Goal: Information Seeking & Learning: Check status

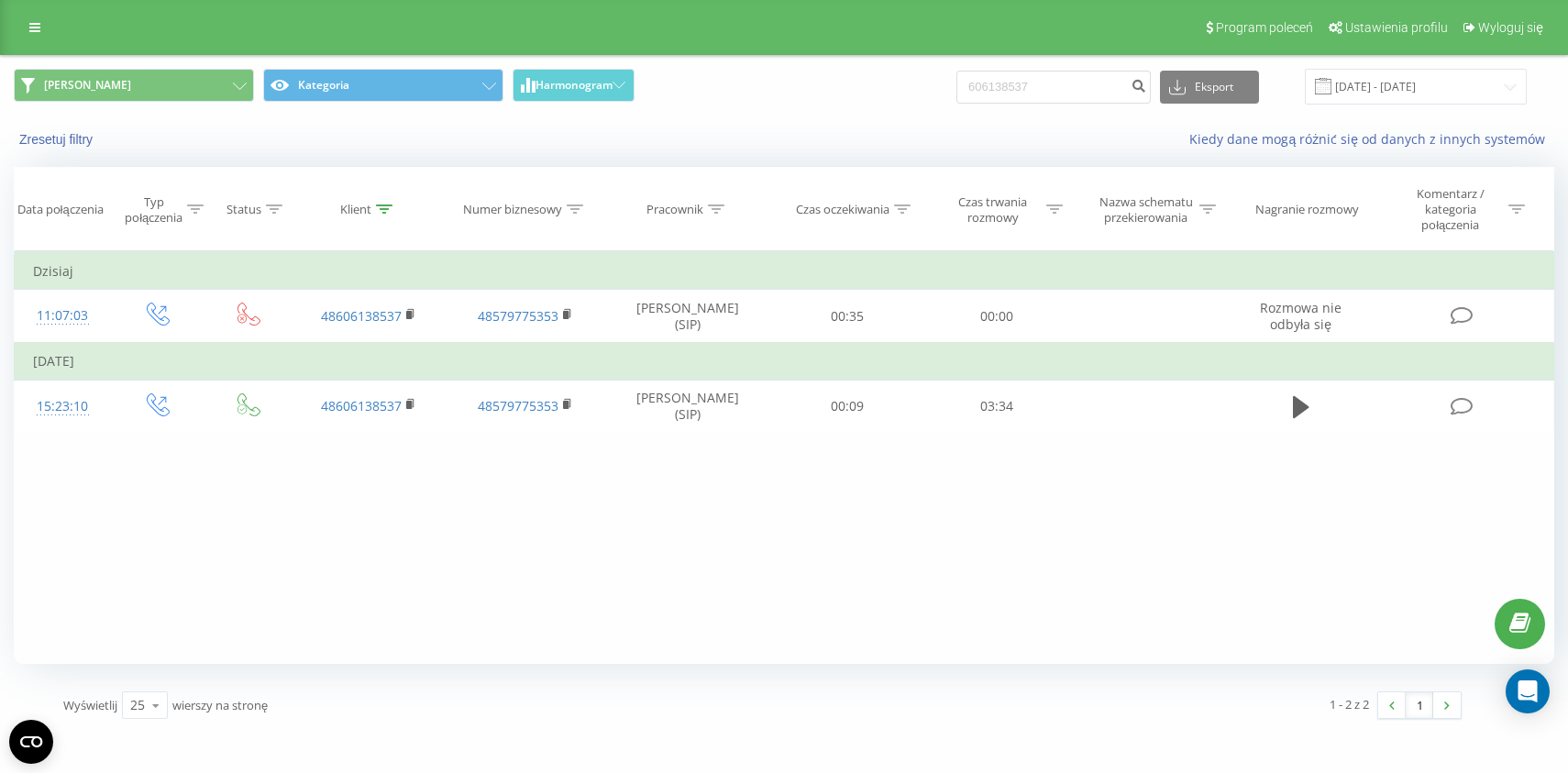
click at [1030, 83] on input "606138537" at bounding box center [1054, 87] width 195 height 33
type input "48667138171"
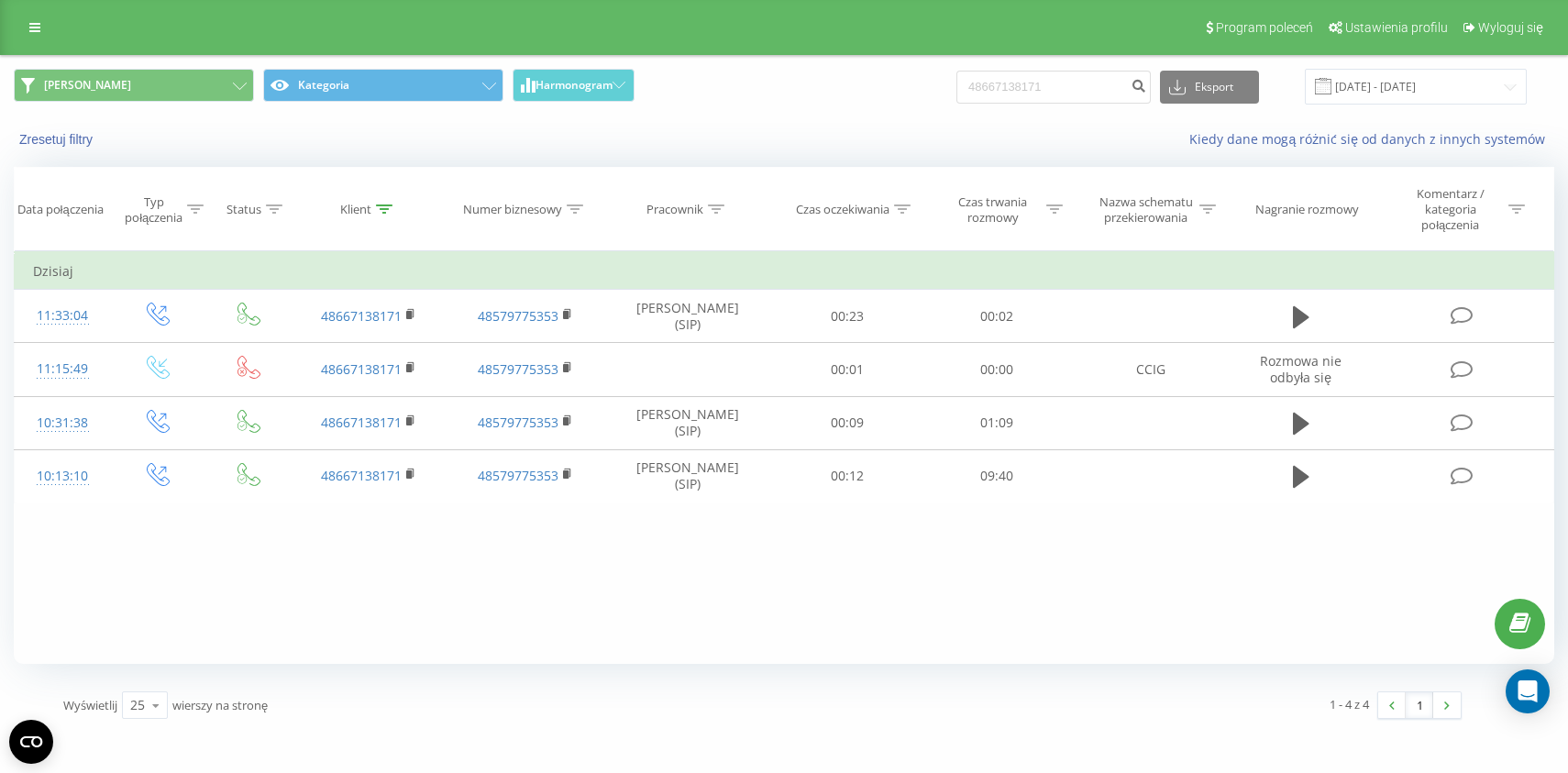
click at [762, 136] on div "Kiedy dane mogą różnić się od danych z innych systemów" at bounding box center [1078, 139] width 980 height 19
click at [866, 126] on div "Zresetuj filtry Kiedy dane mogą różnić się od danych z innych systemów" at bounding box center [784, 139] width 1566 height 44
click at [1057, 85] on input "48667138171" at bounding box center [1054, 87] width 195 height 33
paste input "793605066"
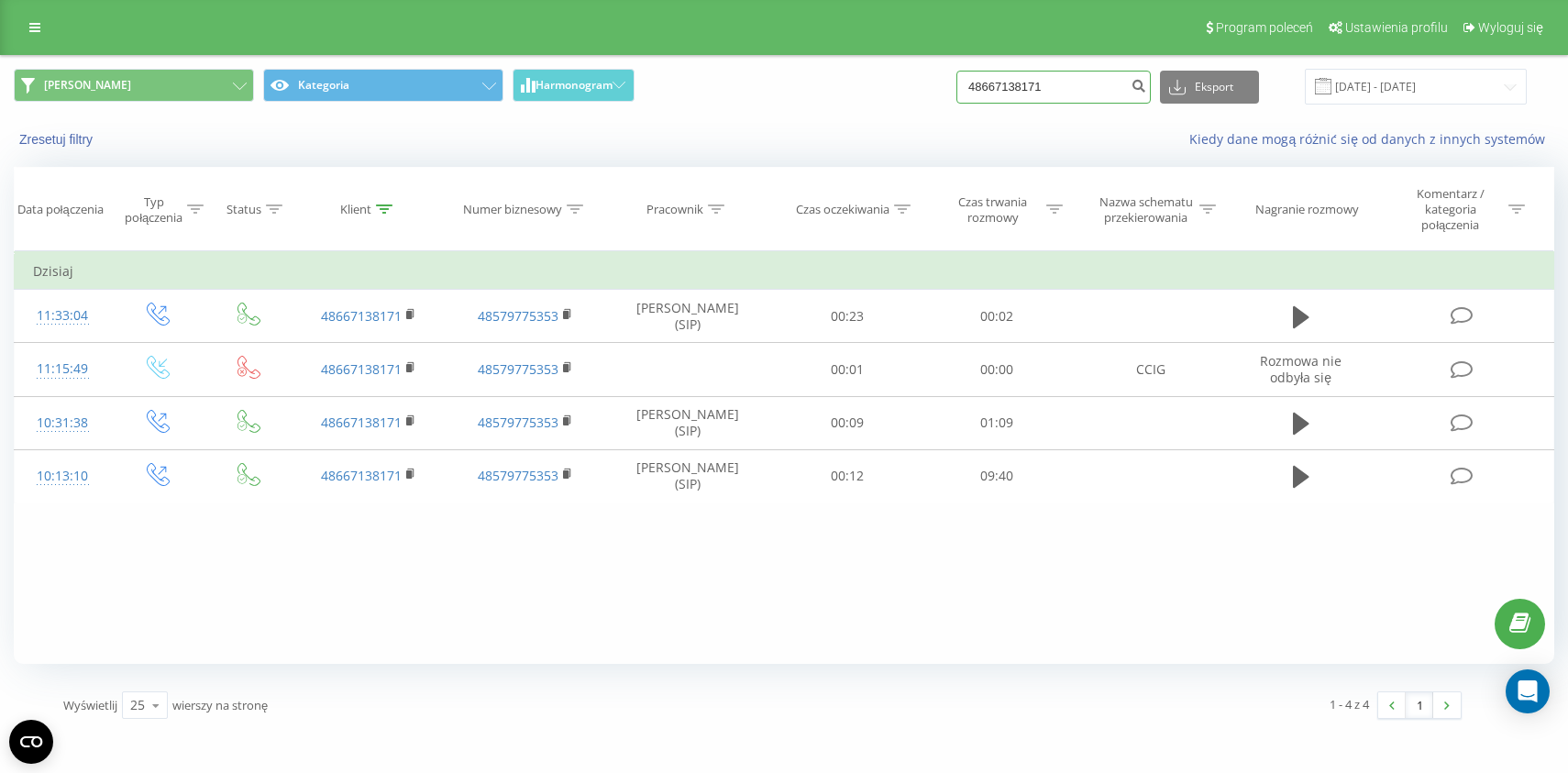
type input "48793605066"
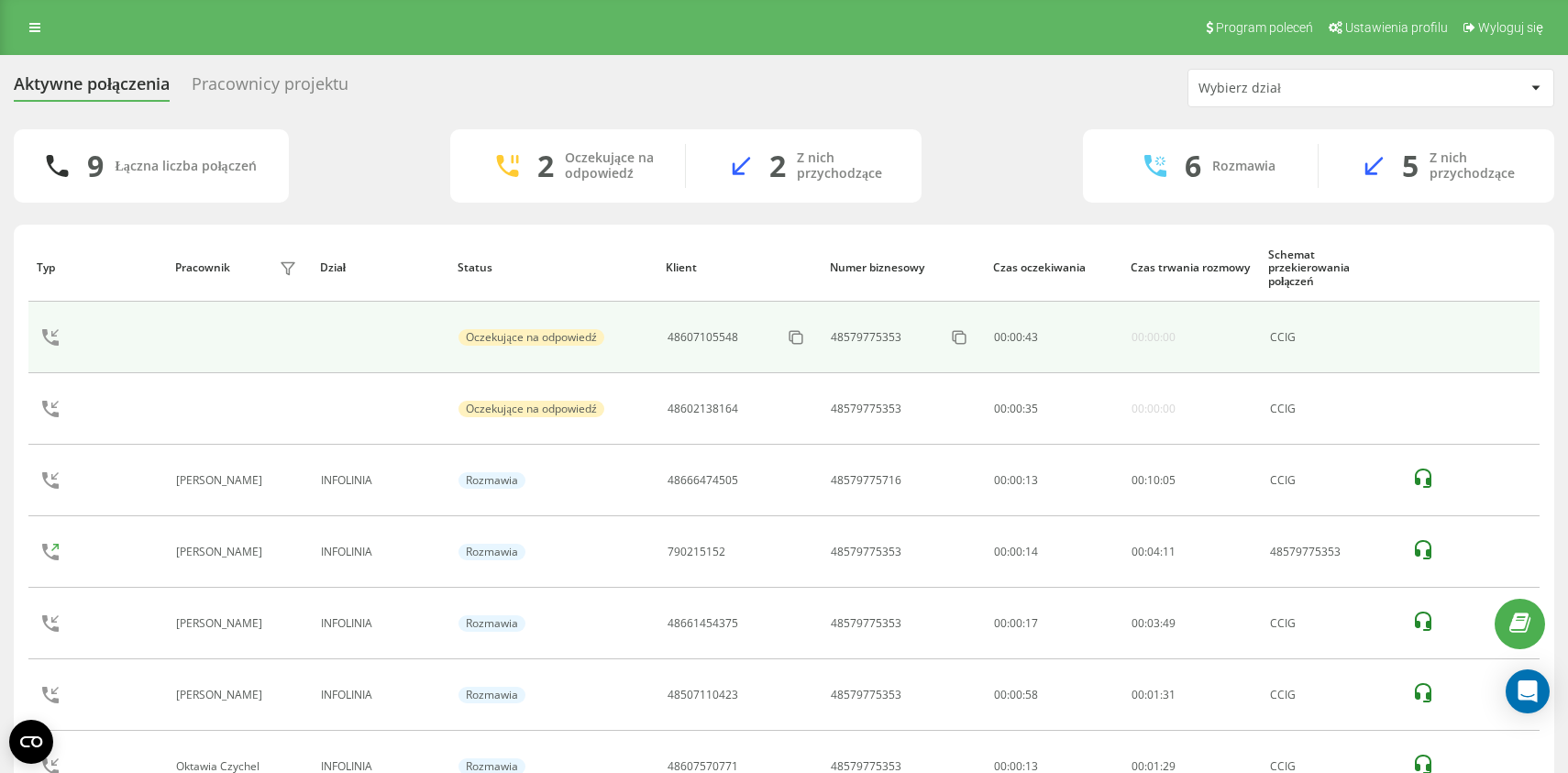
scroll to position [98, 0]
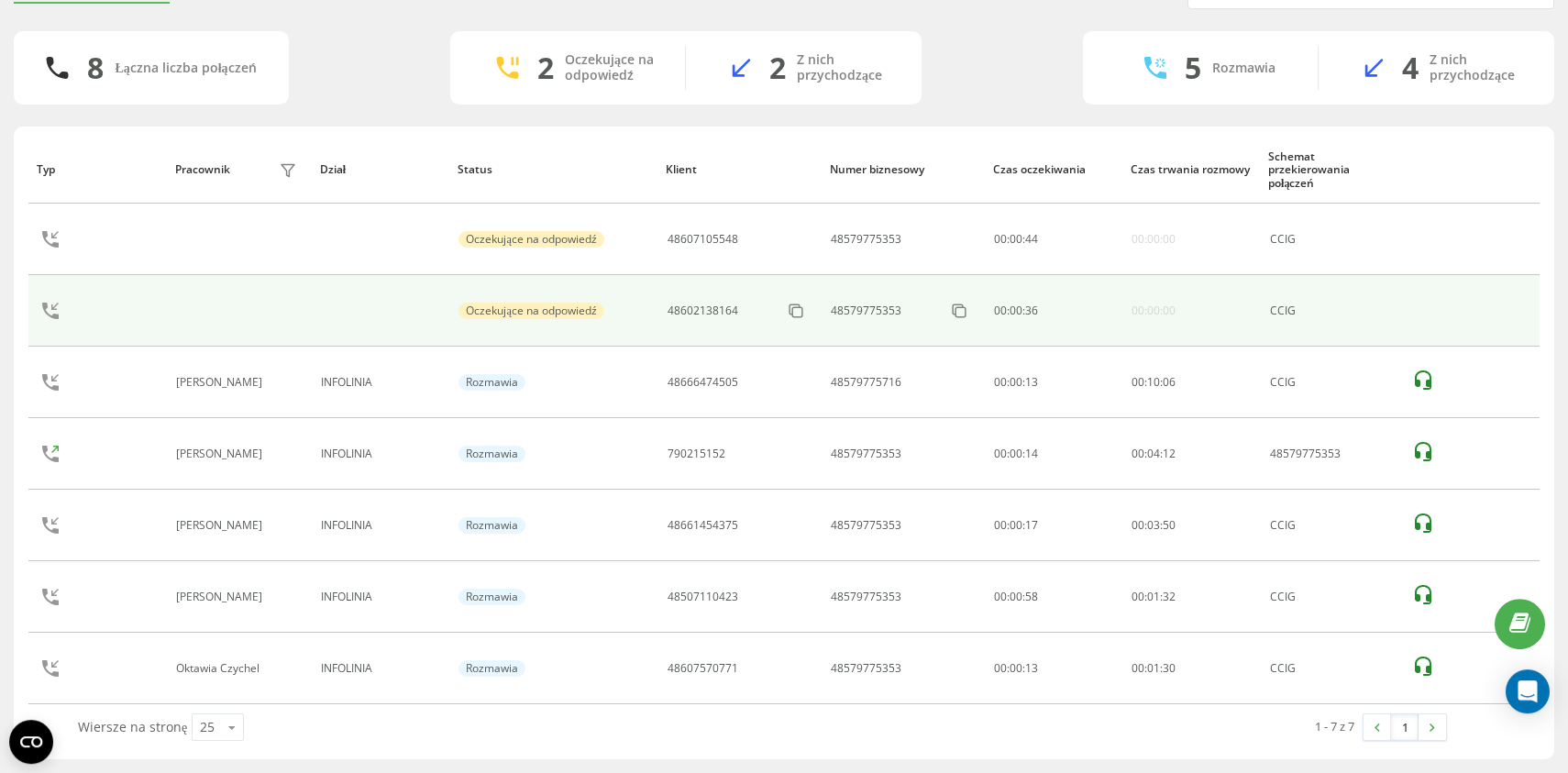
click at [272, 332] on td at bounding box center [239, 310] width 145 height 71
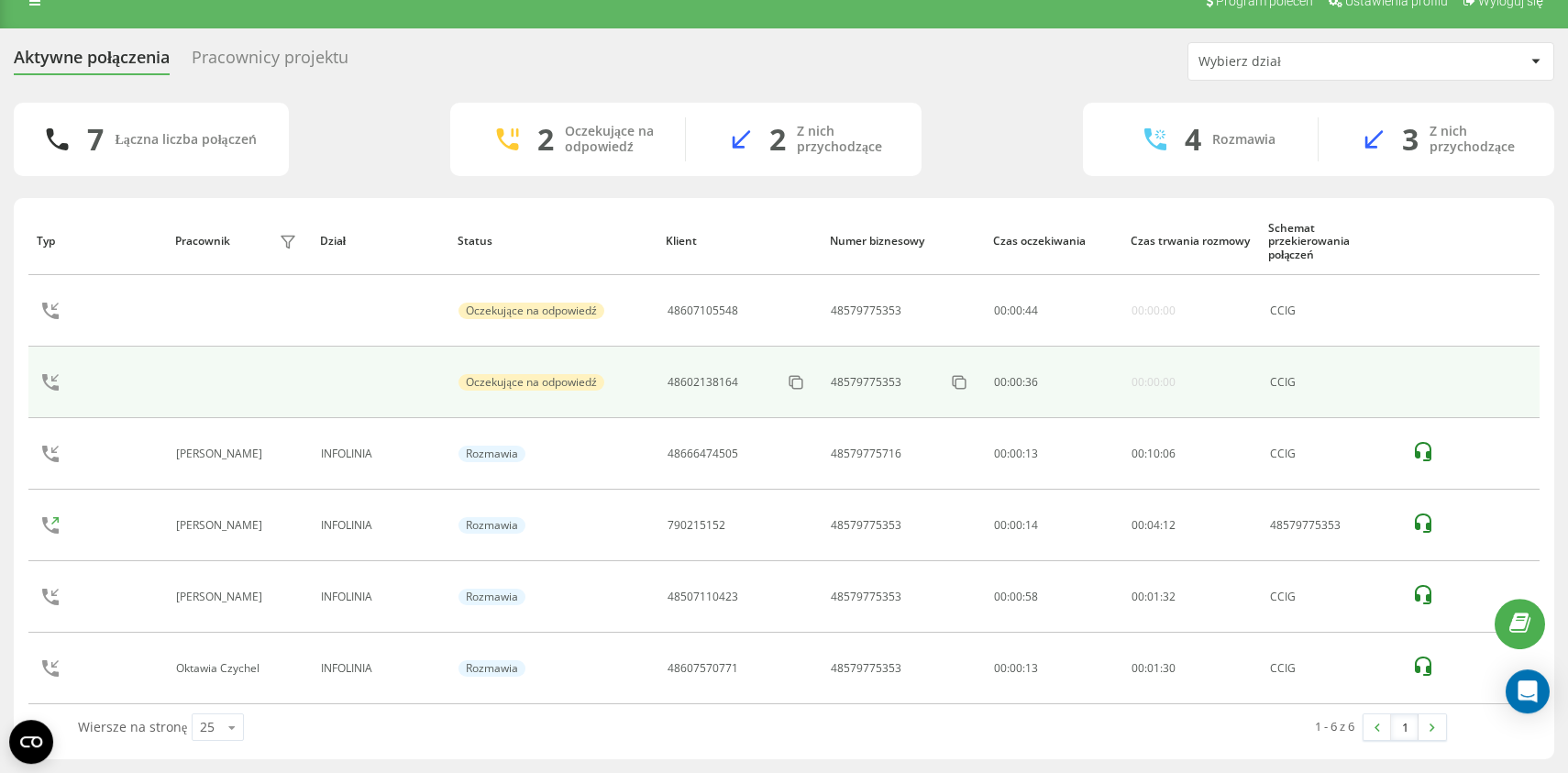
scroll to position [26, 0]
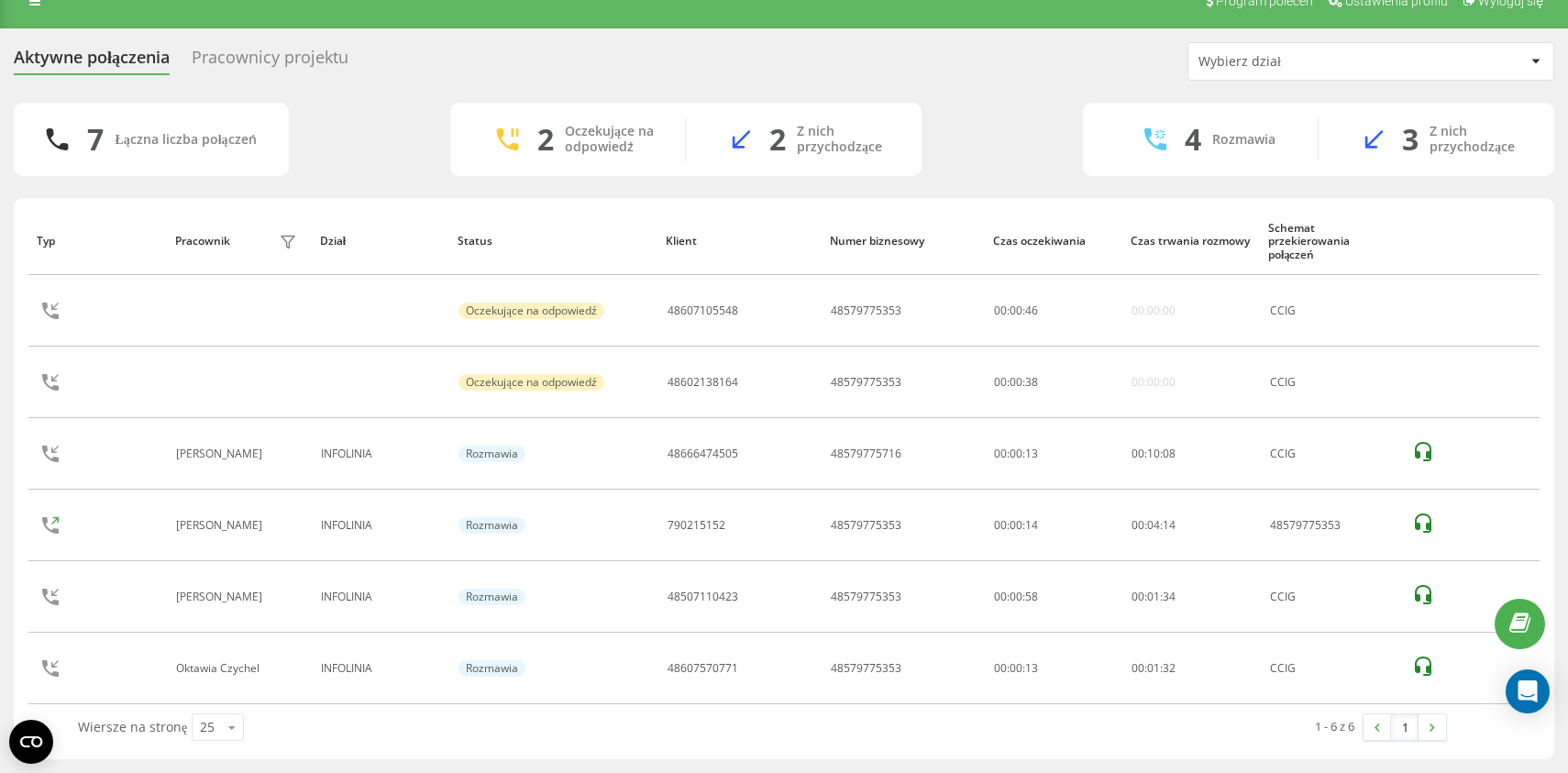
click at [361, 160] on div "7 Łączna liczba połączeń 2 Oczekujące na odpowiedź 2 Z nich przychodzące 4 Rozm…" at bounding box center [784, 139] width 1541 height 73
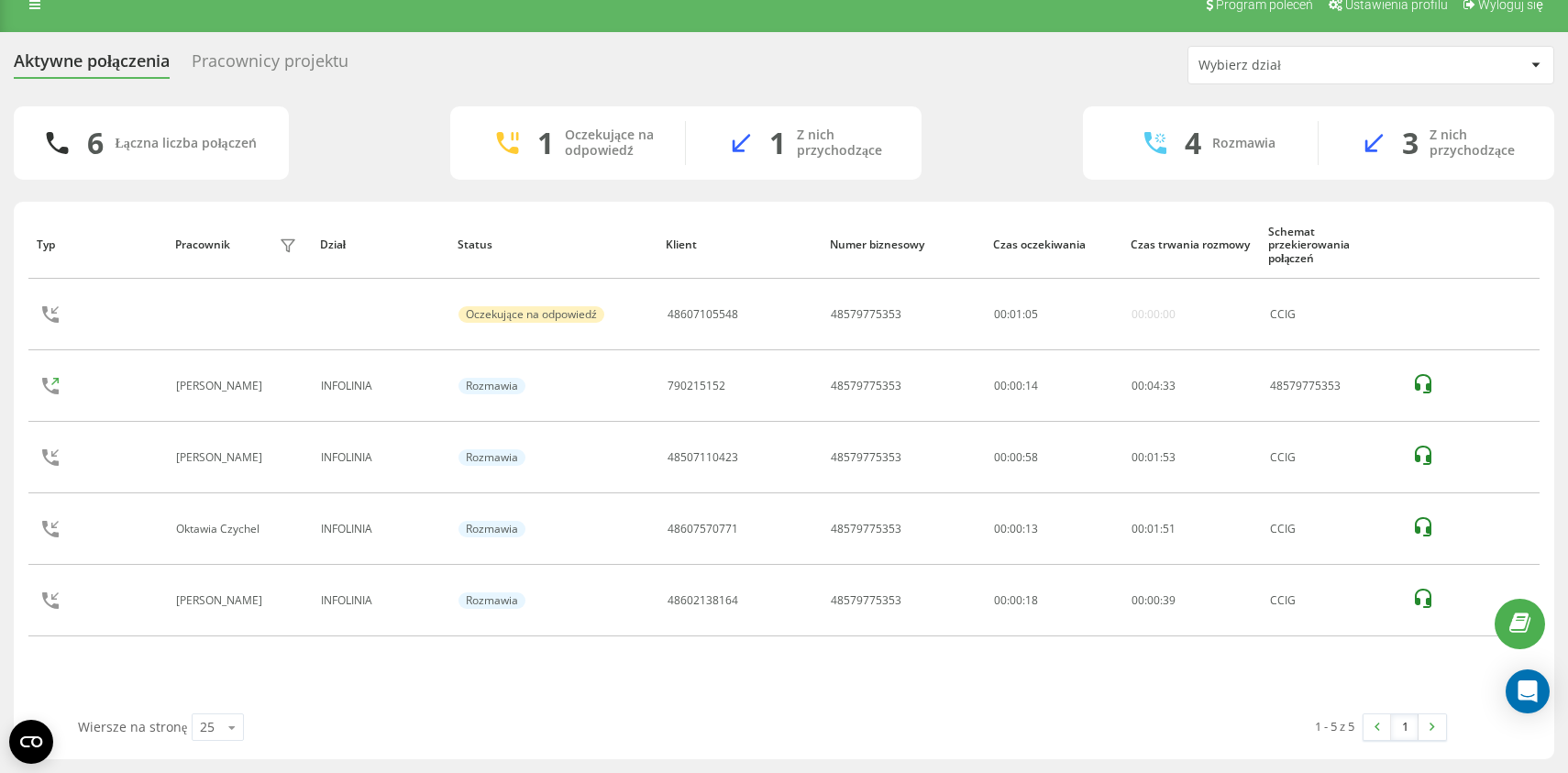
scroll to position [22, 0]
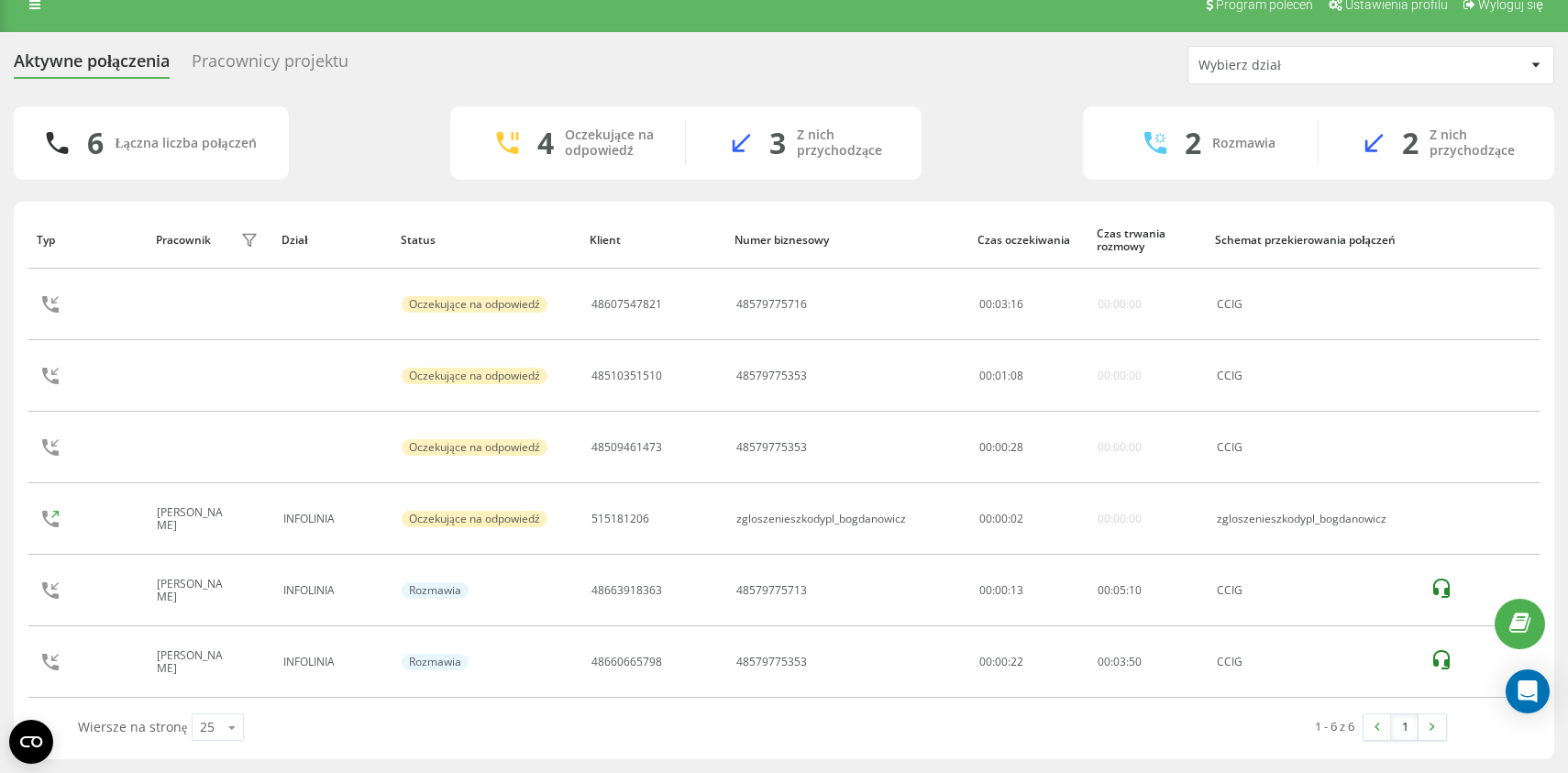
click at [775, 35] on div "Aktywne połączenia Pracownicy projektu Wybierz dział 6 Łączna liczba połączeń 4…" at bounding box center [784, 403] width 1568 height 741
click at [949, 49] on div "Aktywne połączenia Pracownicy projektu Wybierz dział" at bounding box center [784, 64] width 1541 height 38
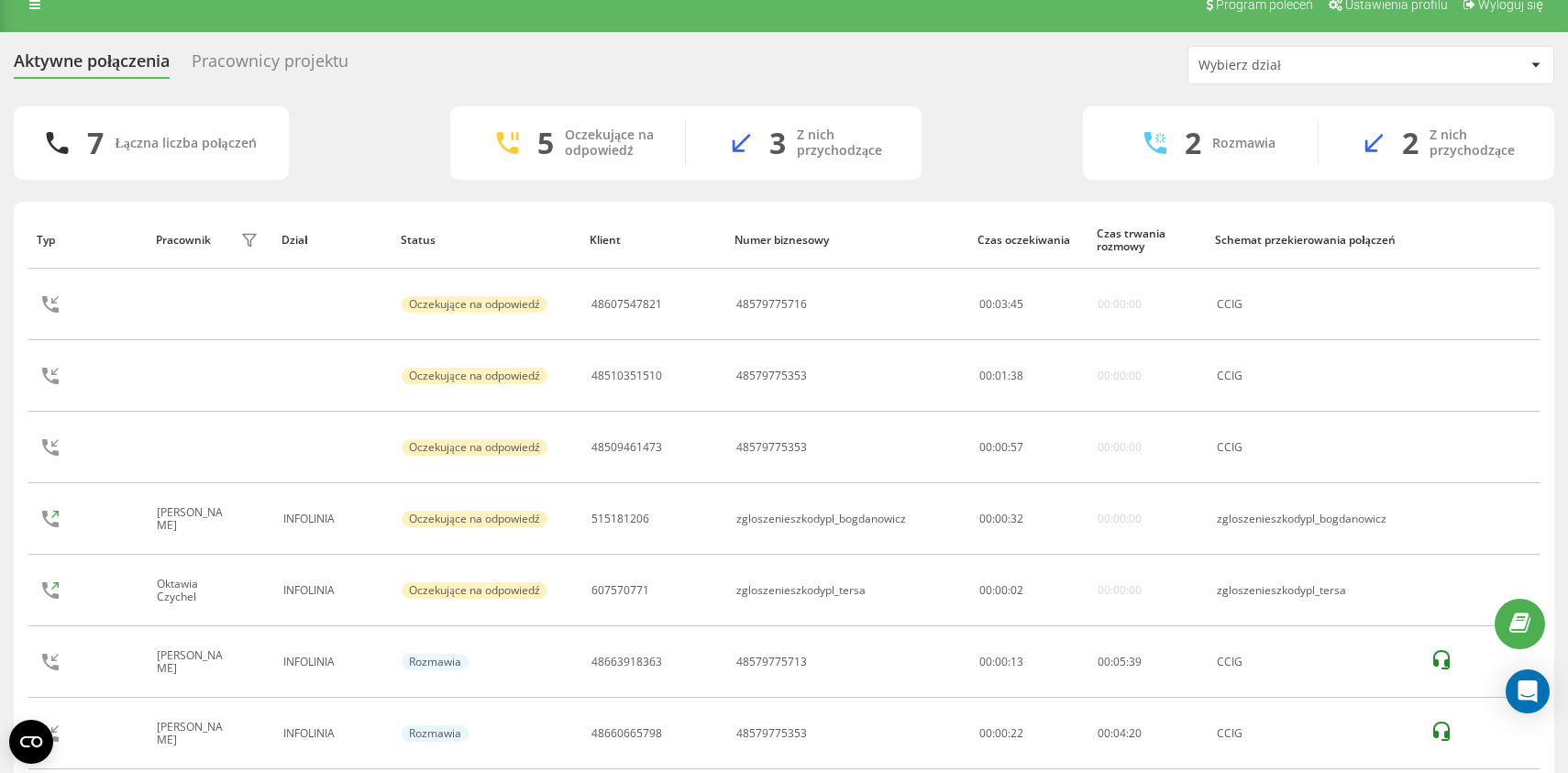
click at [416, 117] on div "7 Łączna liczba połączeń 5 Oczekujące na odpowiedź 3 Z nich przychodzące 2 Rozm…" at bounding box center [784, 143] width 1541 height 73
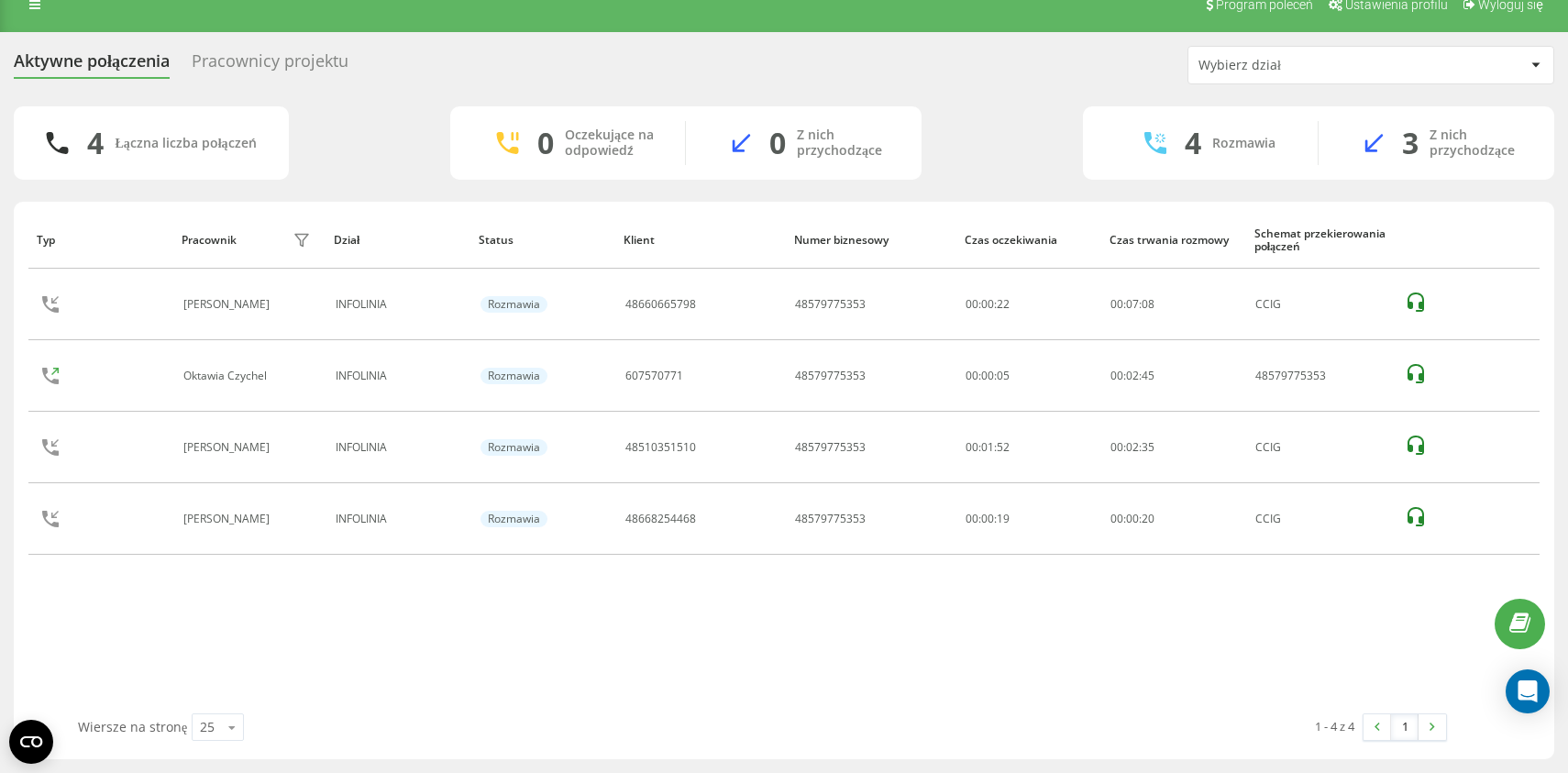
click at [685, 88] on div "Aktywne połączenia Pracownicy projektu Wybierz dział 4 Łączna liczba połączeń 0…" at bounding box center [784, 403] width 1541 height 713
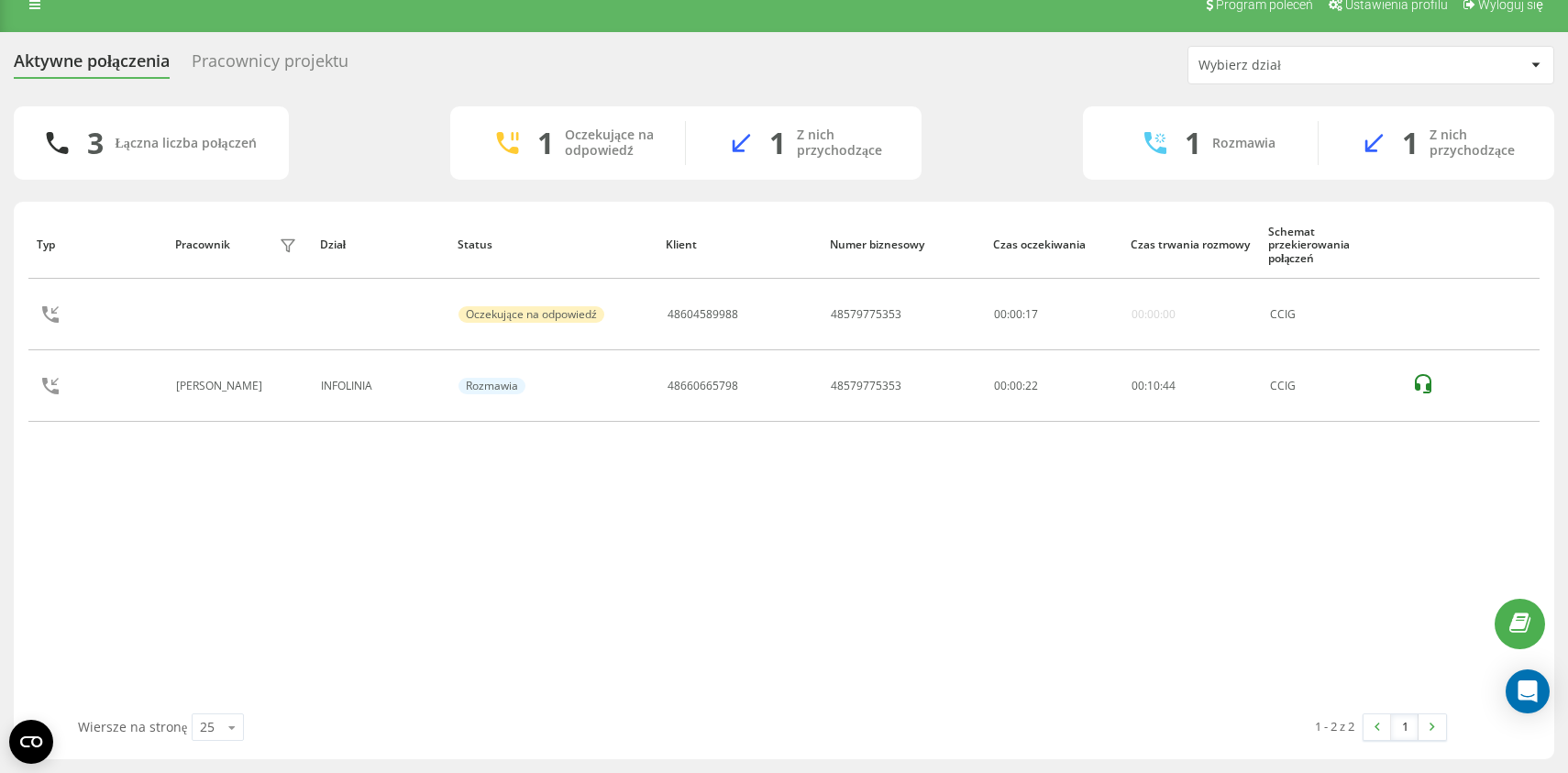
click at [439, 101] on div "Aktywne połączenia Pracownicy projektu Wybierz dział 3 Łączna liczba połączeń 1…" at bounding box center [784, 403] width 1541 height 713
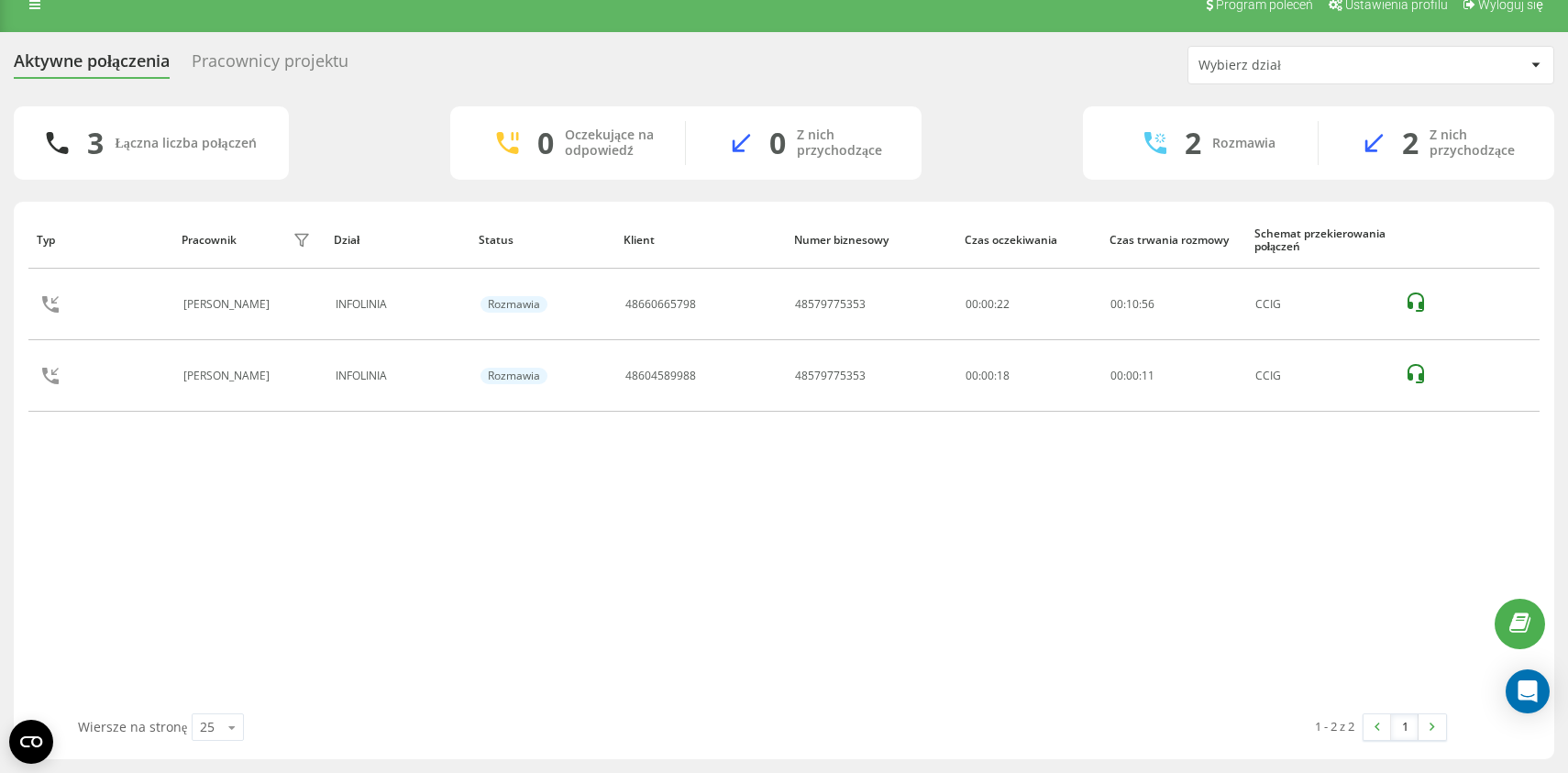
click at [705, 66] on div "Aktywne połączenia Pracownicy projektu Wybierz dział" at bounding box center [784, 64] width 1541 height 38
click at [914, 110] on div "0 Oczekujące na odpowiedź 0 Z nich przychodzące" at bounding box center [686, 143] width 471 height 73
click at [598, 62] on div "Aktywne połączenia Pracownicy projektu Wybierz dział" at bounding box center [784, 64] width 1541 height 38
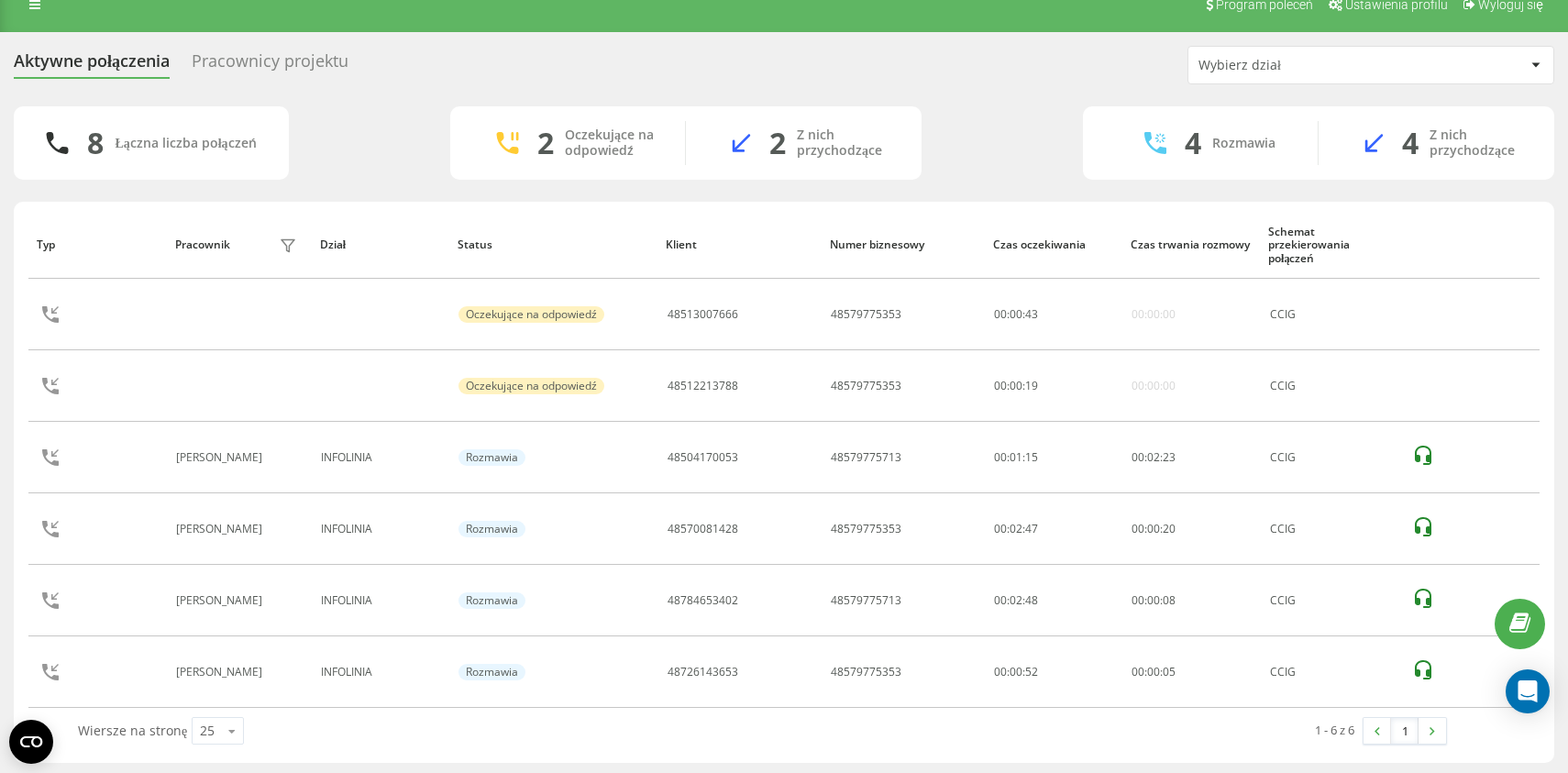
click at [244, 59] on div "Pracownicy projektu" at bounding box center [270, 65] width 156 height 28
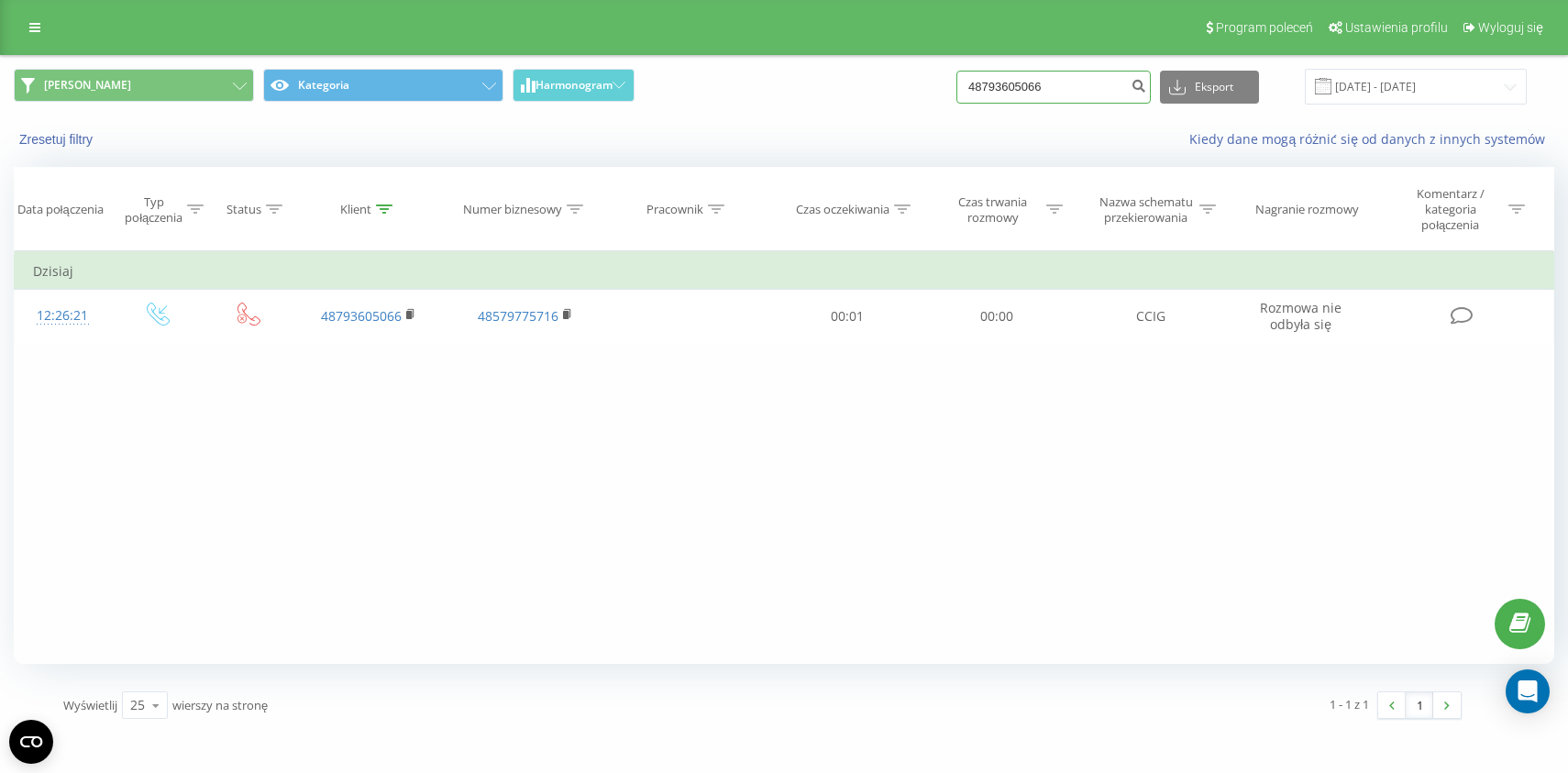
click at [1054, 91] on input "48793605066" at bounding box center [1054, 87] width 195 height 33
paste input "504613323"
type input "48504613323"
click at [1078, 74] on input "48504613323" at bounding box center [1054, 87] width 195 height 33
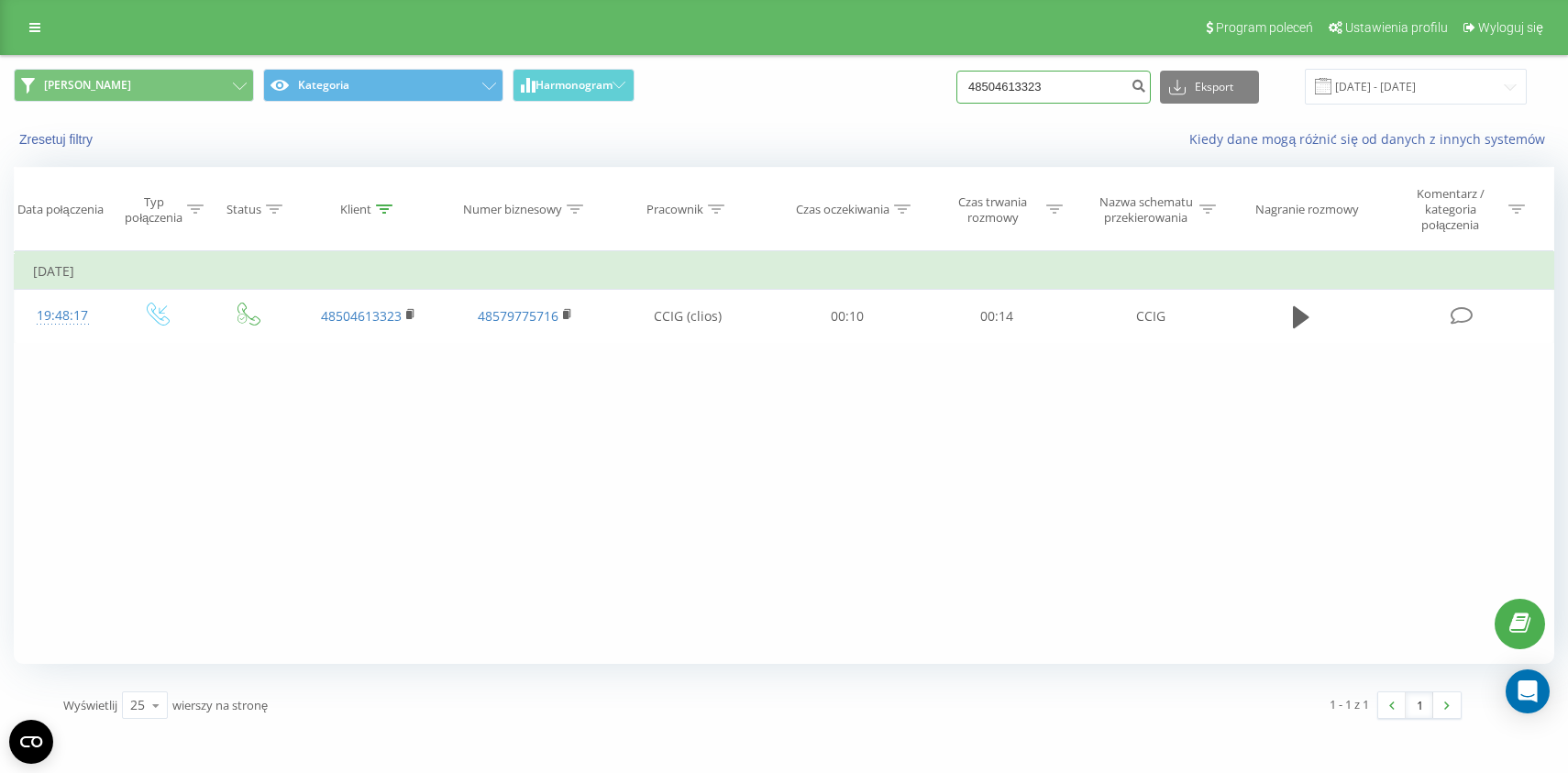
click at [1078, 74] on input "48504613323" at bounding box center [1054, 87] width 195 height 33
paste input "793605066"
type input "48793605066"
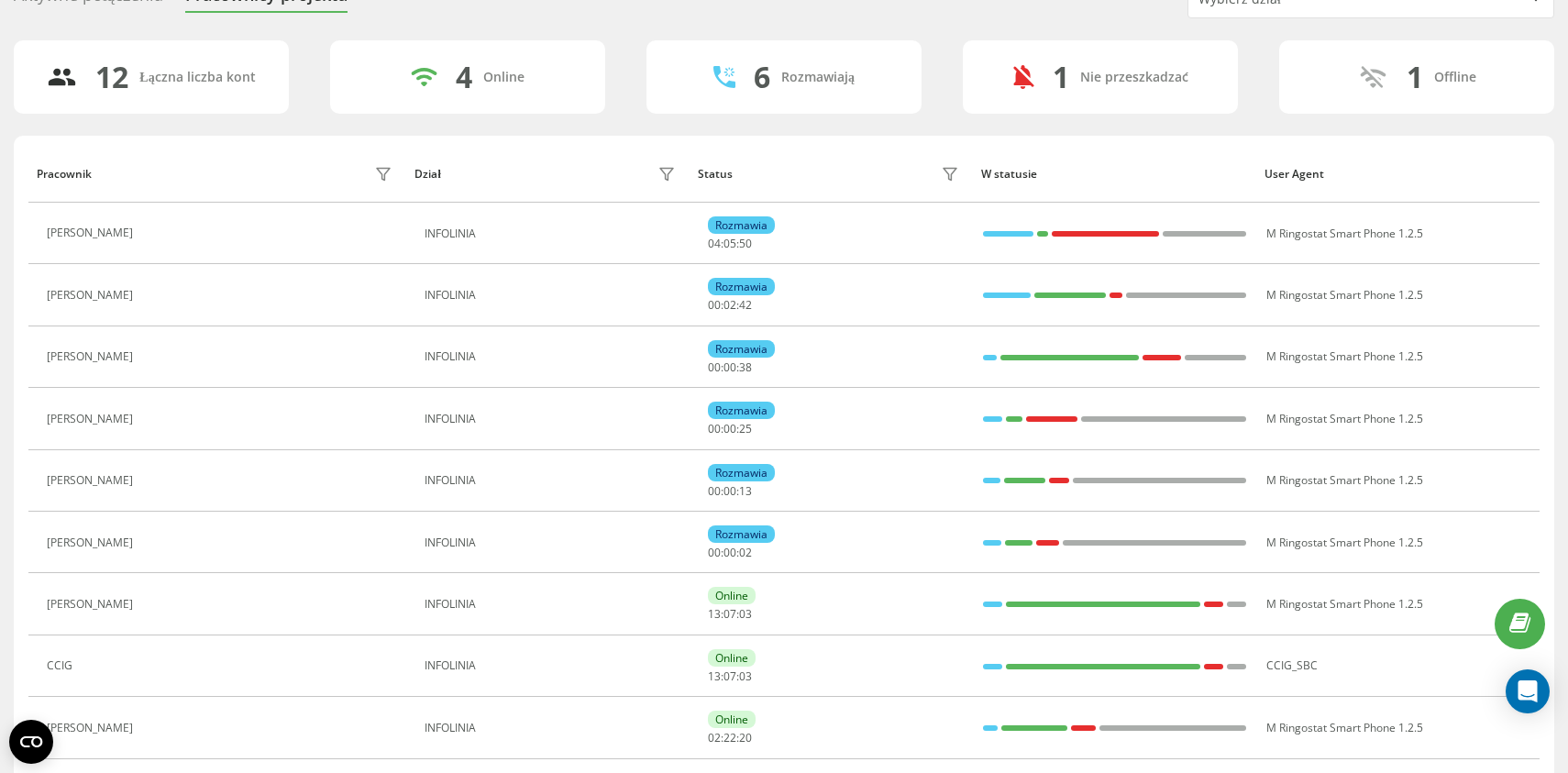
scroll to position [101, 0]
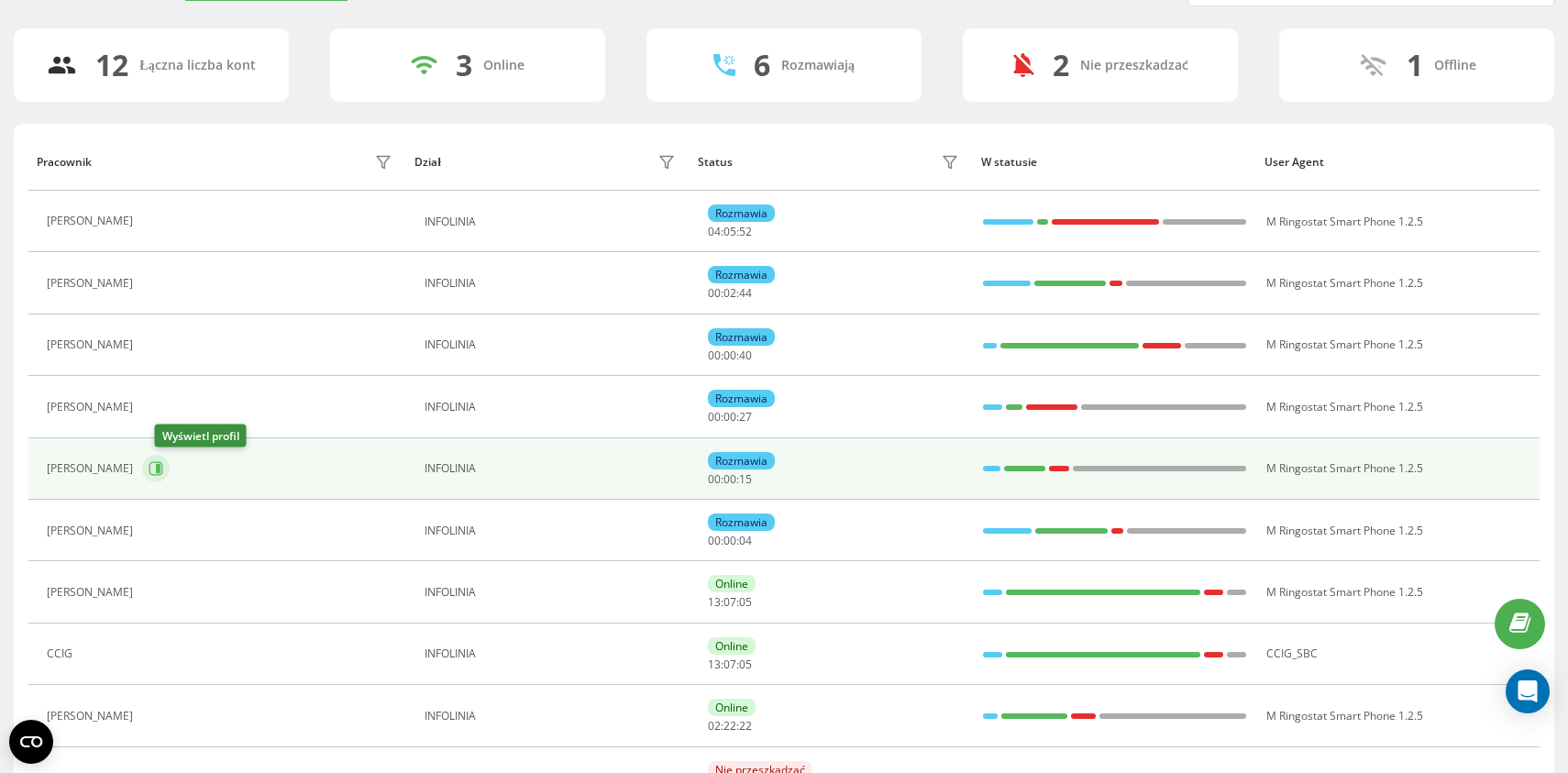
click at [163, 469] on icon at bounding box center [155, 468] width 15 height 15
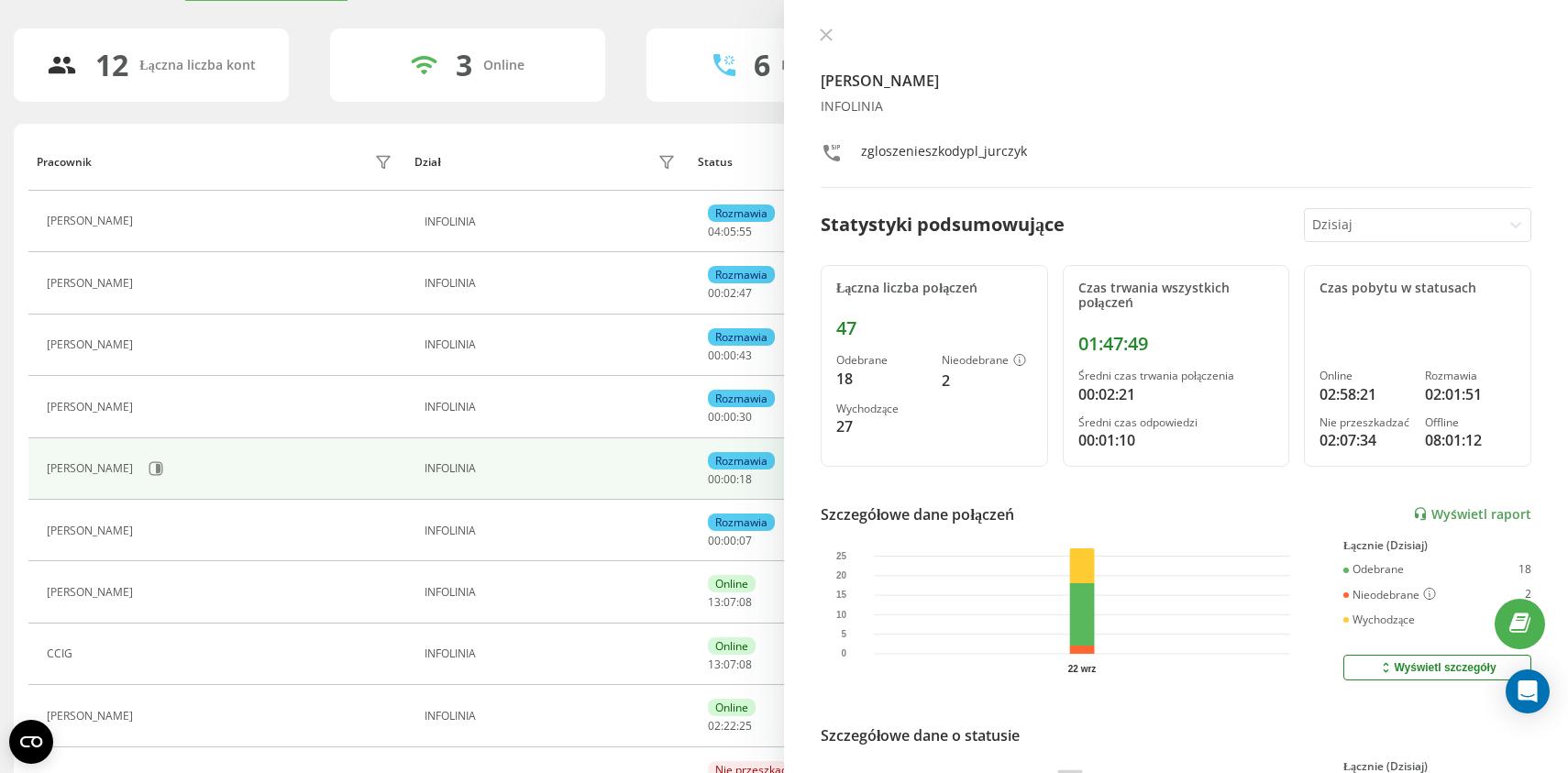
scroll to position [100, 0]
click at [820, 39] on icon at bounding box center [826, 34] width 13 height 13
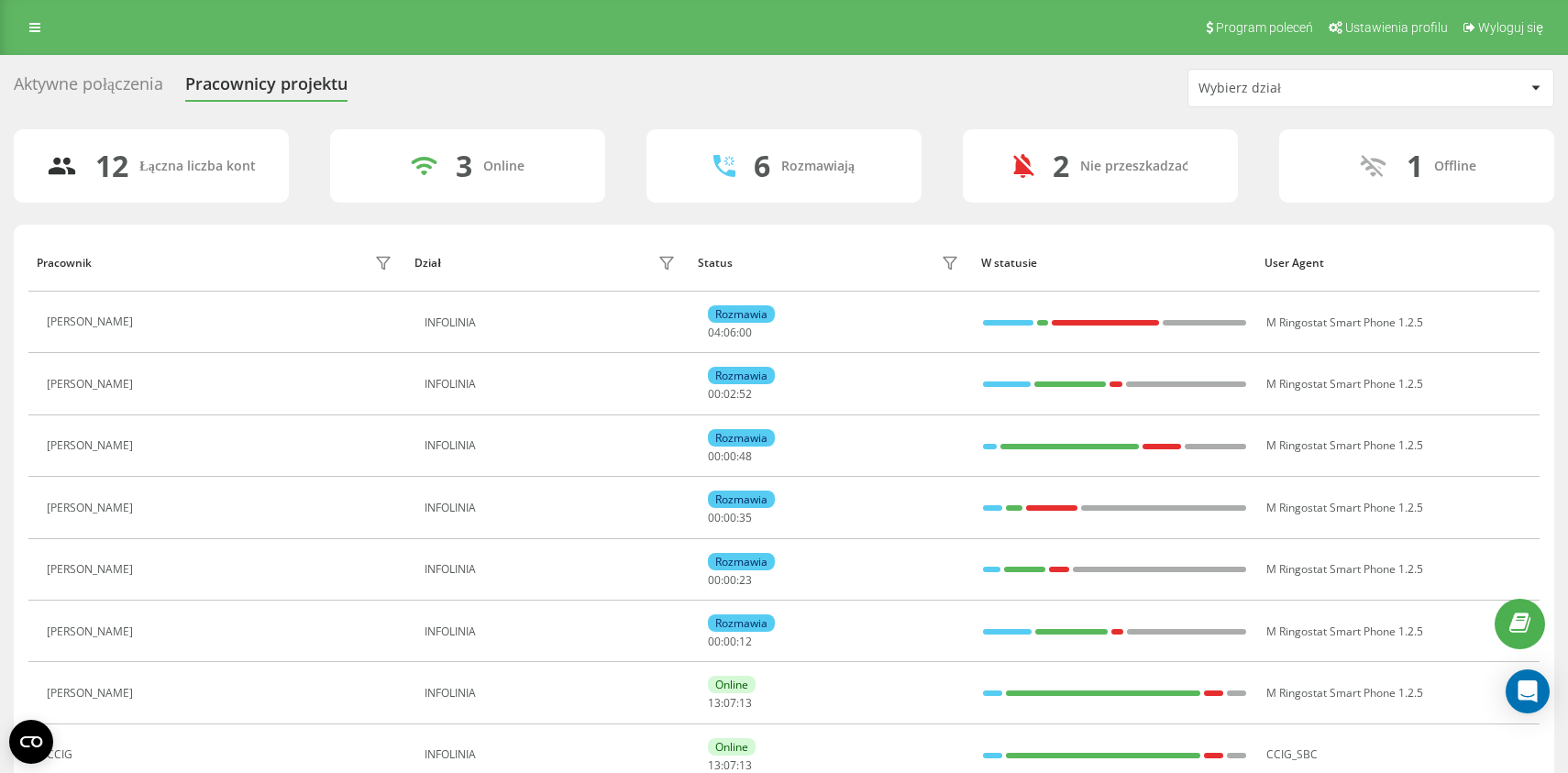
click at [76, 86] on div "Aktywne połączenia" at bounding box center [88, 88] width 150 height 28
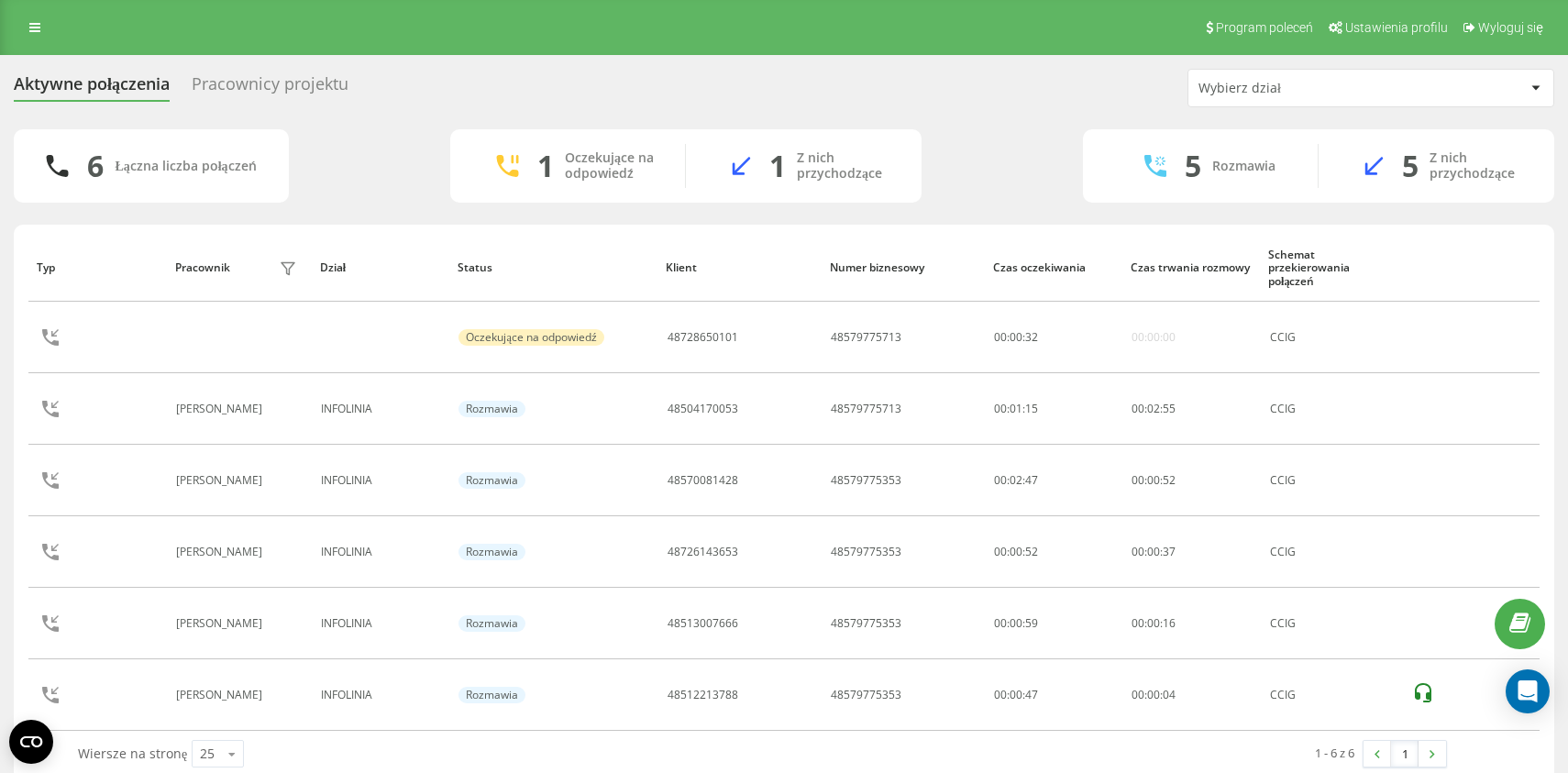
click at [618, 108] on div "Aktywne połączenia Pracownicy projektu Wybierz dział 6 Łączna liczba połączeń 1…" at bounding box center [784, 427] width 1541 height 717
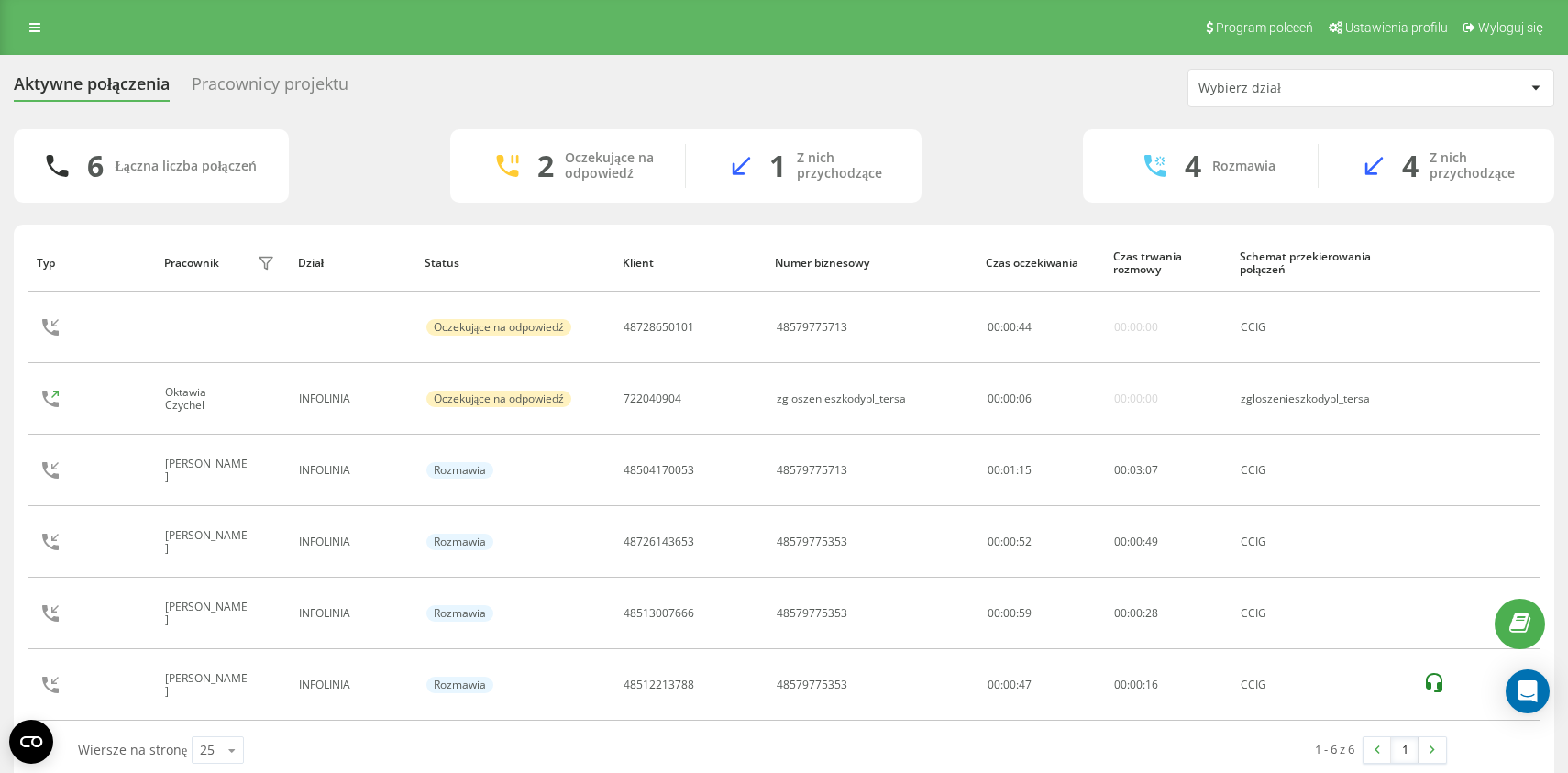
click at [499, 107] on div "Aktywne połączenia Pracownicy projektu Wybierz dział" at bounding box center [784, 87] width 1541 height 38
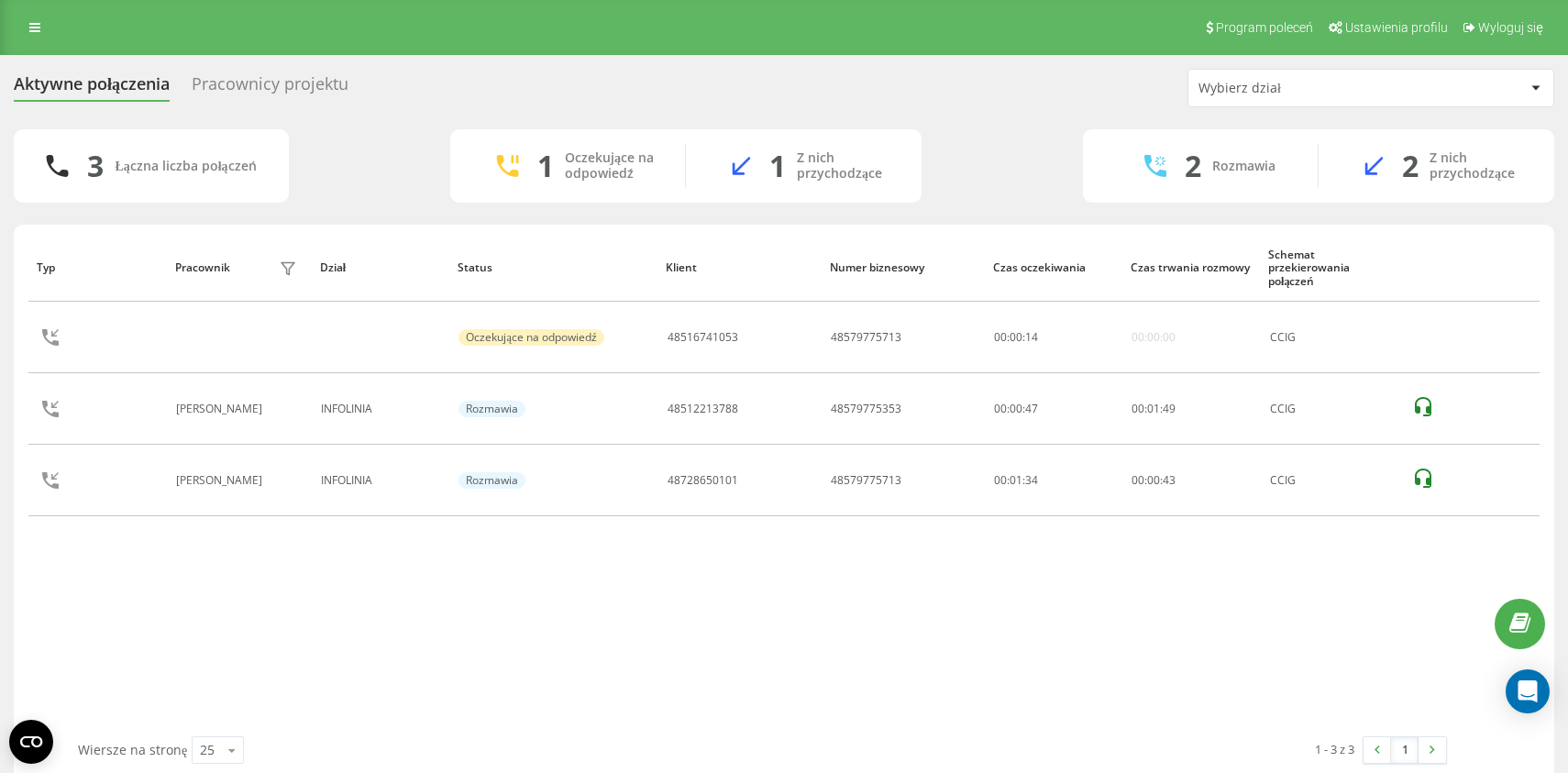
click at [731, 90] on div "Aktywne połączenia Pracownicy projektu Wybierz dział" at bounding box center [784, 87] width 1541 height 38
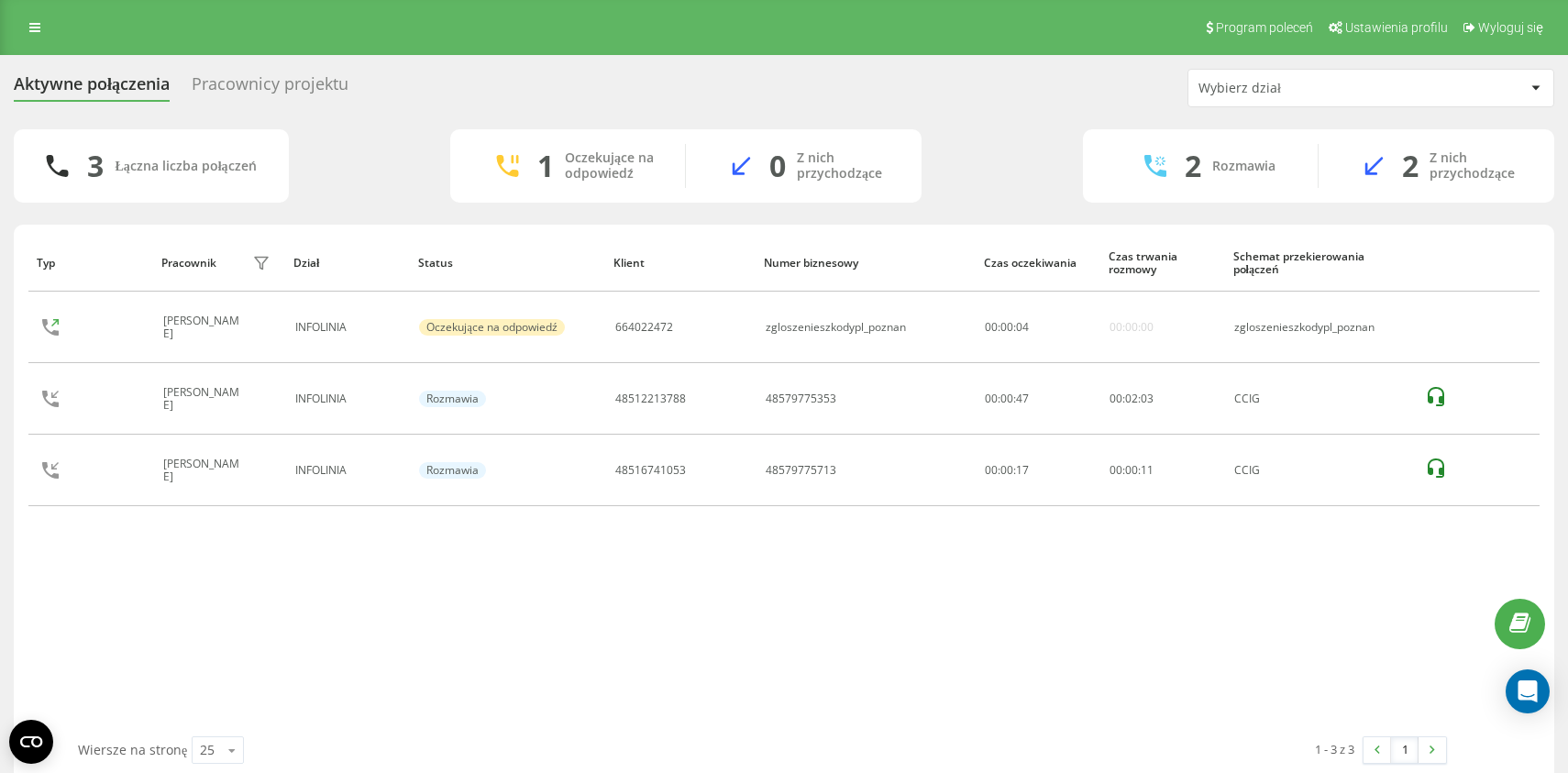
click at [731, 90] on div "Aktywne połączenia Pracownicy projektu Wybierz dział" at bounding box center [784, 87] width 1541 height 38
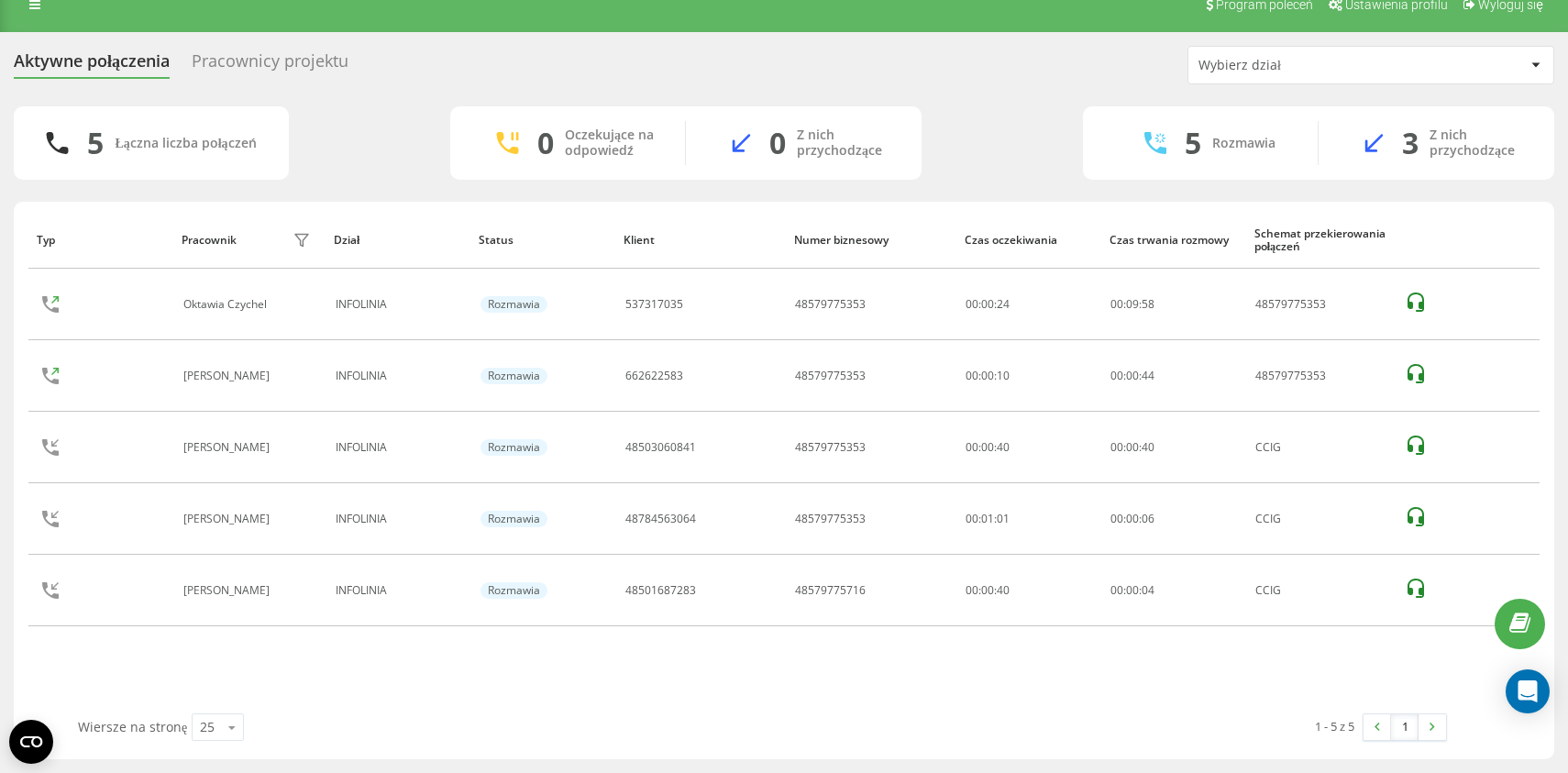
scroll to position [22, 0]
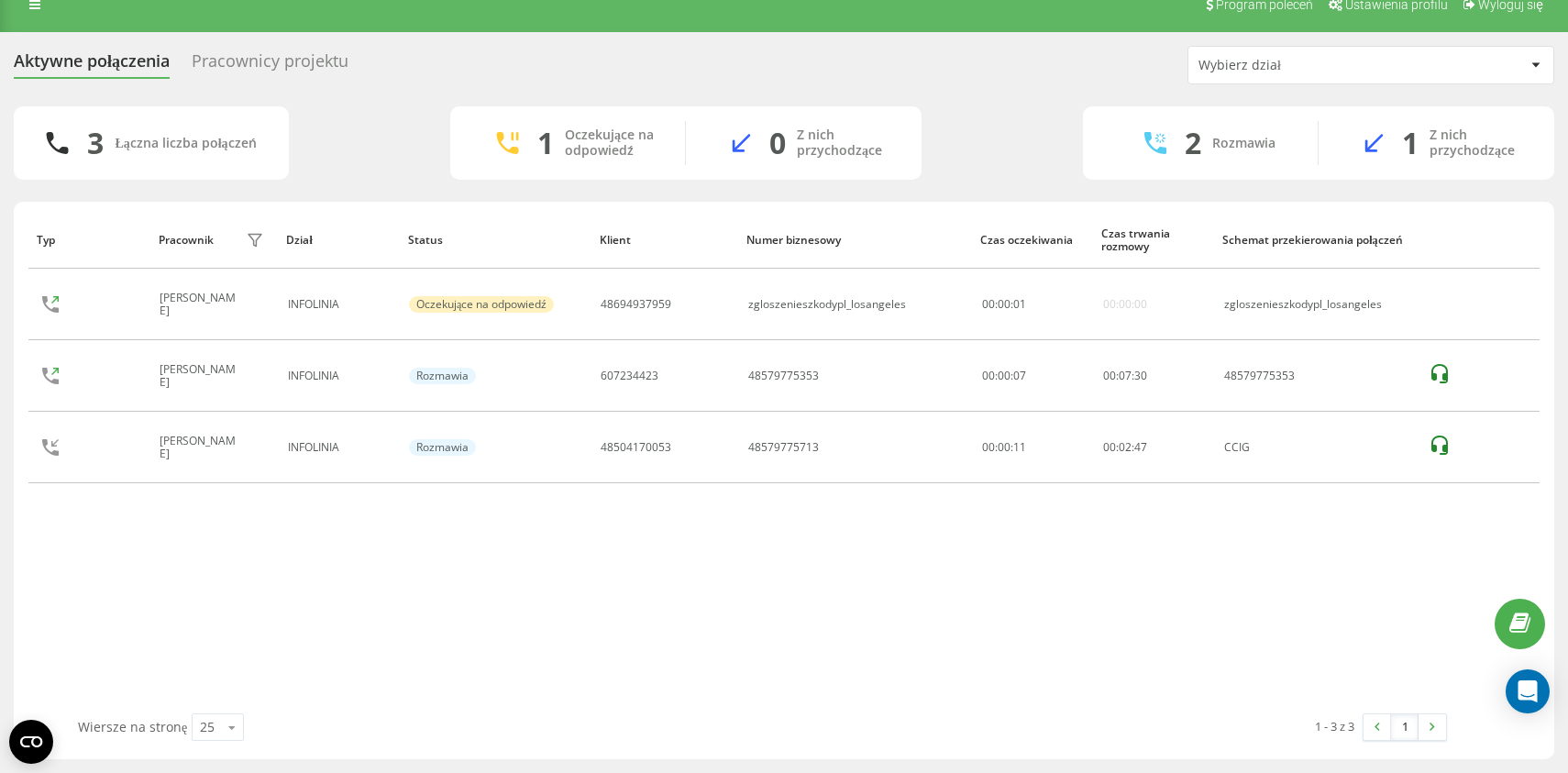
click at [536, 623] on div "Typ Pracownik filtra Dział Status Klient Numer biznesowy Czas oczekiwania Czas …" at bounding box center [784, 462] width 1511 height 502
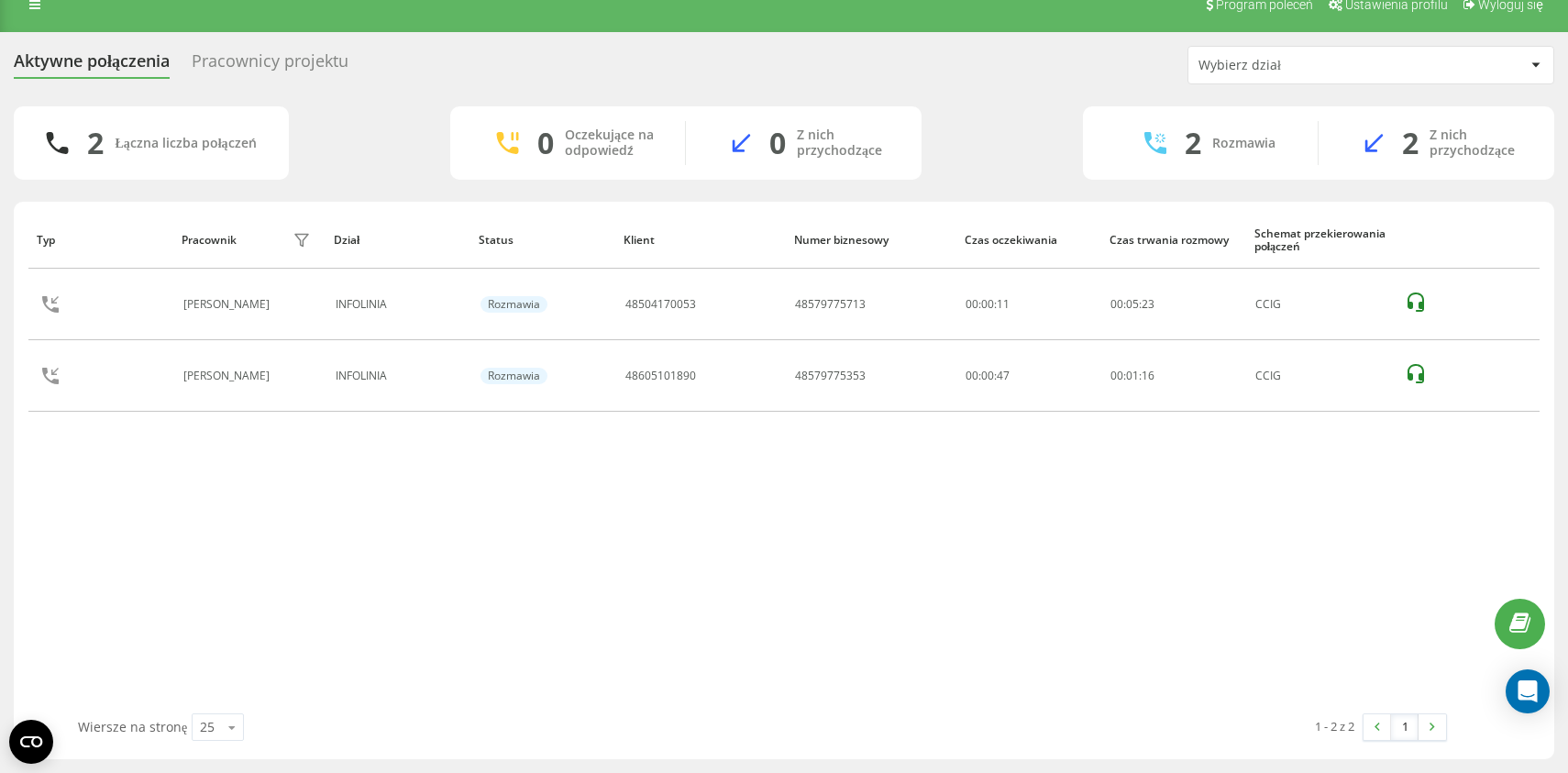
click at [675, 699] on div "Typ Pracownik filtra Dział Status Klient Numer biznesowy Czas oczekiwania Czas …" at bounding box center [784, 462] width 1511 height 502
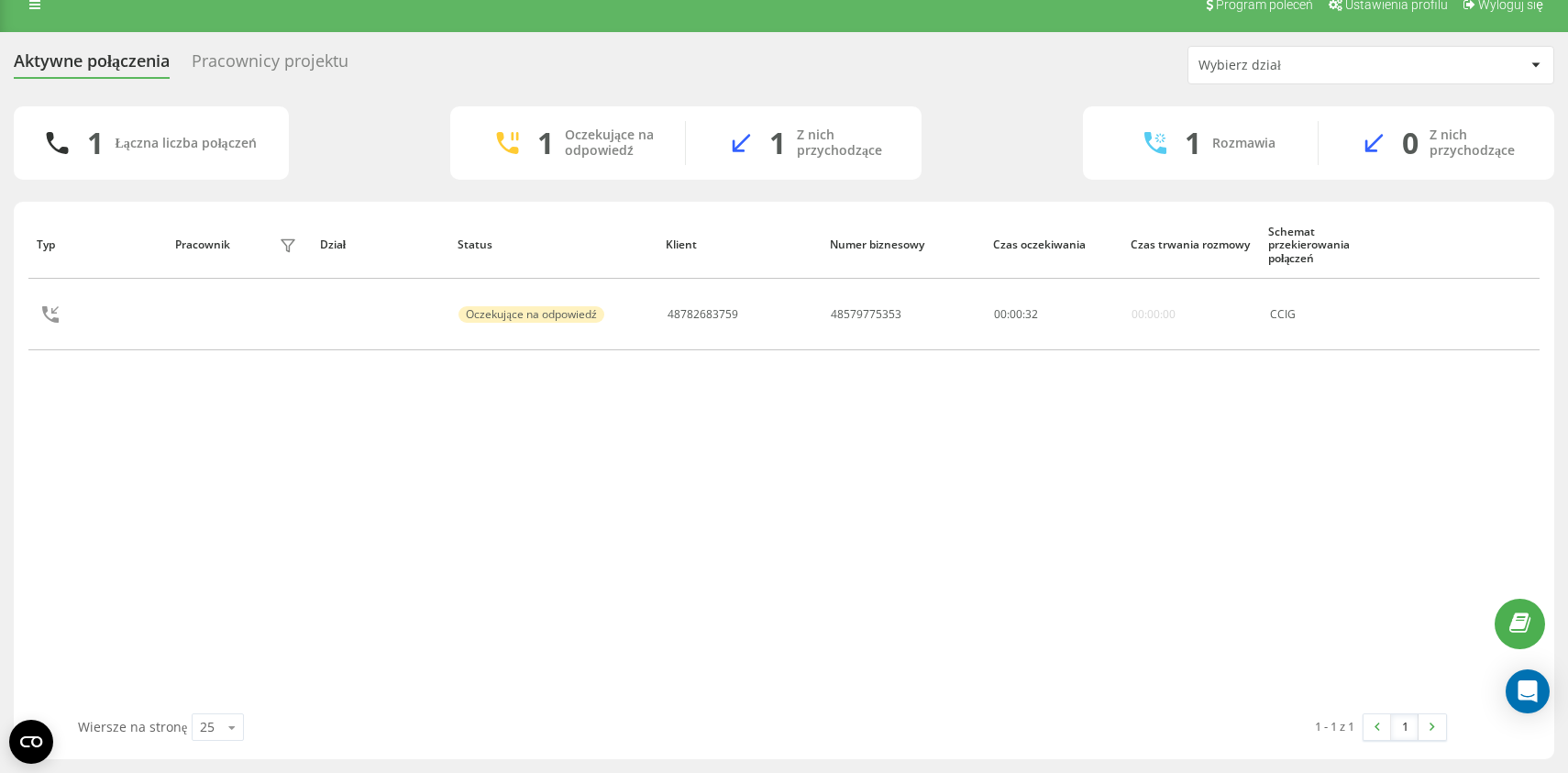
scroll to position [0, 0]
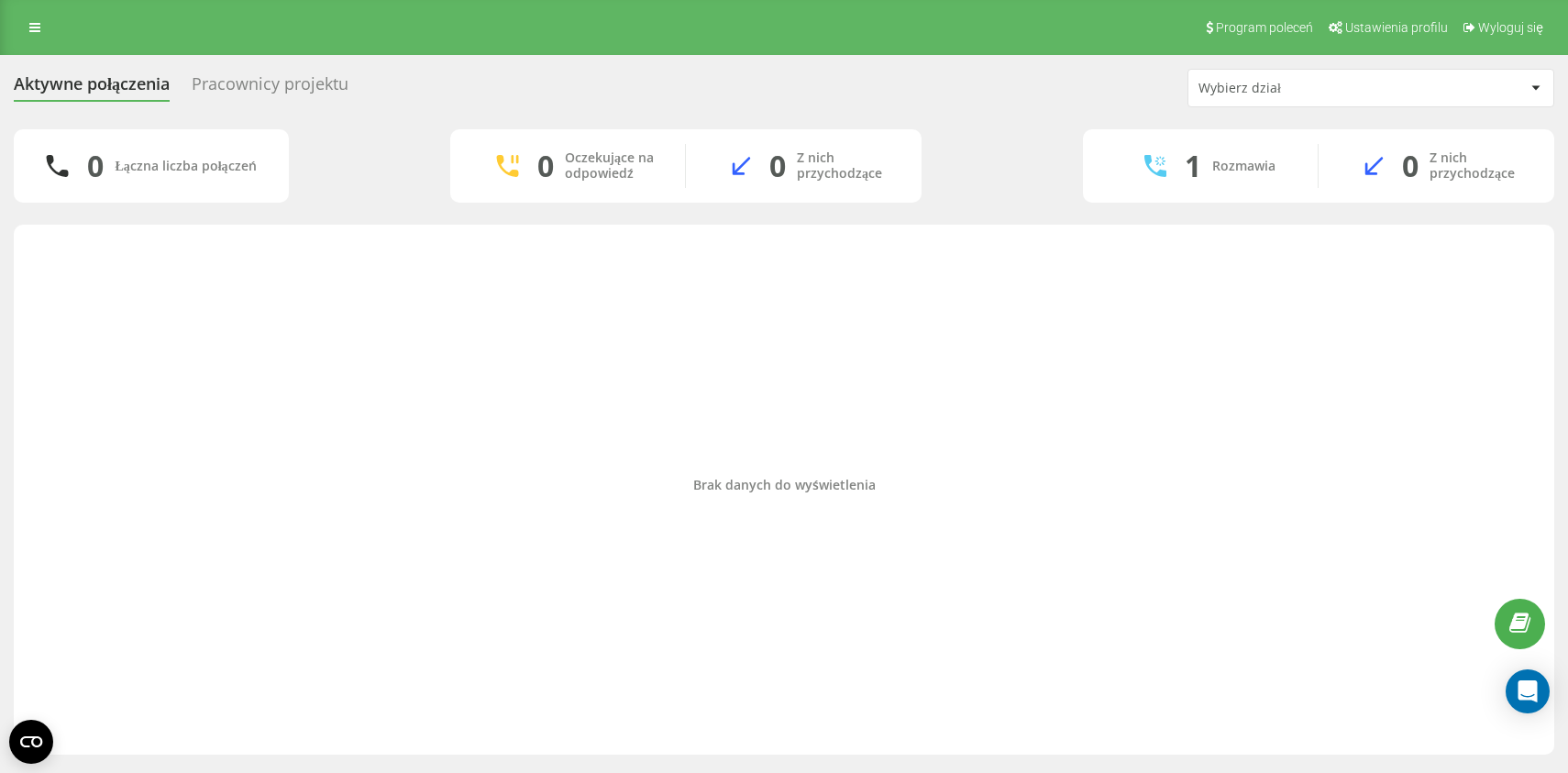
click at [266, 86] on div "Pracownicy projektu" at bounding box center [270, 88] width 156 height 28
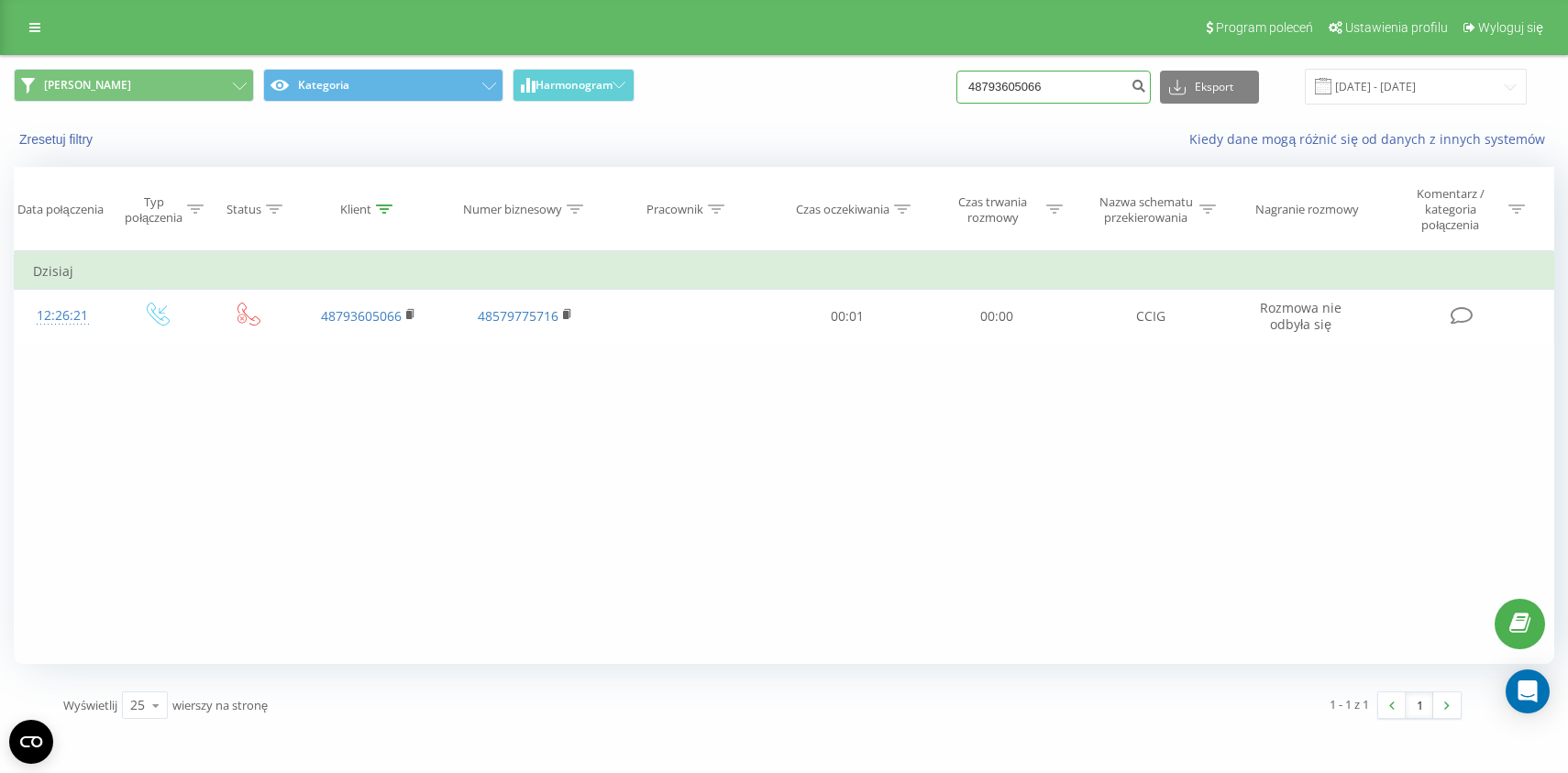
click at [1012, 84] on input "48793605066" at bounding box center [1054, 87] width 195 height 33
click at [1067, 93] on input "48793605066" at bounding box center [1054, 87] width 195 height 33
click at [1146, 84] on icon "submit" at bounding box center [1139, 83] width 16 height 11
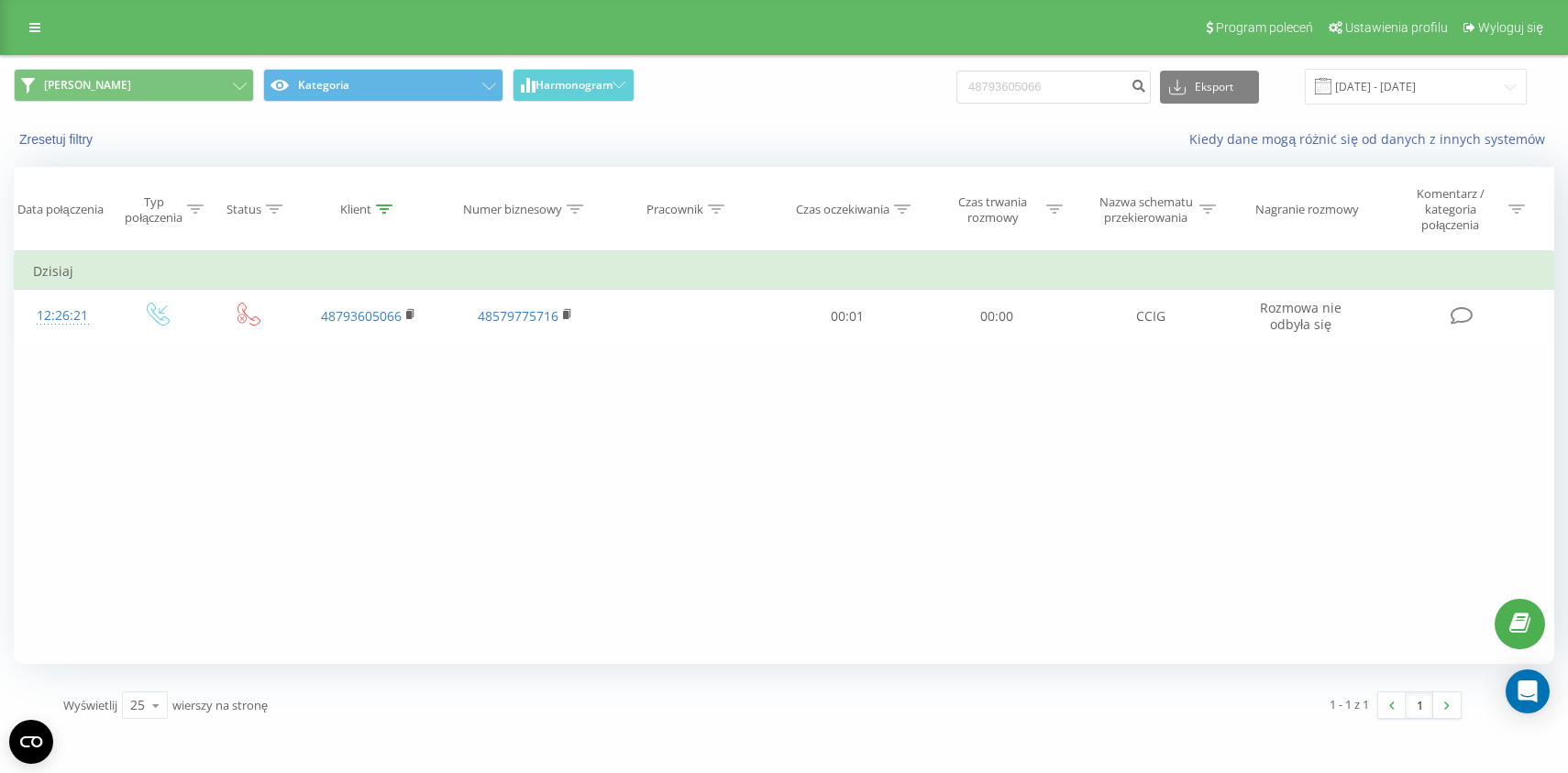
click at [542, 552] on div "Filtruj według warunków Jest równe Wprowadź wartość Anuluj OK Filtruj według wa…" at bounding box center [784, 457] width 1541 height 412
click at [534, 545] on div "Filtruj według warunków Jest równe Wprowadź wartość Anuluj OK Filtruj według wa…" at bounding box center [784, 457] width 1541 height 412
click at [798, 129] on div "Zresetuj filtry Kiedy dane mogą różnić się od danych z innych systemów" at bounding box center [784, 139] width 1566 height 44
click at [634, 483] on div "Filtruj według warunków Jest równe Wprowadź wartość Anuluj OK Filtruj według wa…" at bounding box center [784, 457] width 1541 height 412
click at [1034, 91] on input "48793605066" at bounding box center [1054, 87] width 195 height 33
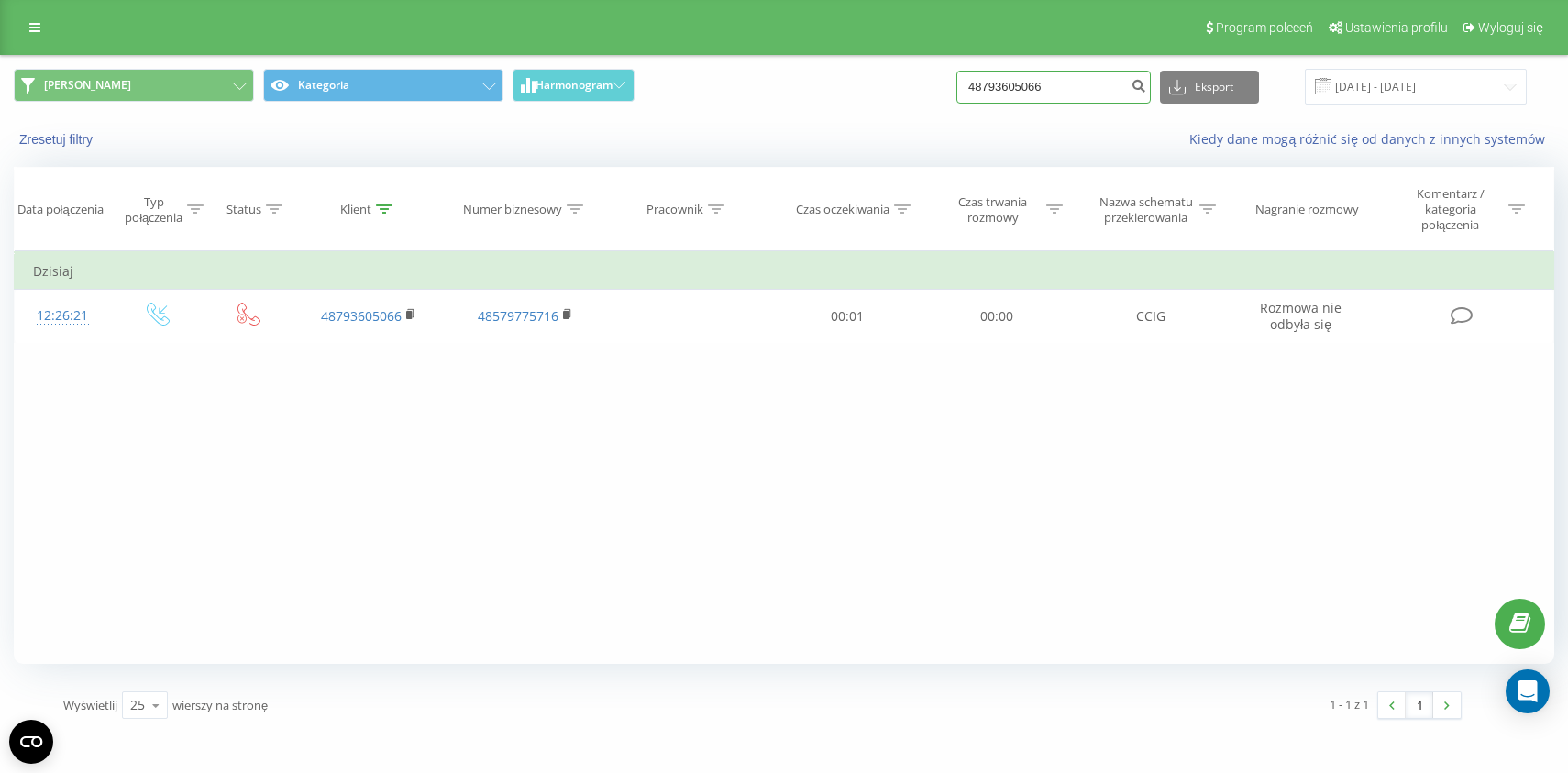
click at [1034, 91] on input "48793605066" at bounding box center [1054, 87] width 195 height 33
paste input "585594697"
type input "48585594697"
click at [1048, 75] on input "48585594697" at bounding box center [1054, 87] width 195 height 33
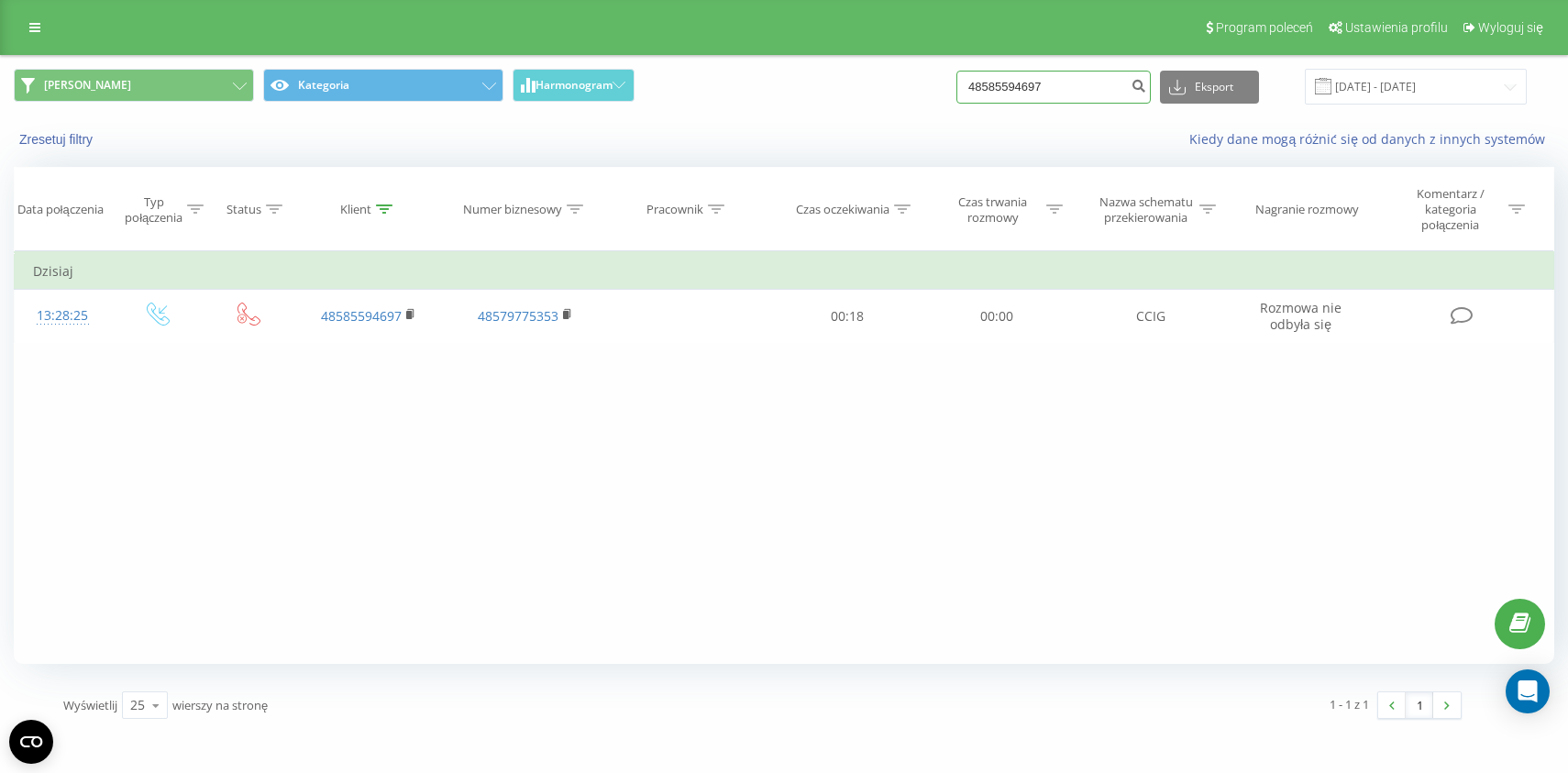
click at [1048, 75] on input "48585594697" at bounding box center [1054, 87] width 195 height 33
paste input "79039448"
type input "48790394487"
click at [1020, 74] on input "48790394487" at bounding box center [1054, 87] width 195 height 33
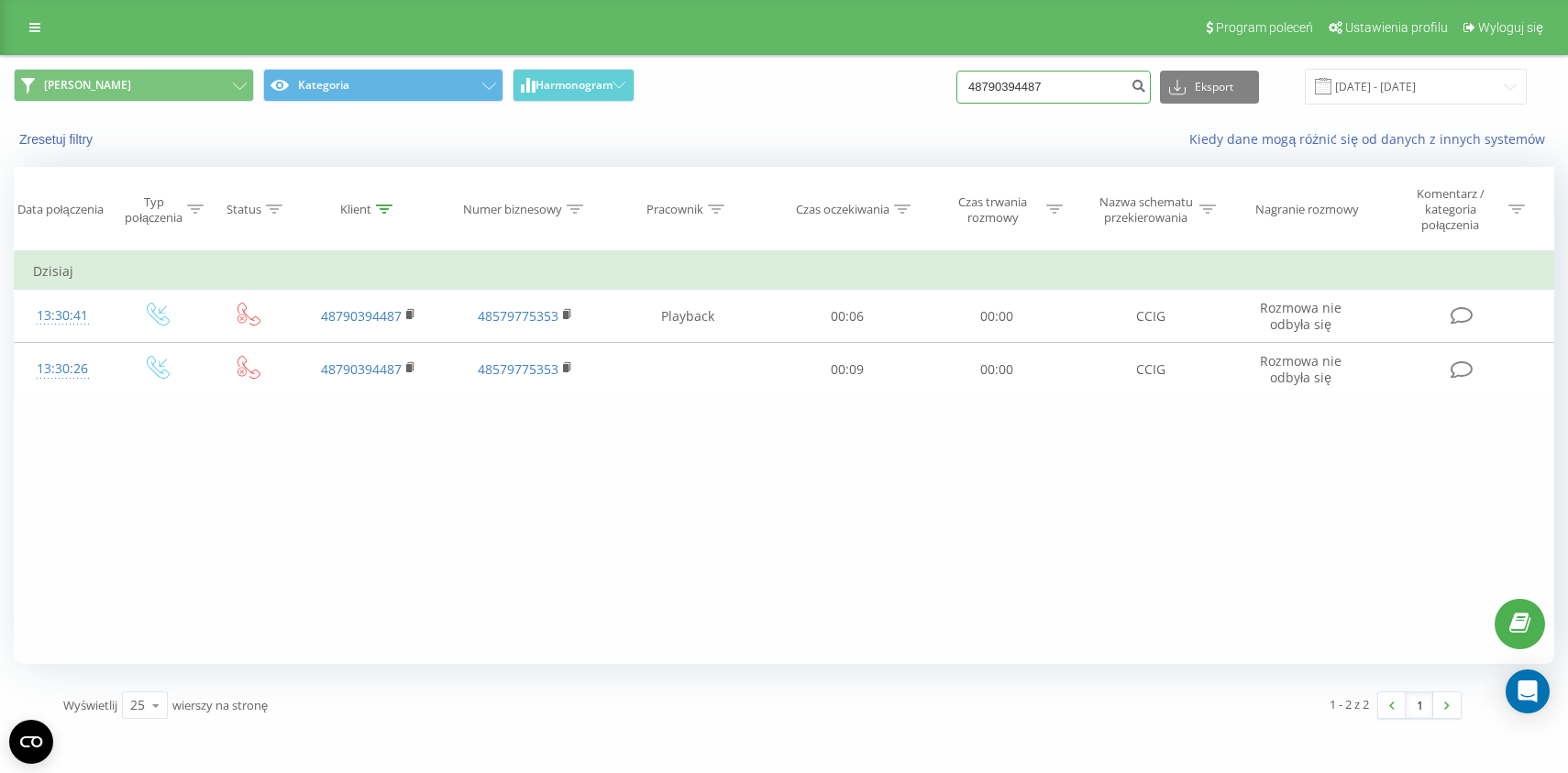
paste input "58559469"
type input "48585594697"
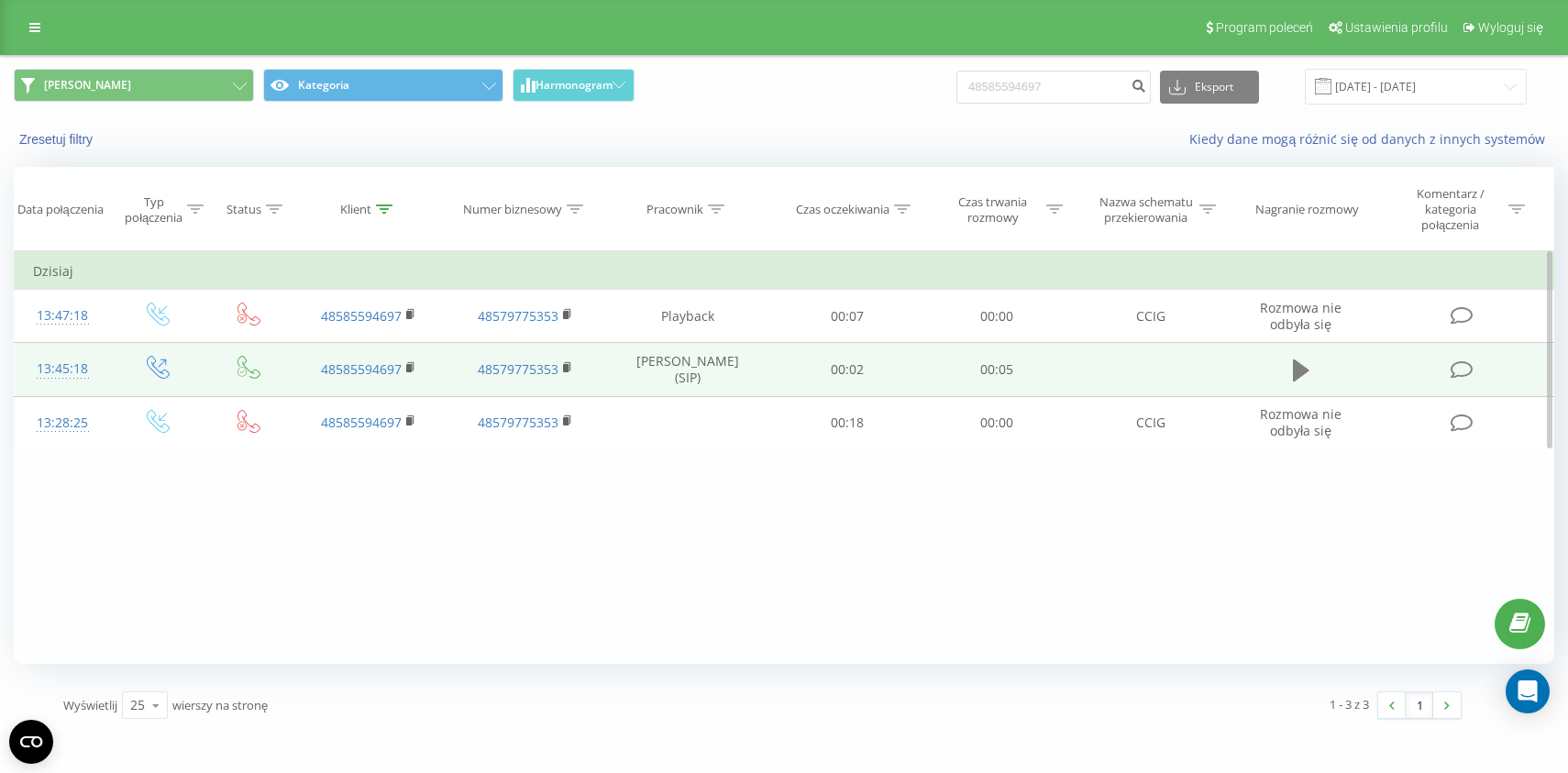
click at [1309, 378] on icon at bounding box center [1301, 370] width 17 height 25
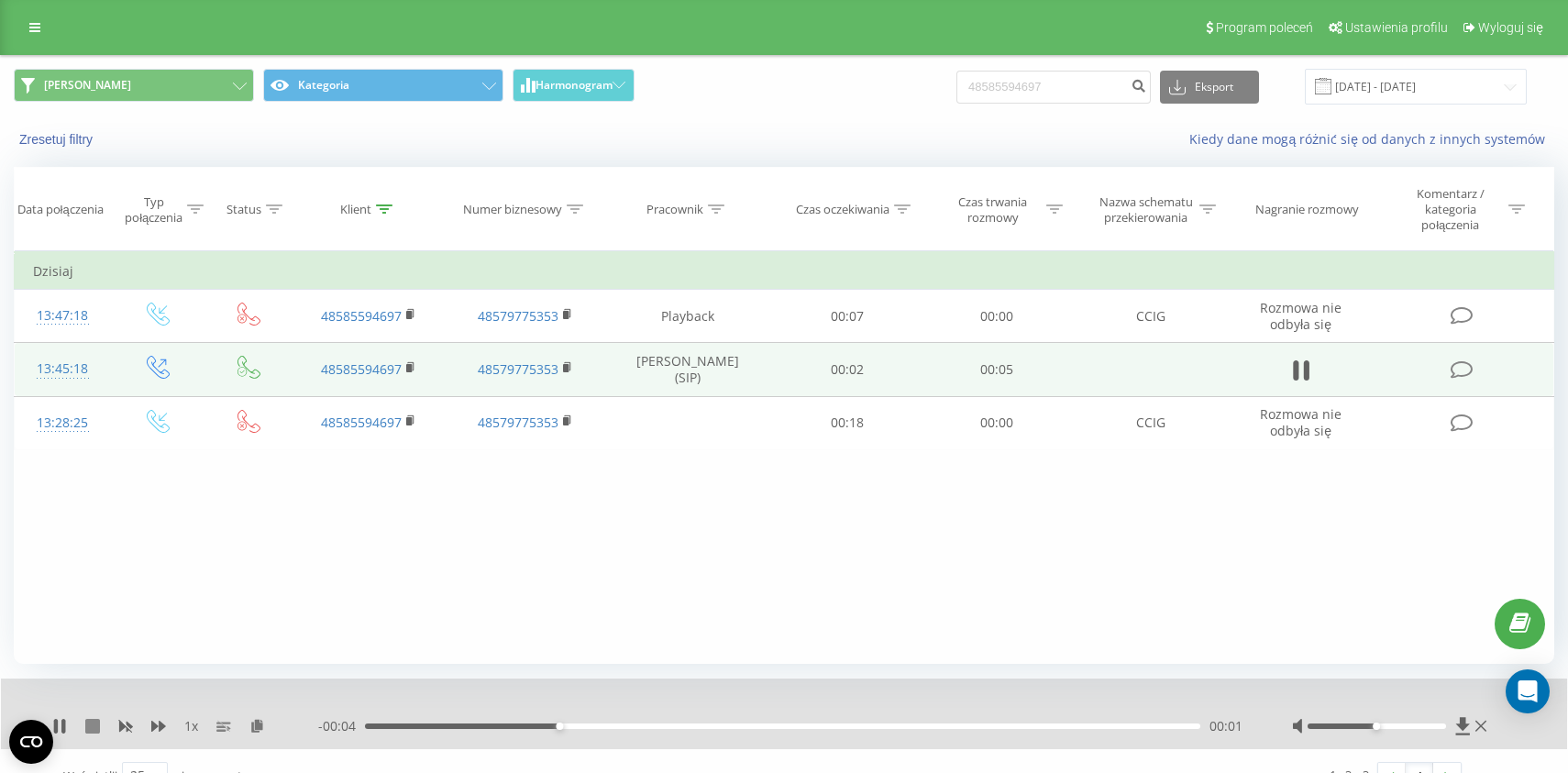
click at [94, 734] on icon at bounding box center [92, 726] width 15 height 15
click at [1030, 653] on div "Filtruj według warunków Jest równe Wprowadź wartość Anuluj OK Filtruj według wa…" at bounding box center [784, 457] width 1541 height 412
click at [1047, 97] on input "48585594697" at bounding box center [1054, 87] width 195 height 33
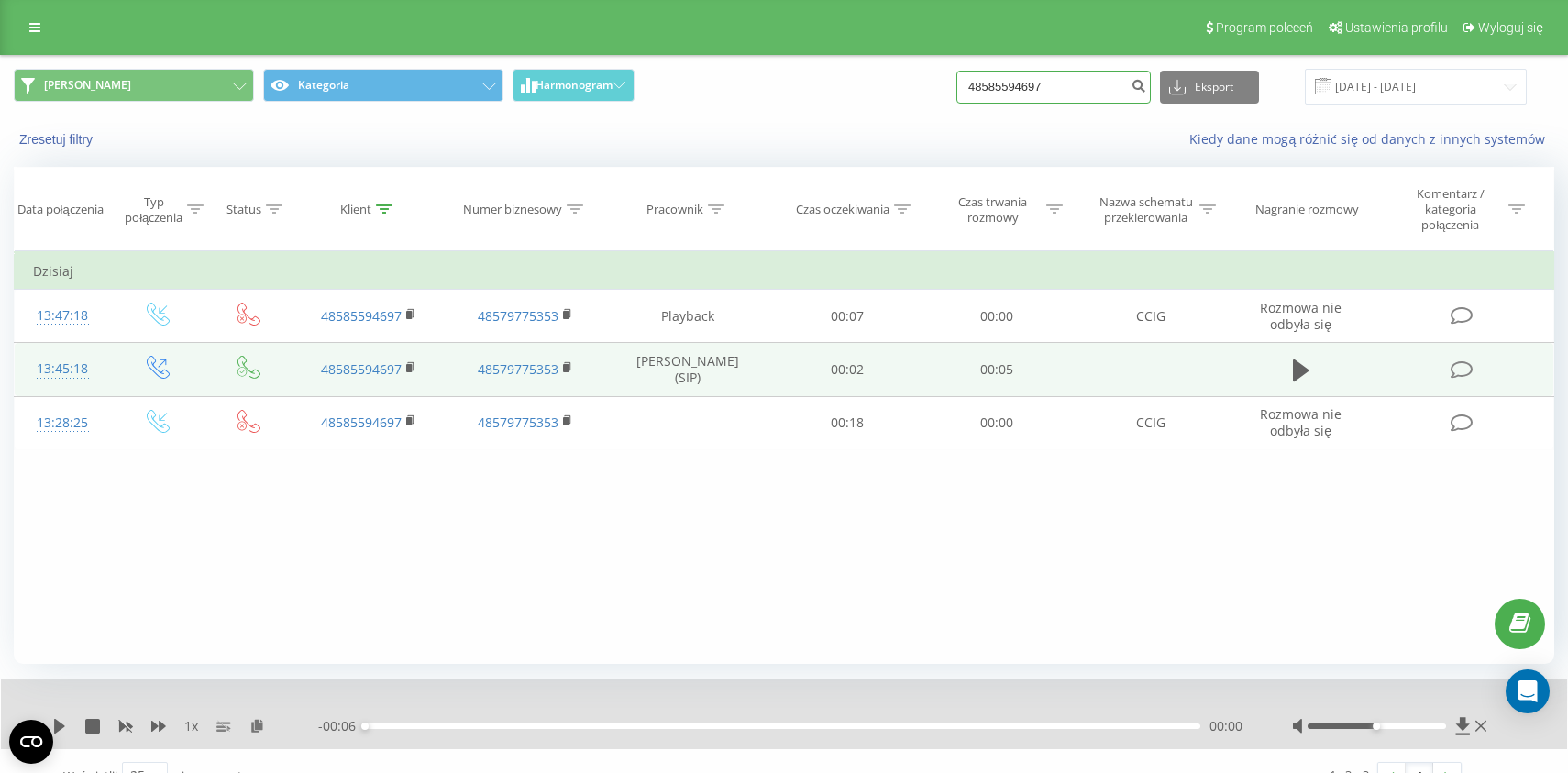
paste input "606794230"
type input "48606794230"
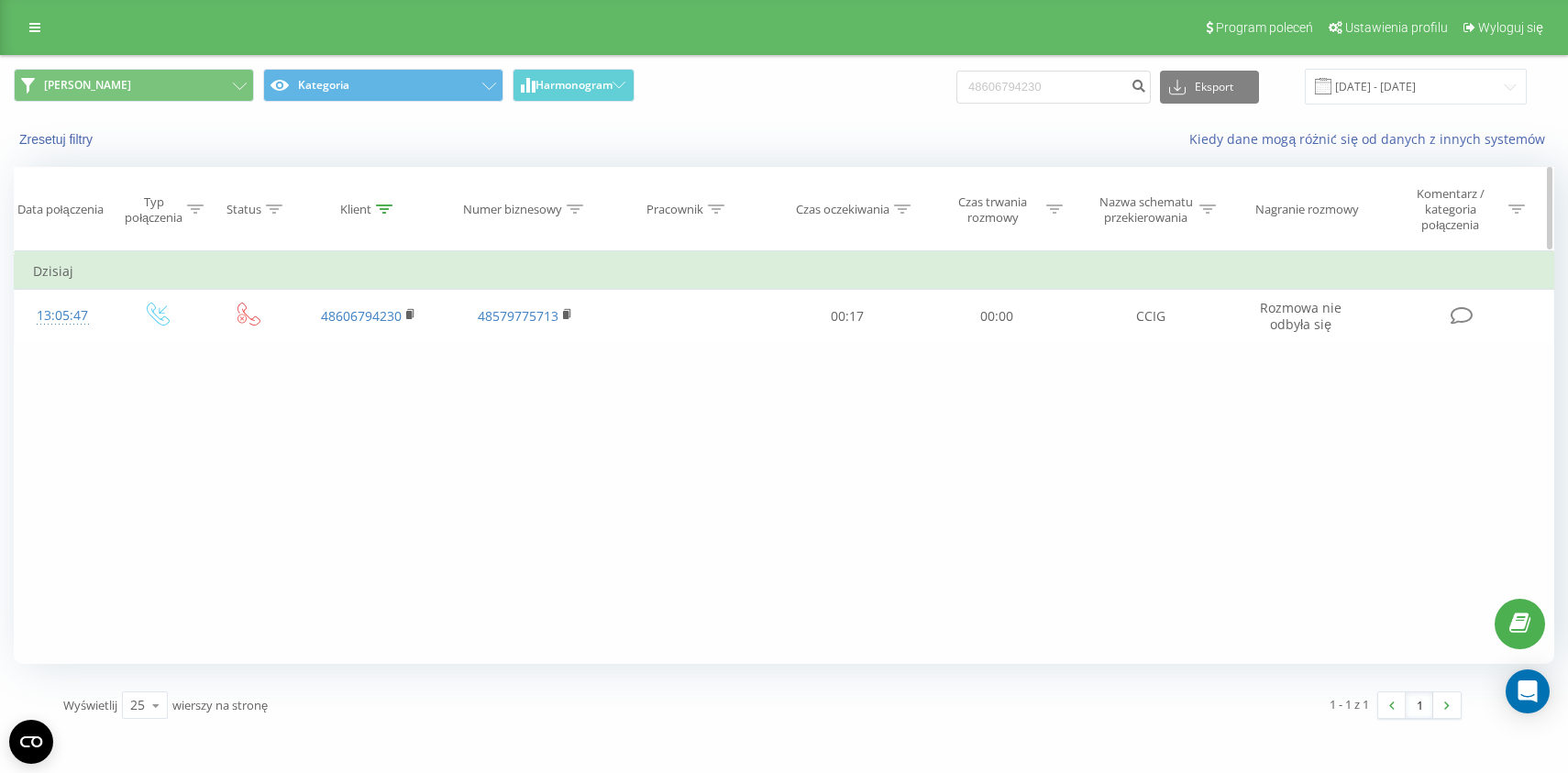
click at [837, 114] on div "Karolina Kategoria Harmonogram 48606794230 Eksport .csv .xls .xlsx [DATE] - [DA…" at bounding box center [784, 86] width 1566 height 62
click at [1026, 95] on input "48606794230" at bounding box center [1054, 87] width 195 height 33
paste input "1912523"
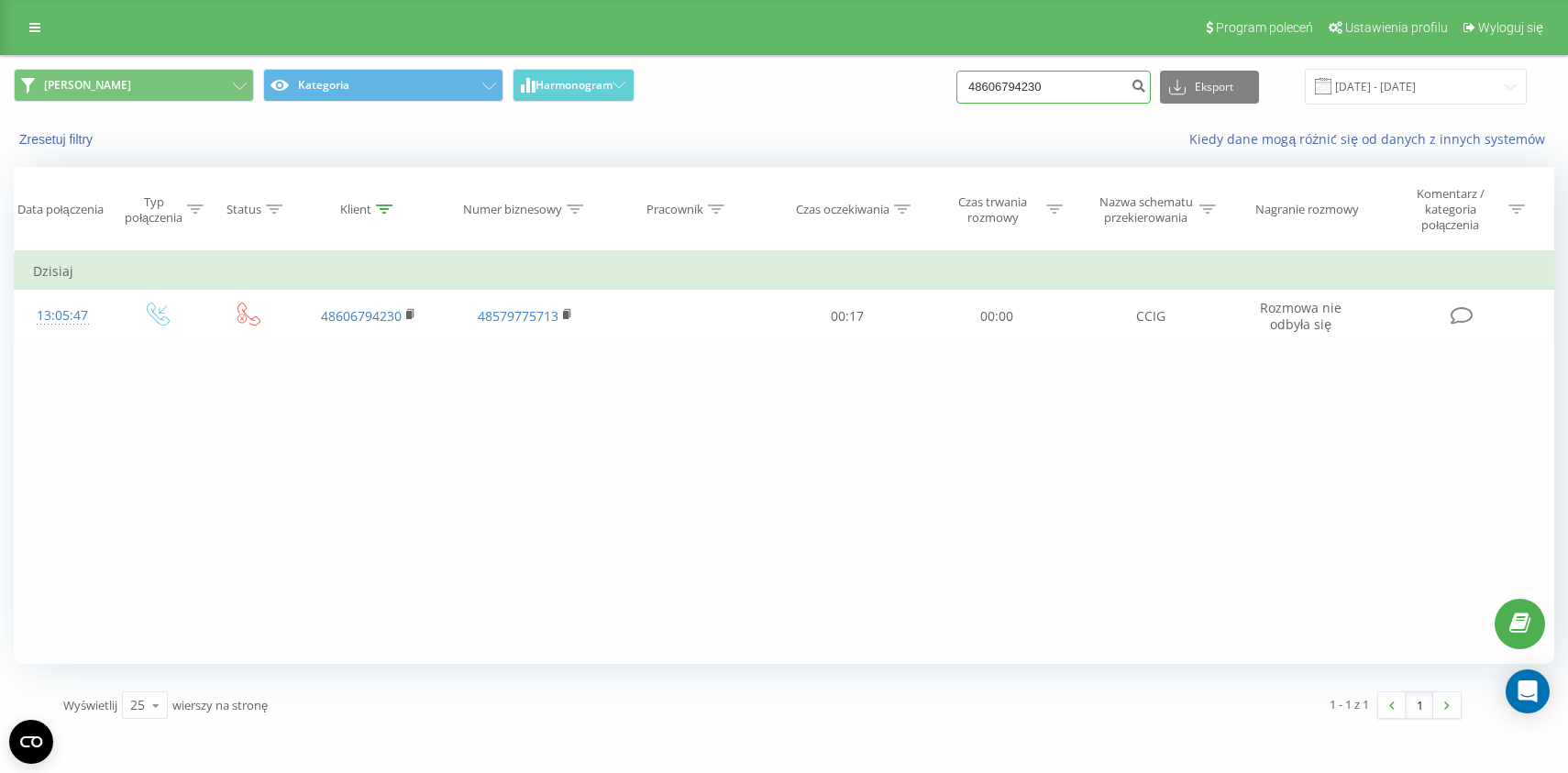
type input "48601912523"
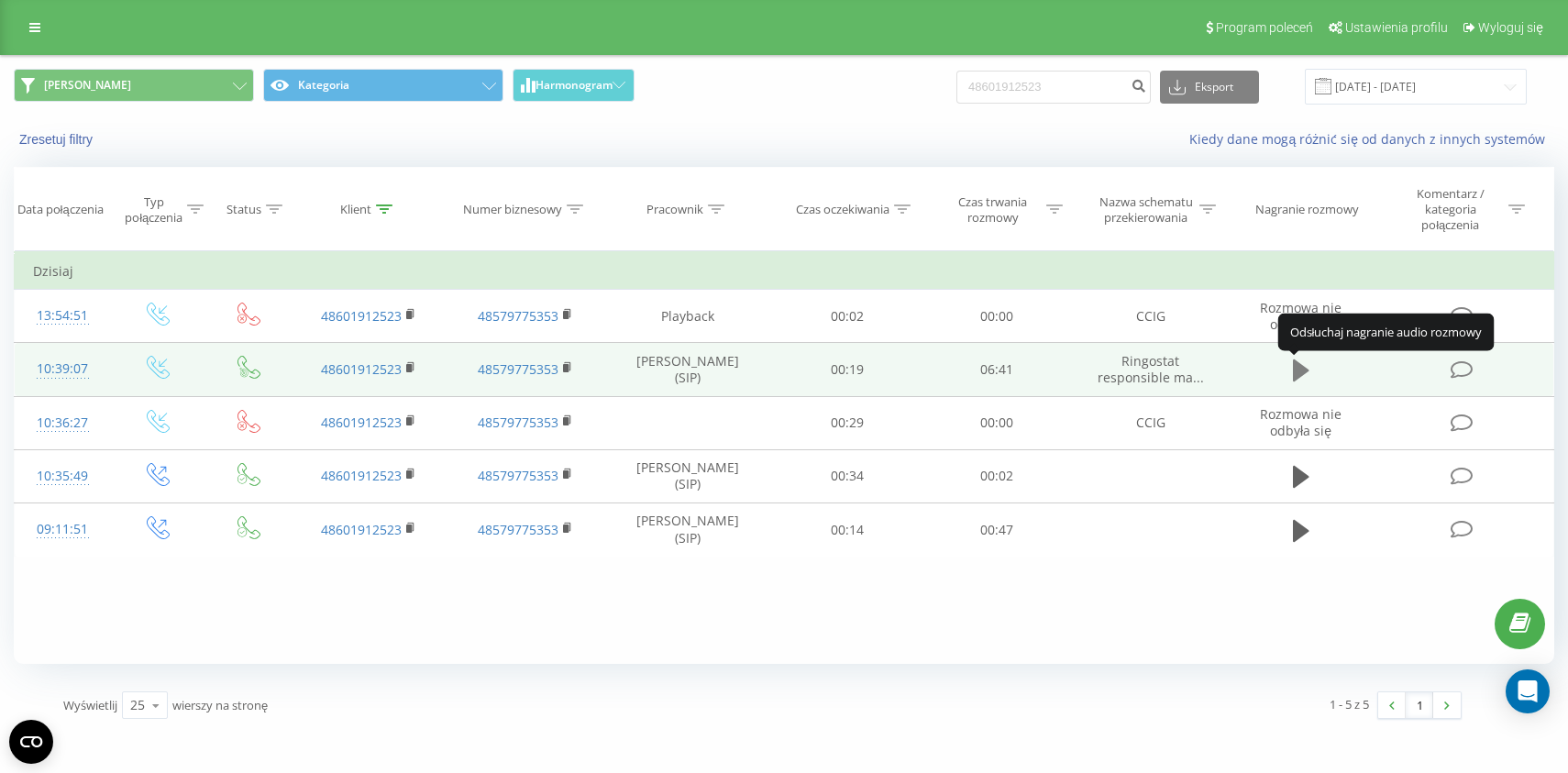
click at [1302, 377] on icon at bounding box center [1301, 370] width 17 height 22
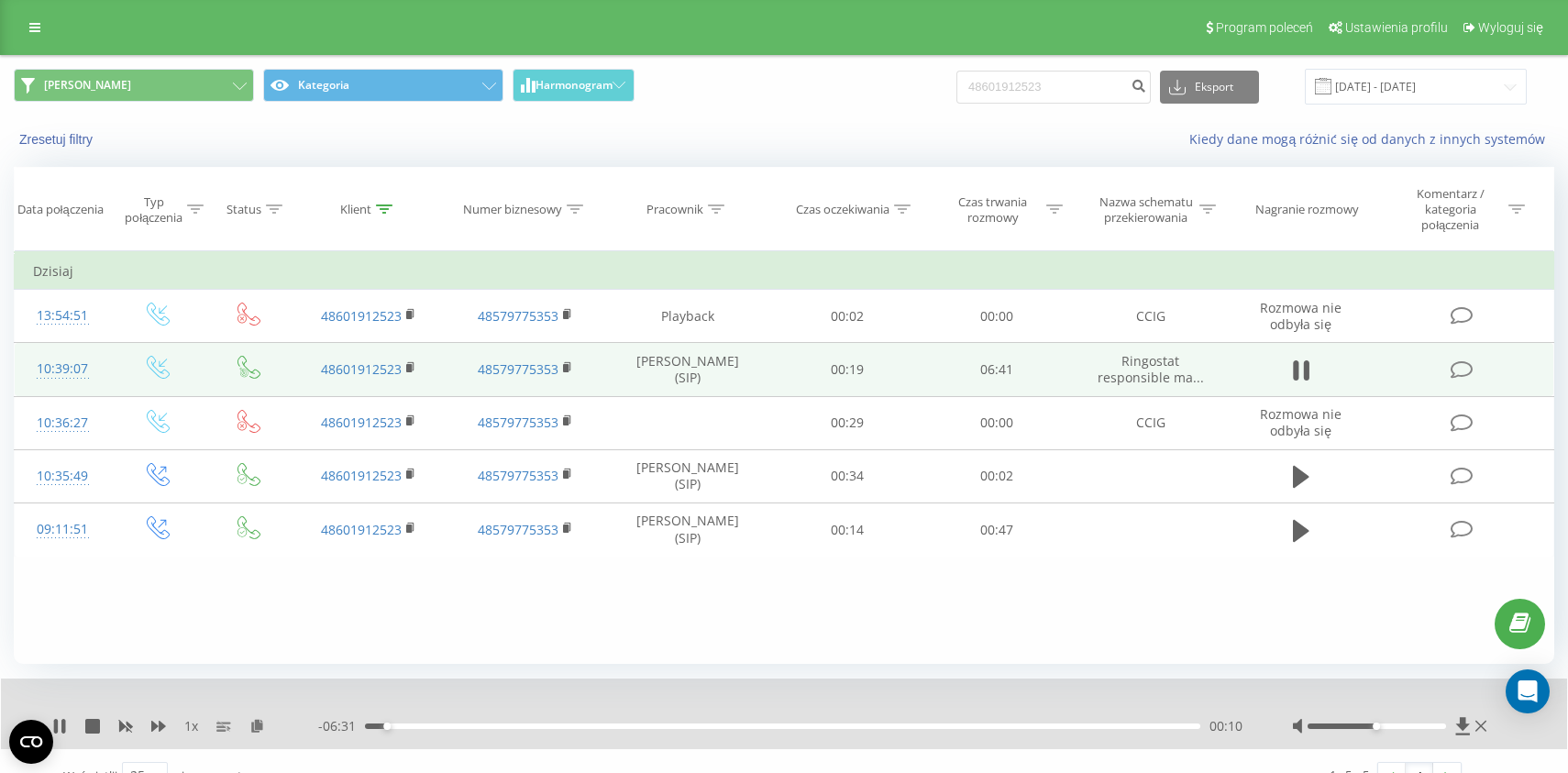
click at [461, 728] on div "00:10" at bounding box center [782, 726] width 836 height 6
click at [938, 727] on div "00:48" at bounding box center [782, 726] width 836 height 6
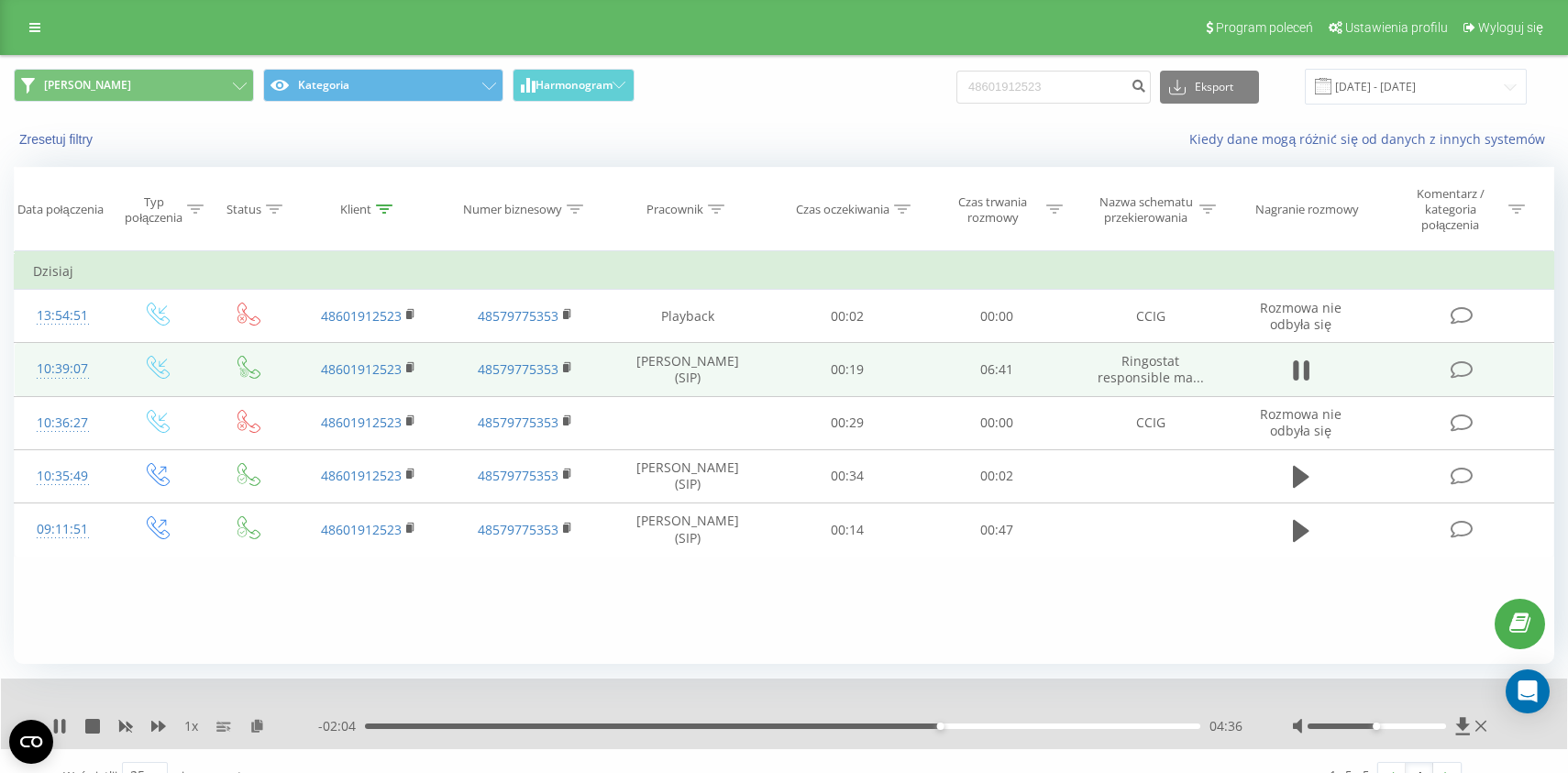
click at [1057, 729] on div "04:36" at bounding box center [782, 726] width 836 height 6
click at [1117, 729] on div "05:40" at bounding box center [782, 726] width 836 height 6
click at [803, 622] on div "Filtruj według warunków Jest równe Wprowadź wartość Anuluj OK Filtruj według wa…" at bounding box center [784, 457] width 1541 height 412
click at [89, 726] on icon at bounding box center [92, 726] width 15 height 15
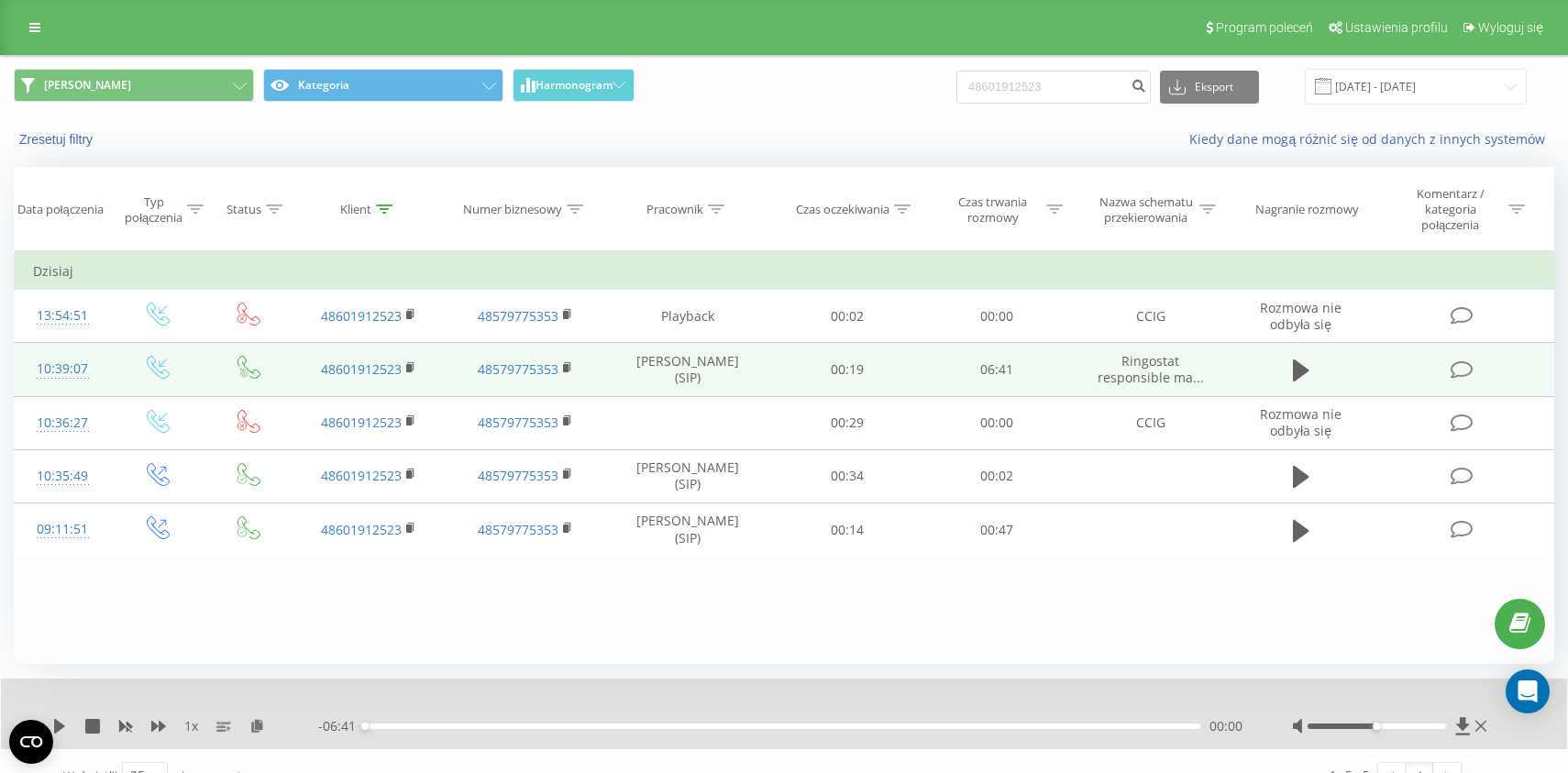
click at [773, 154] on div "Zresetuj filtry Kiedy dane mogą różnić się od danych z innych systemów" at bounding box center [784, 139] width 1566 height 44
click at [1076, 85] on input "48601912523" at bounding box center [1054, 87] width 195 height 33
paste input "48788616366"
type input "4860191252348788616366"
paste input "48788616366"
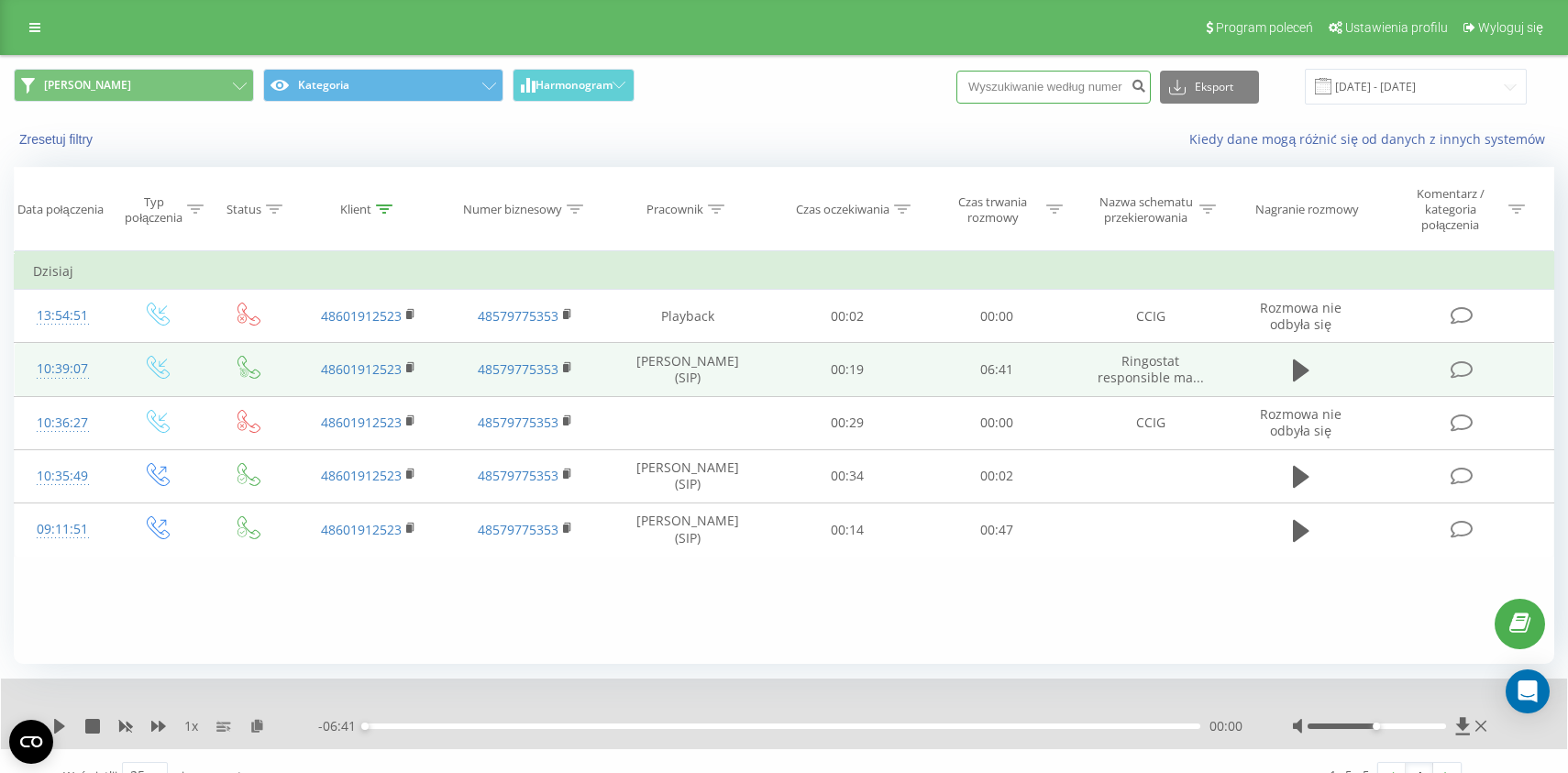
type input "48788616366"
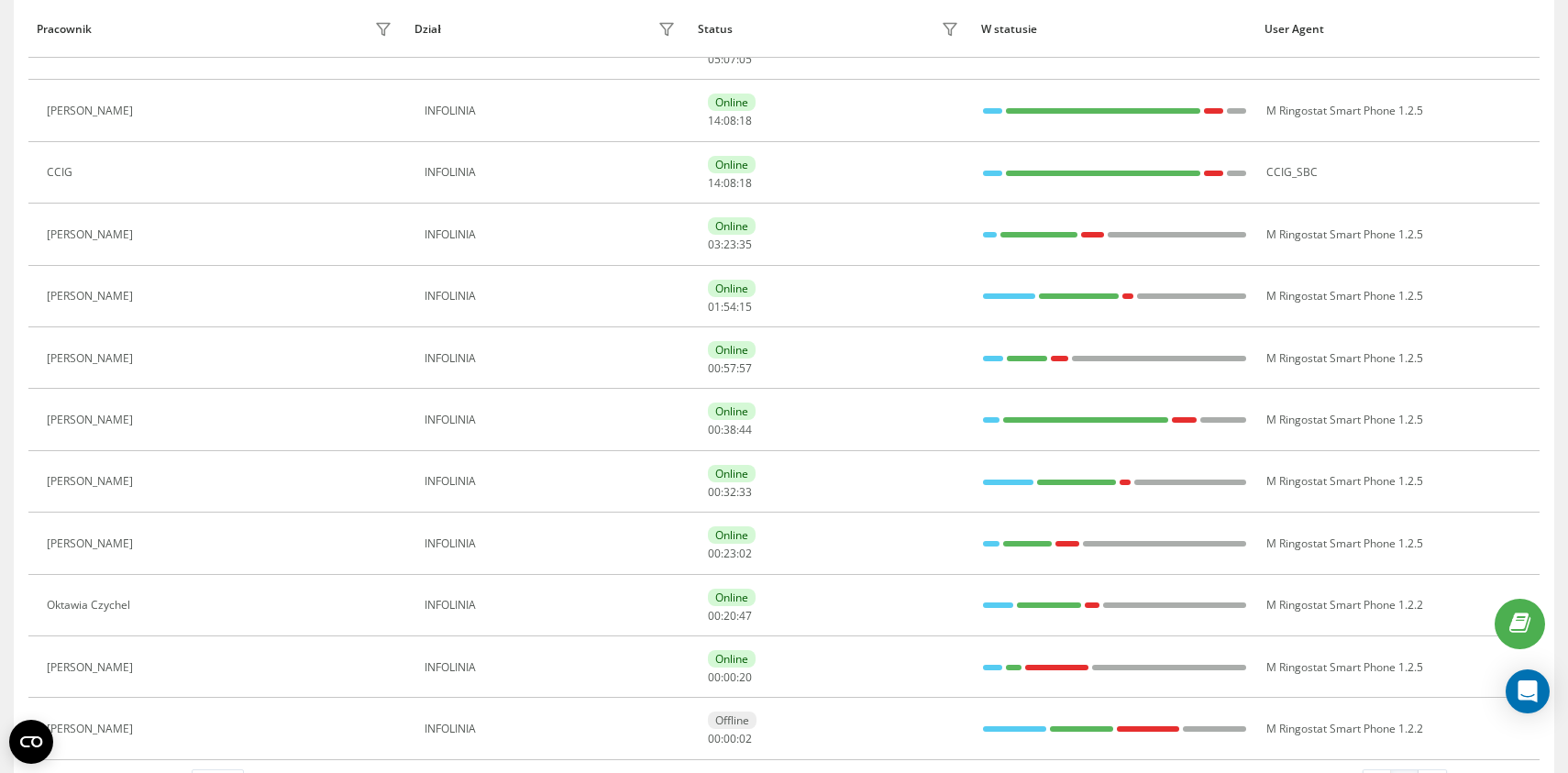
scroll to position [329, 0]
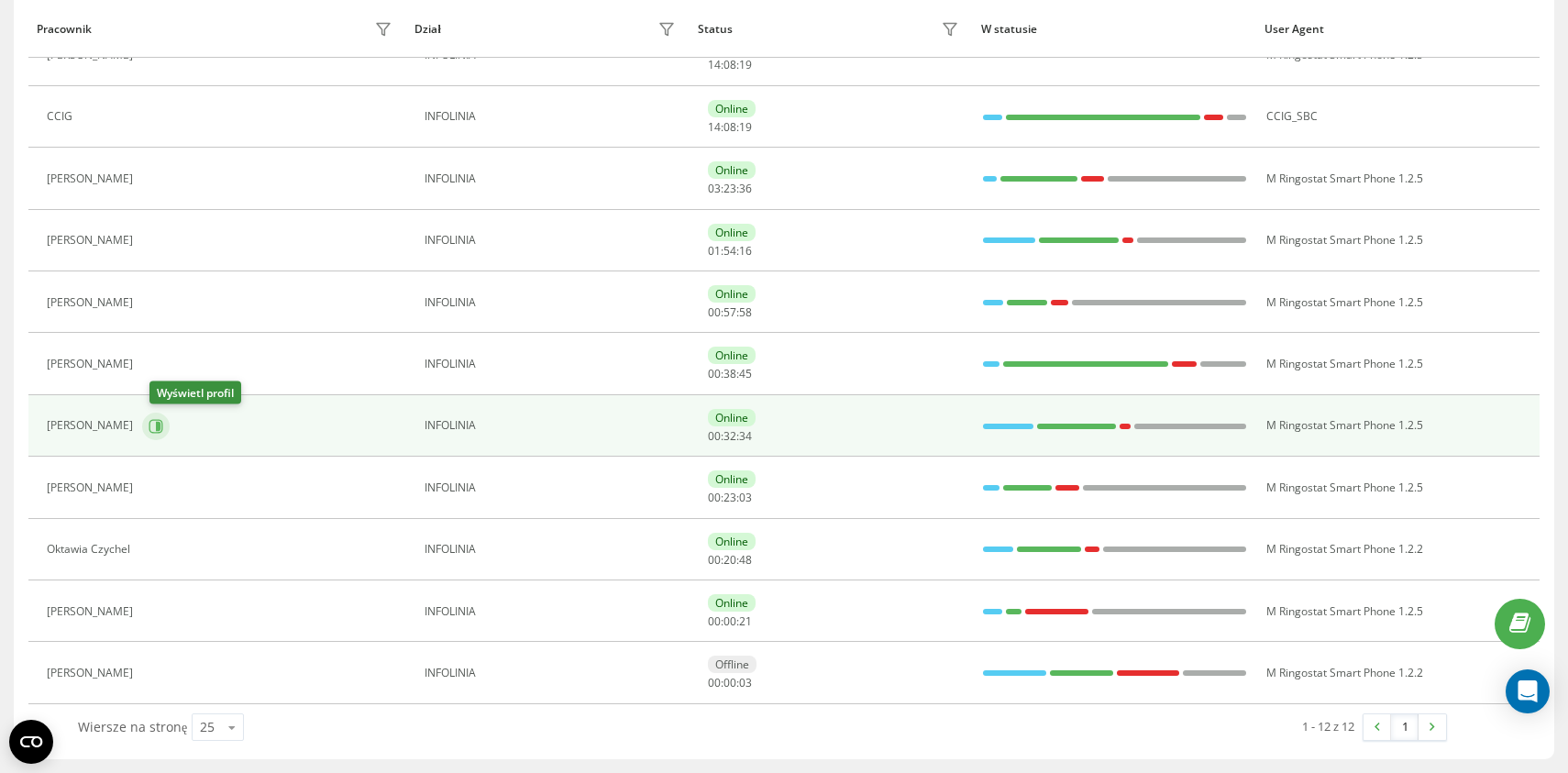
click at [163, 429] on icon at bounding box center [155, 426] width 15 height 15
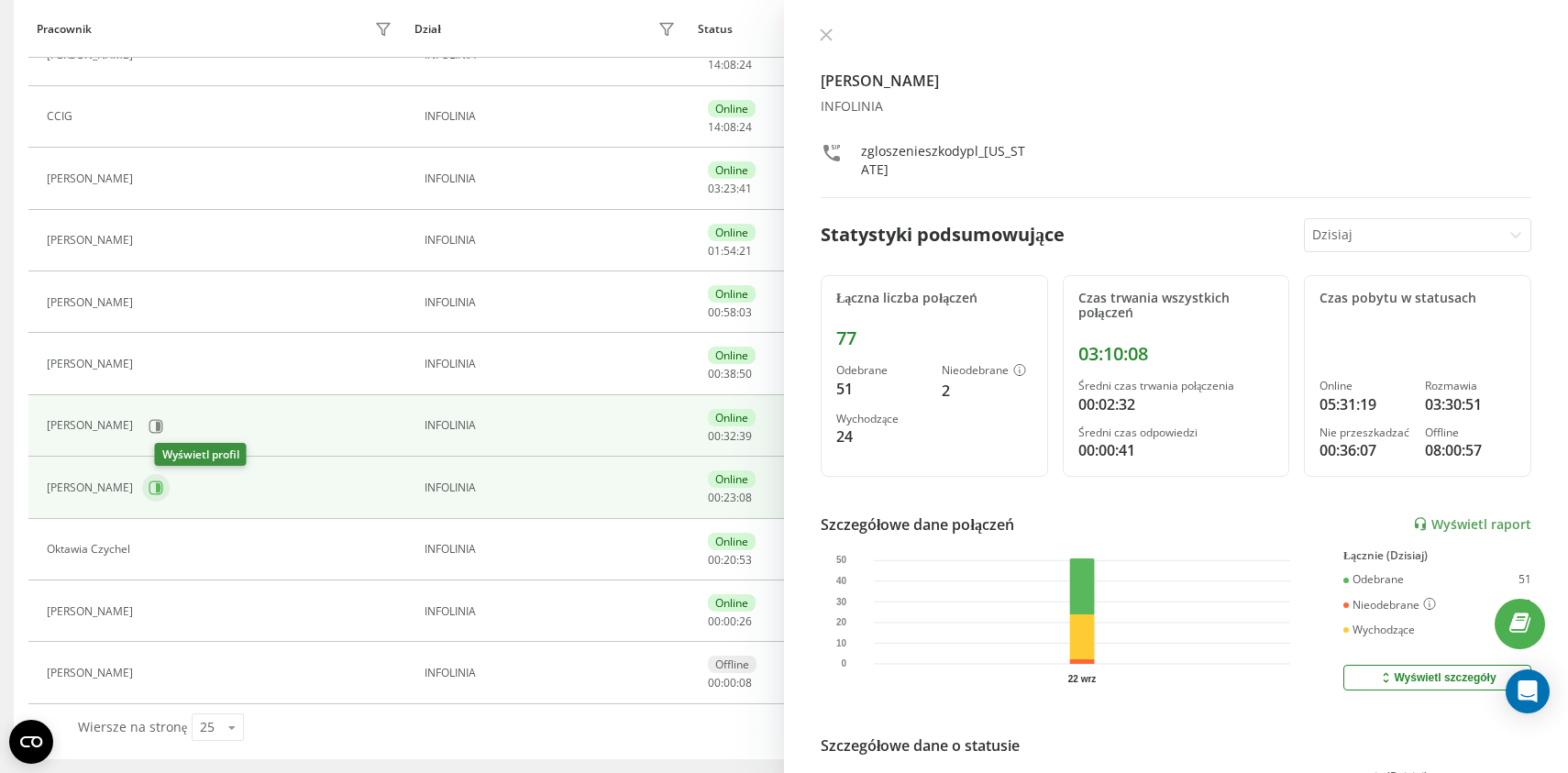
click at [160, 490] on icon at bounding box center [157, 487] width 5 height 9
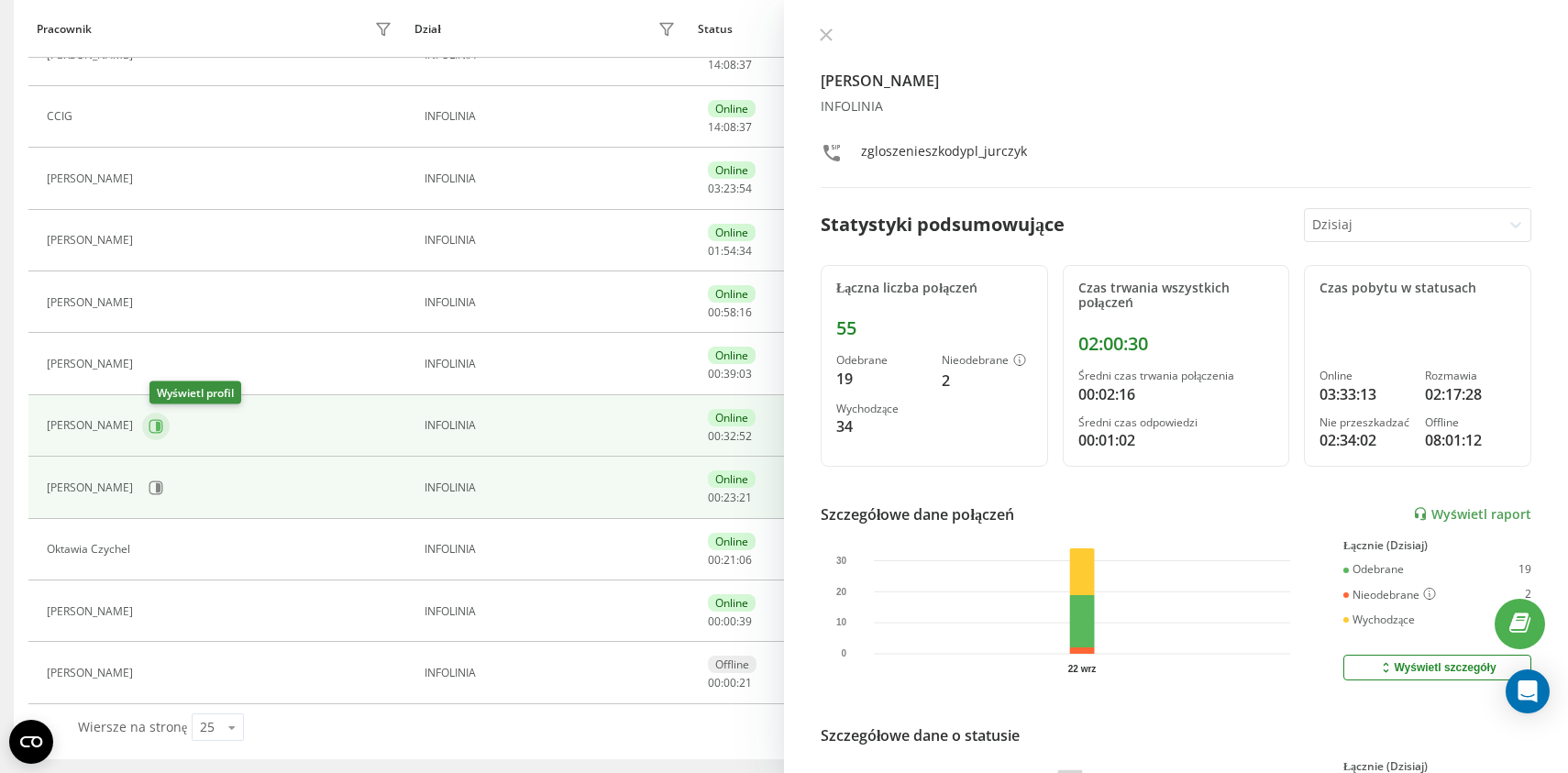
click at [163, 423] on icon at bounding box center [155, 426] width 15 height 15
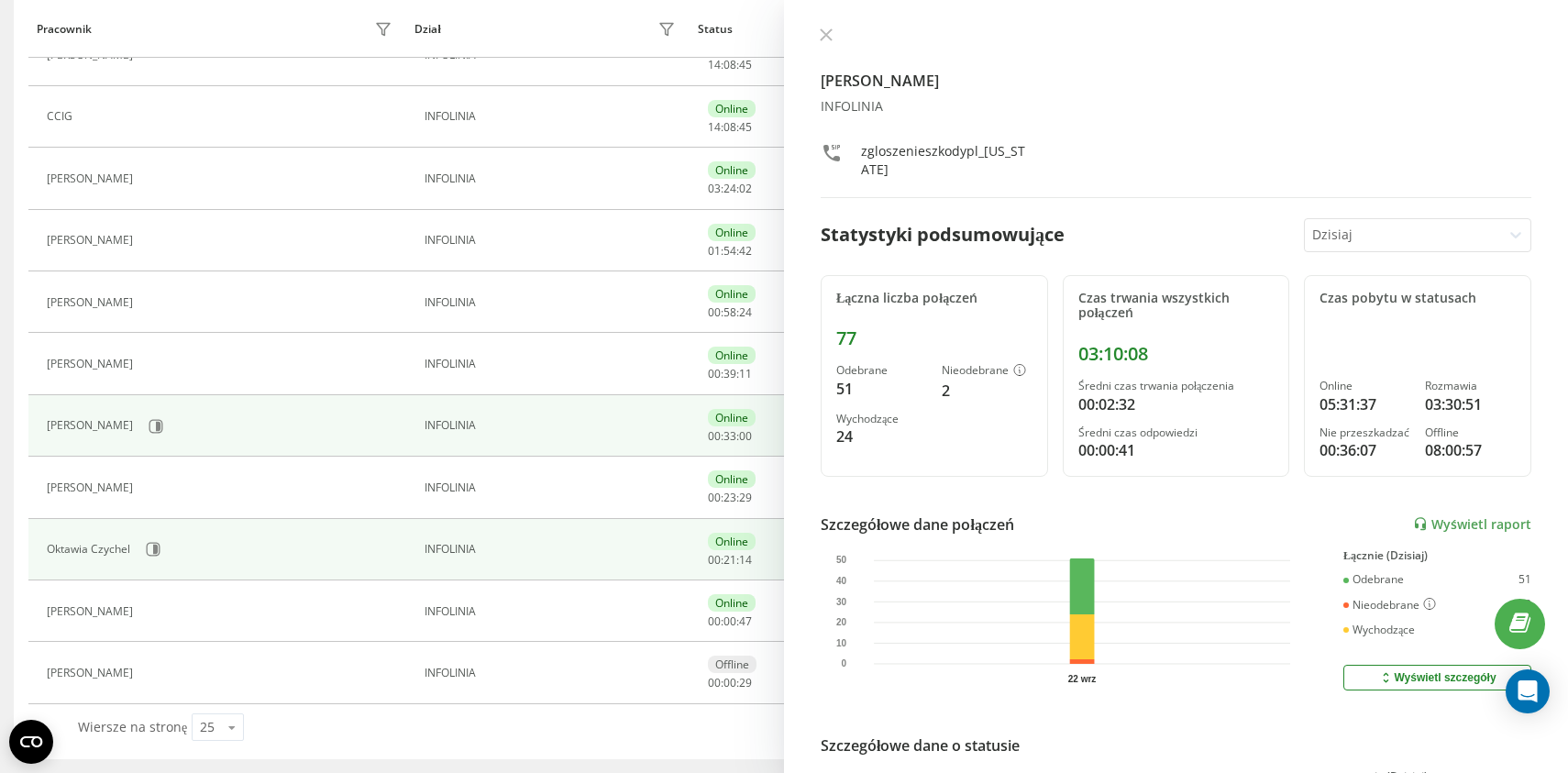
click at [155, 564] on div "Oktawia Czychel" at bounding box center [221, 549] width 349 height 31
click at [156, 554] on icon at bounding box center [155, 548] width 5 height 9
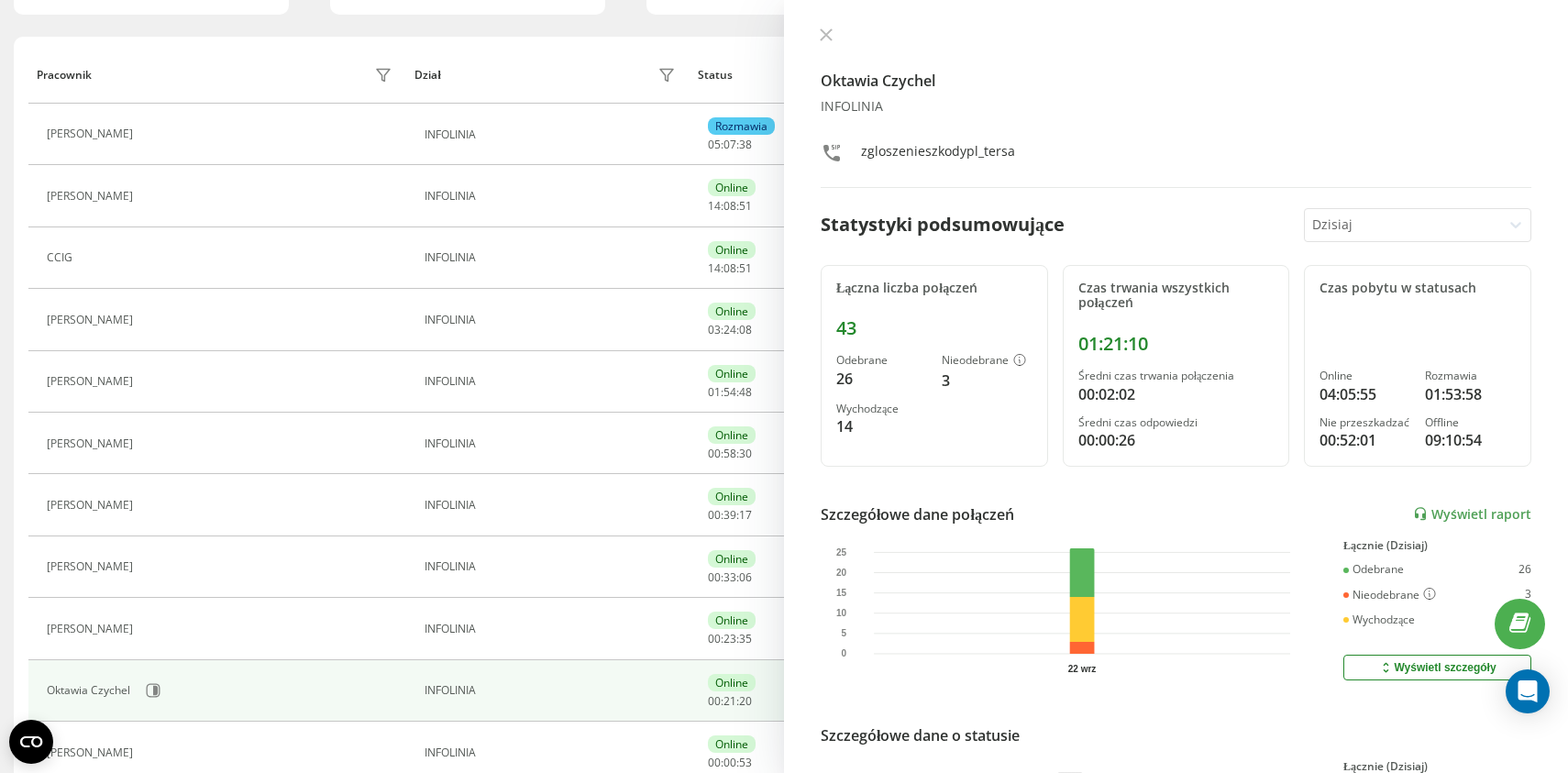
scroll to position [179, 0]
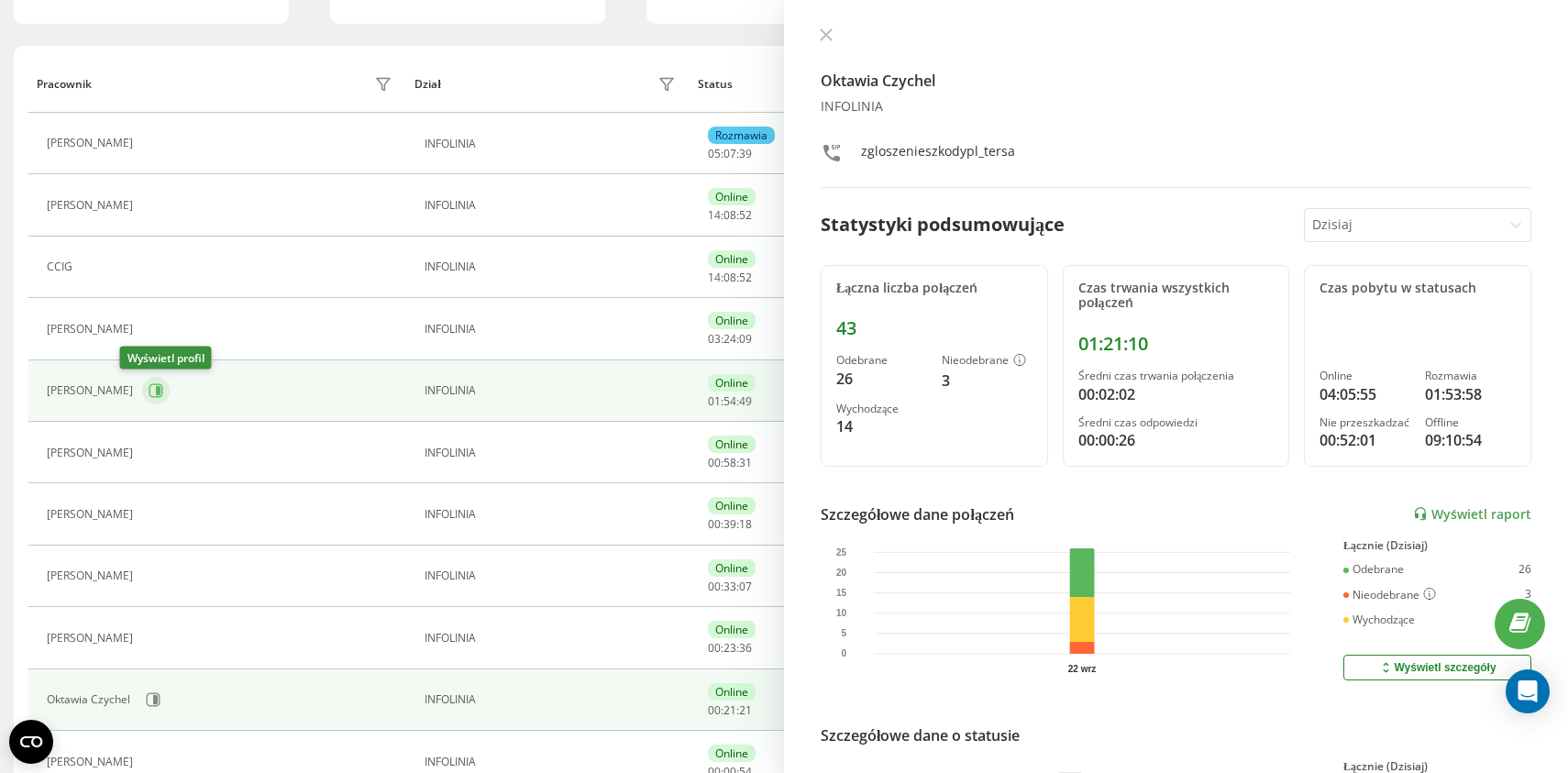
click at [150, 397] on icon at bounding box center [156, 391] width 14 height 14
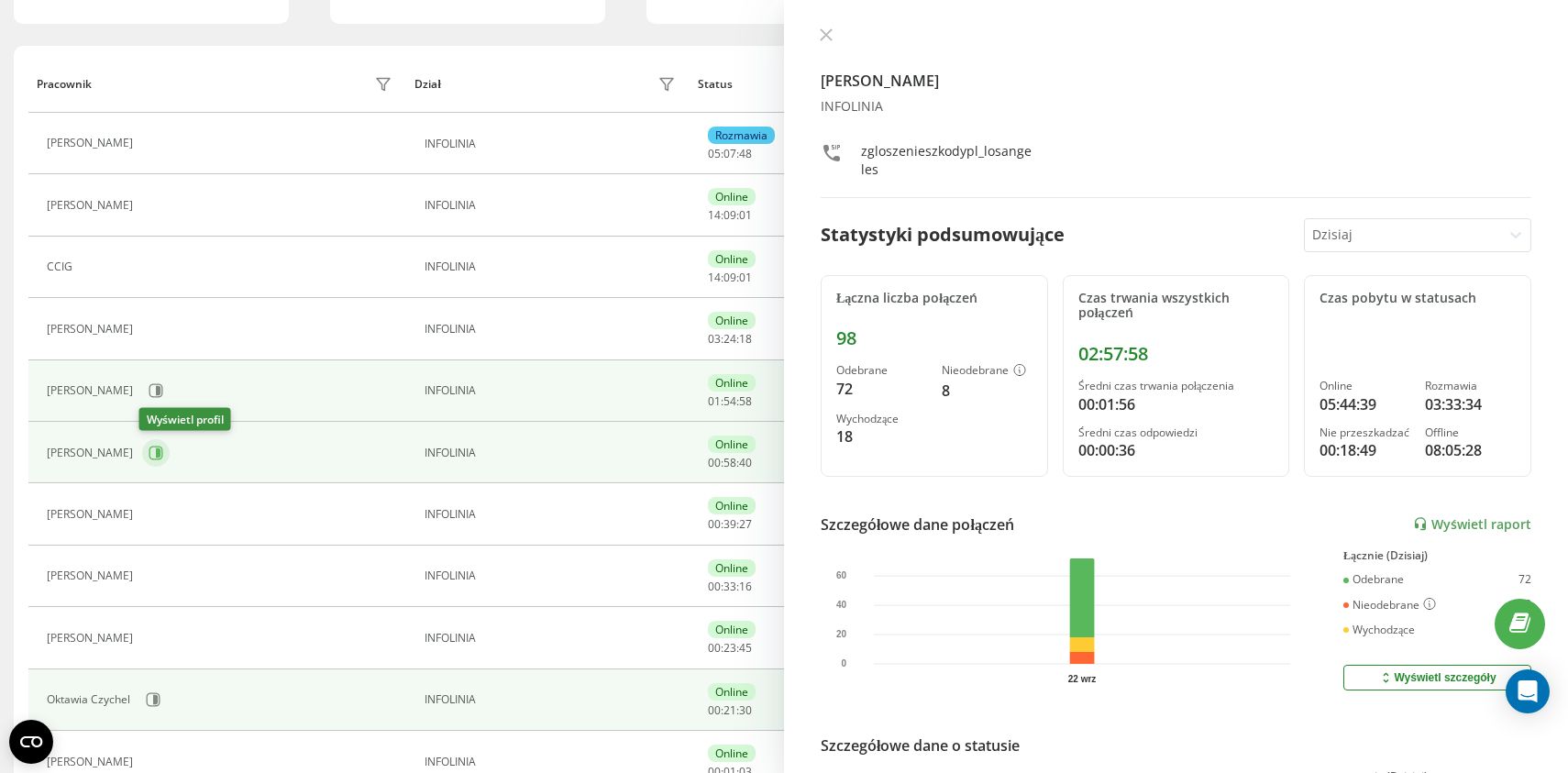
click at [150, 456] on icon at bounding box center [155, 452] width 15 height 15
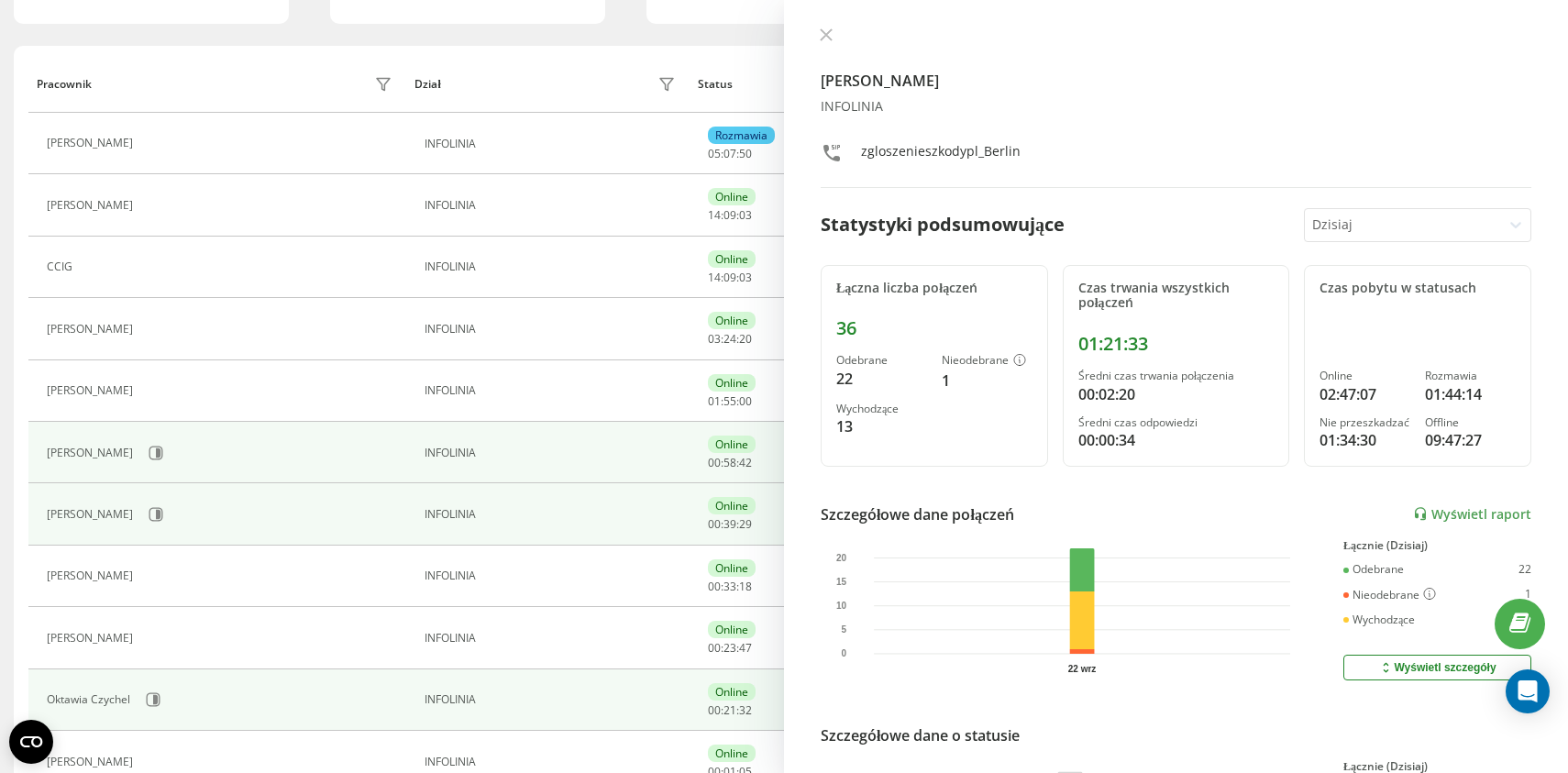
click at [143, 506] on div "[PERSON_NAME]" at bounding box center [221, 514] width 349 height 31
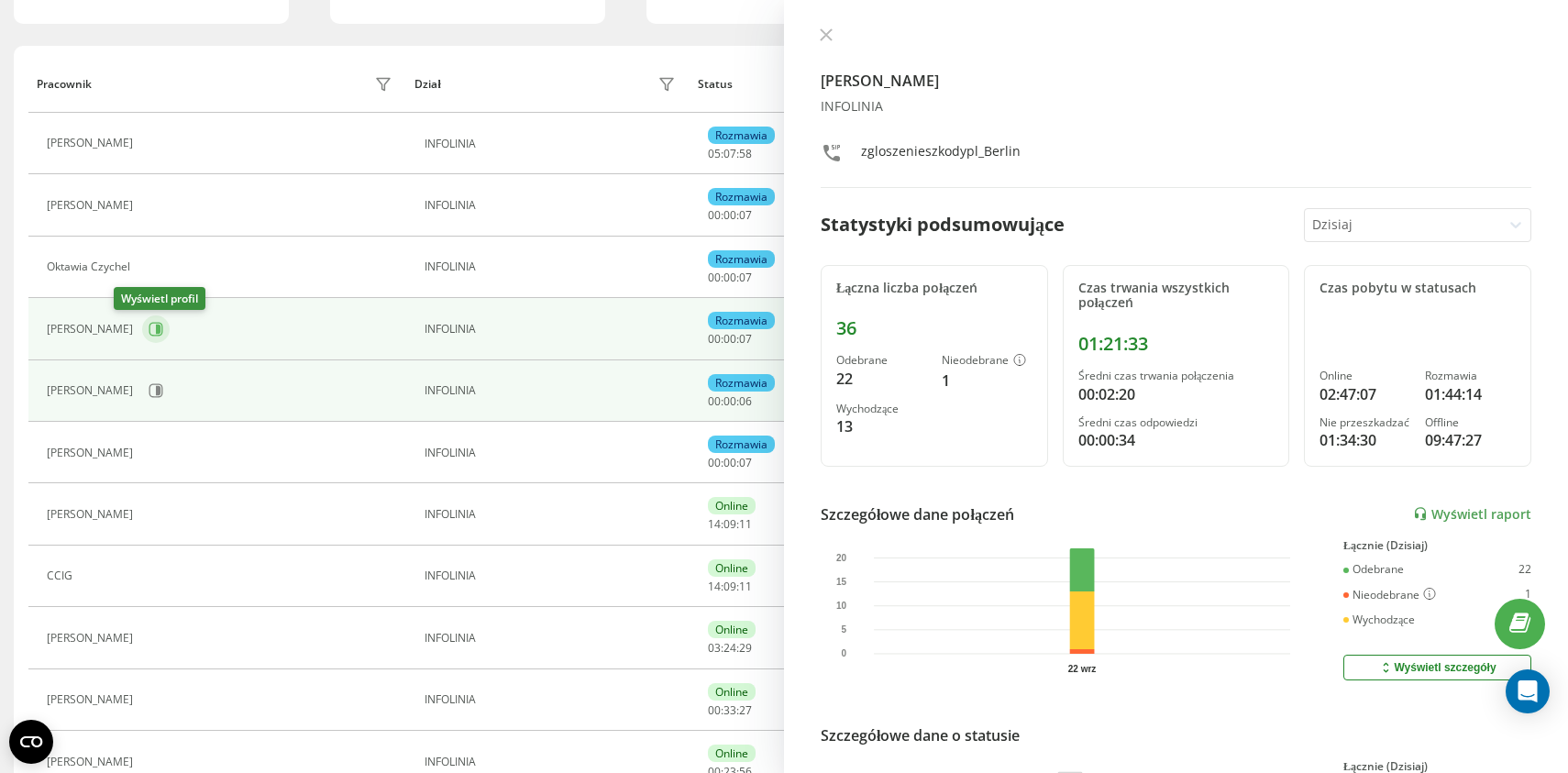
click at [149, 332] on icon at bounding box center [155, 328] width 15 height 15
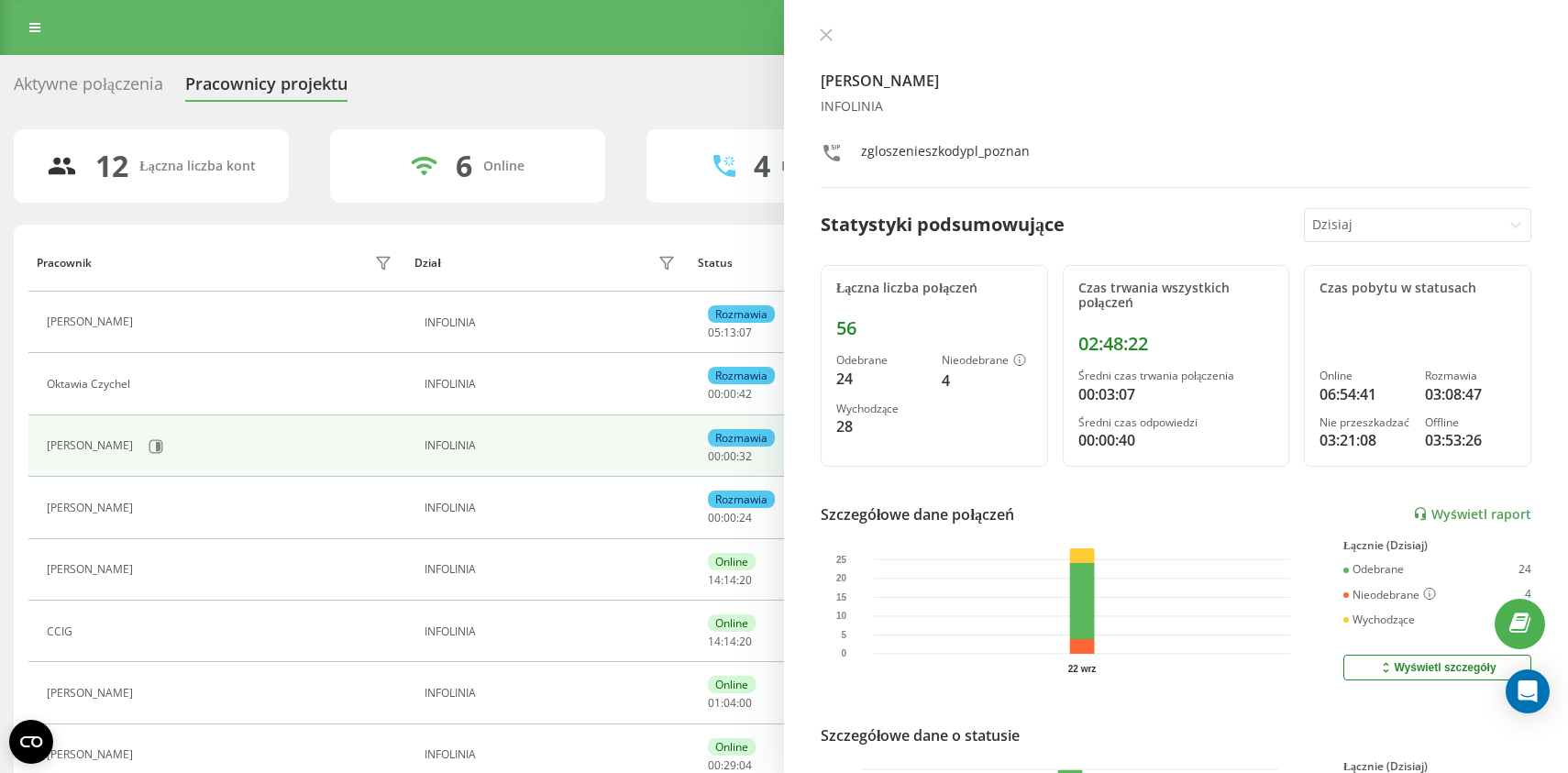
click at [90, 86] on div "Aktywne połączenia" at bounding box center [88, 88] width 150 height 28
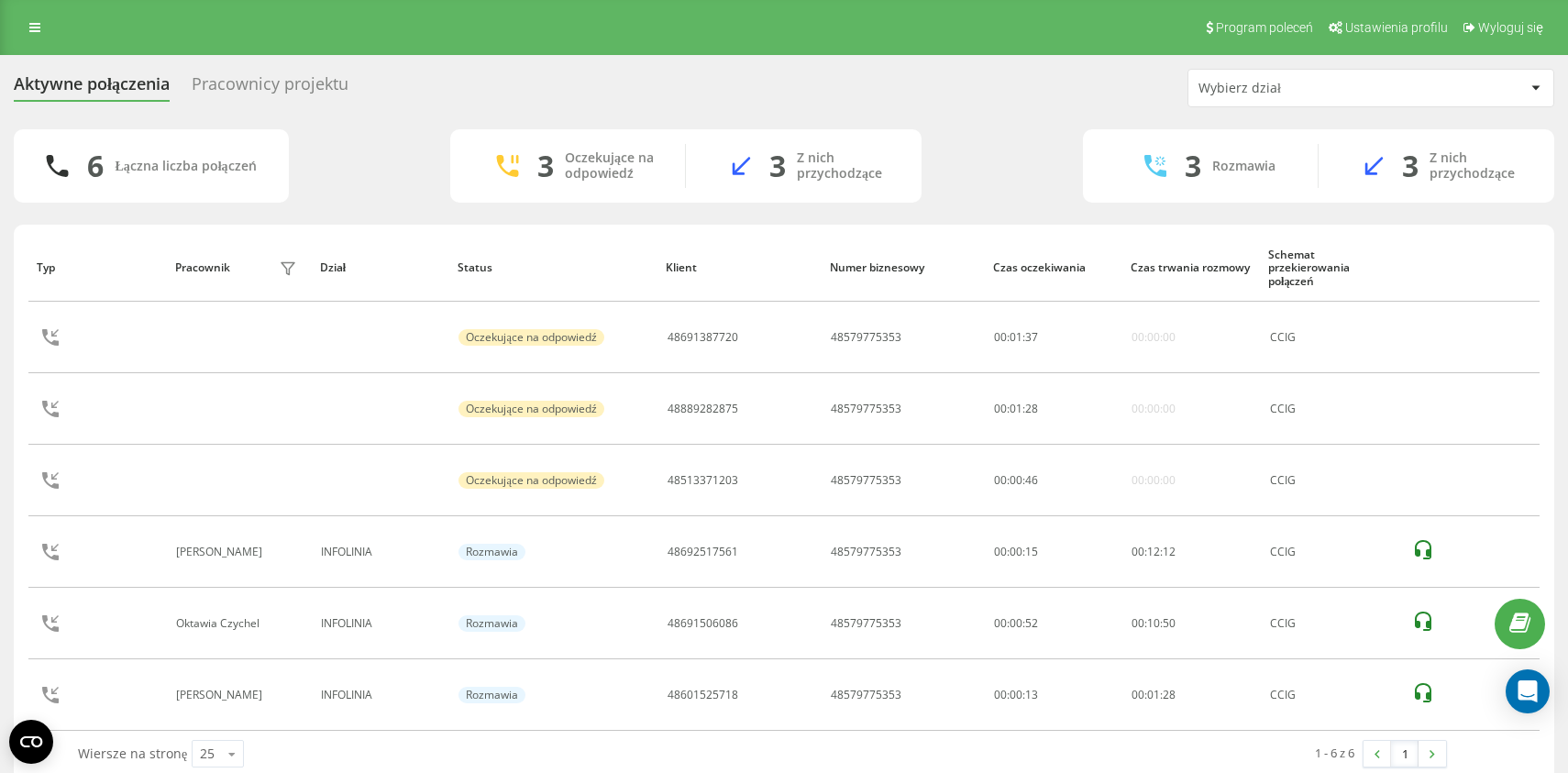
click at [512, 75] on div "Aktywne połączenia Pracownicy projektu Wybierz dział" at bounding box center [784, 87] width 1541 height 38
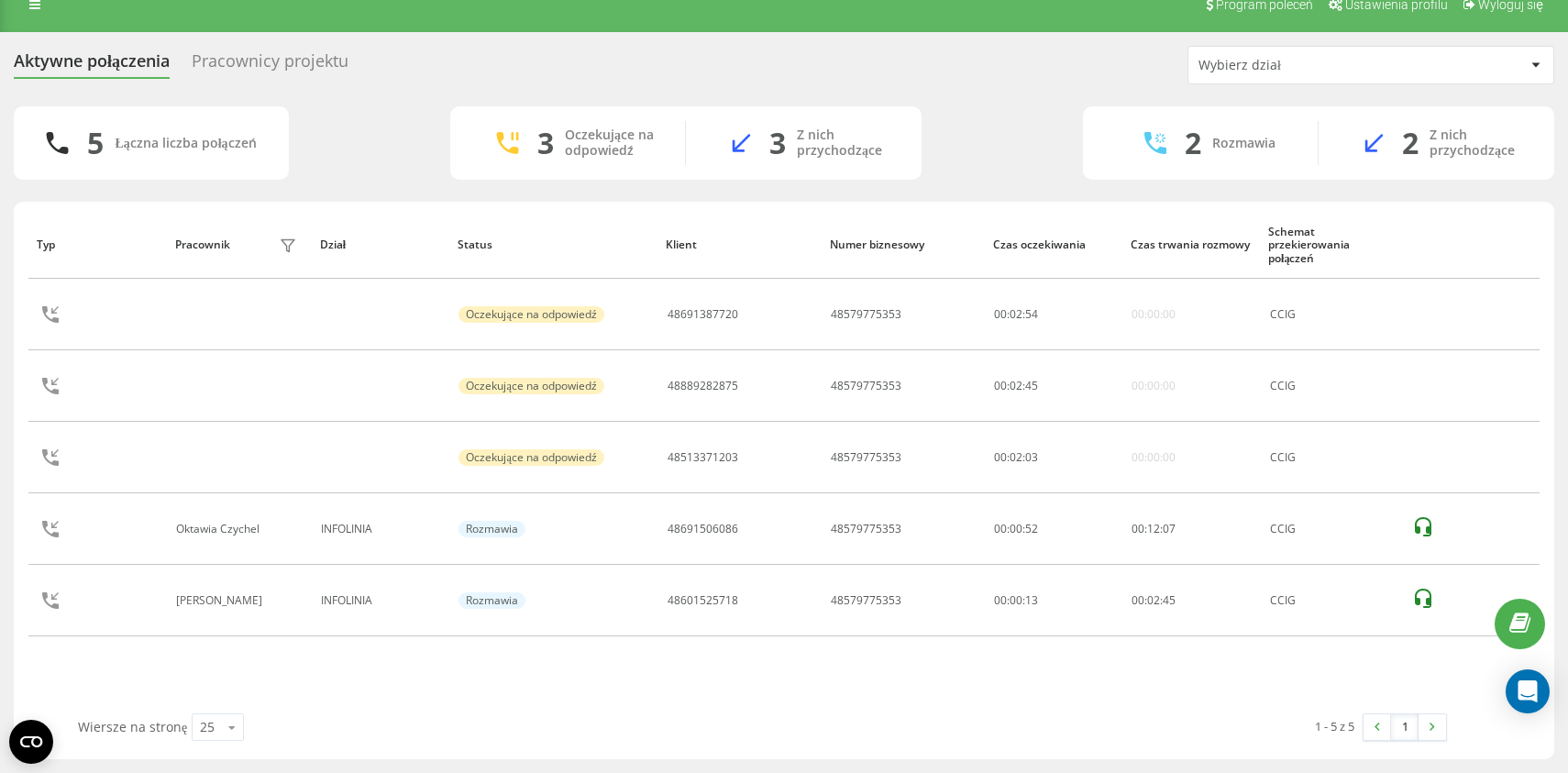
scroll to position [22, 0]
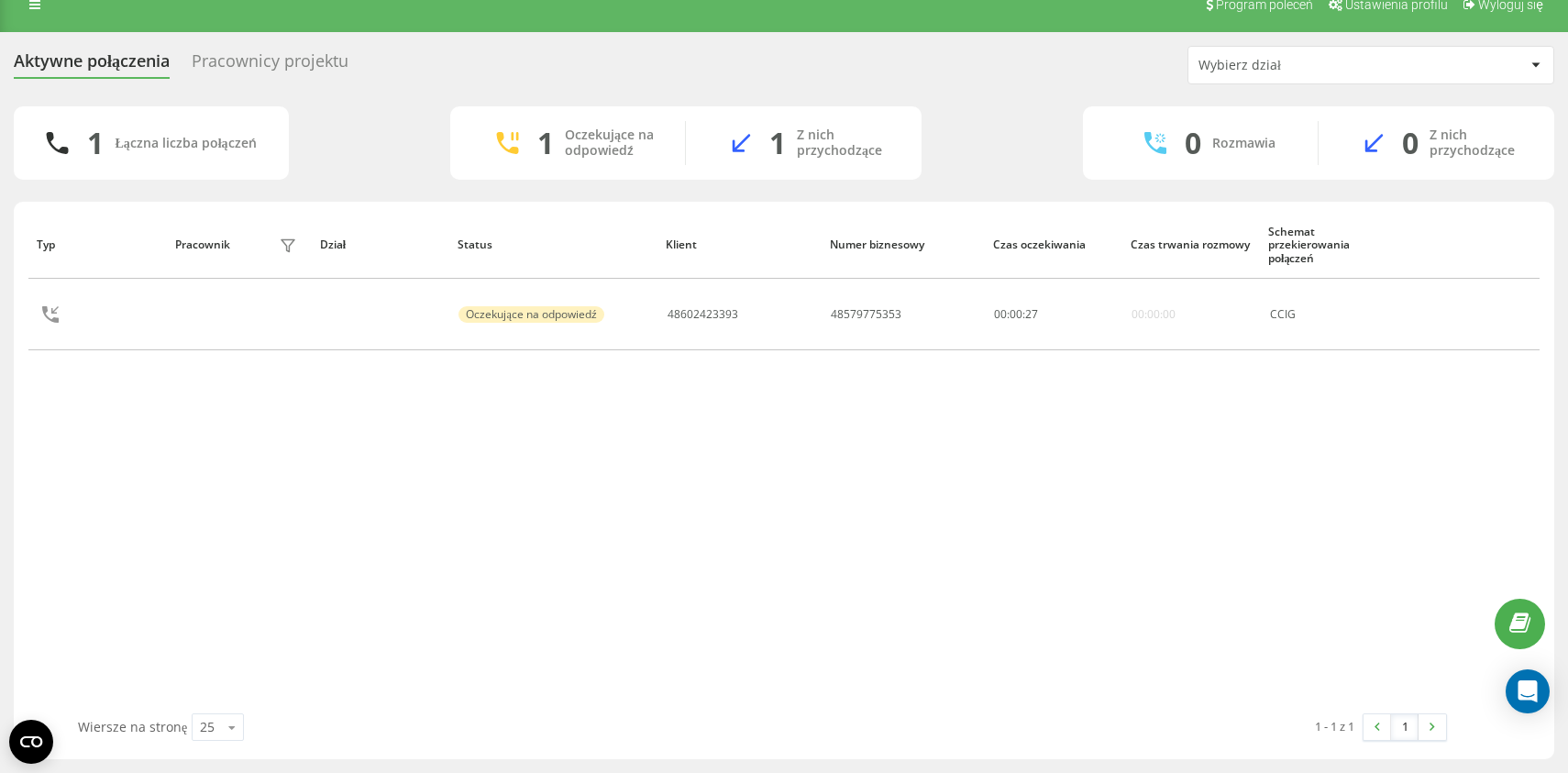
click at [276, 72] on div "Pracownicy projektu" at bounding box center [270, 65] width 156 height 28
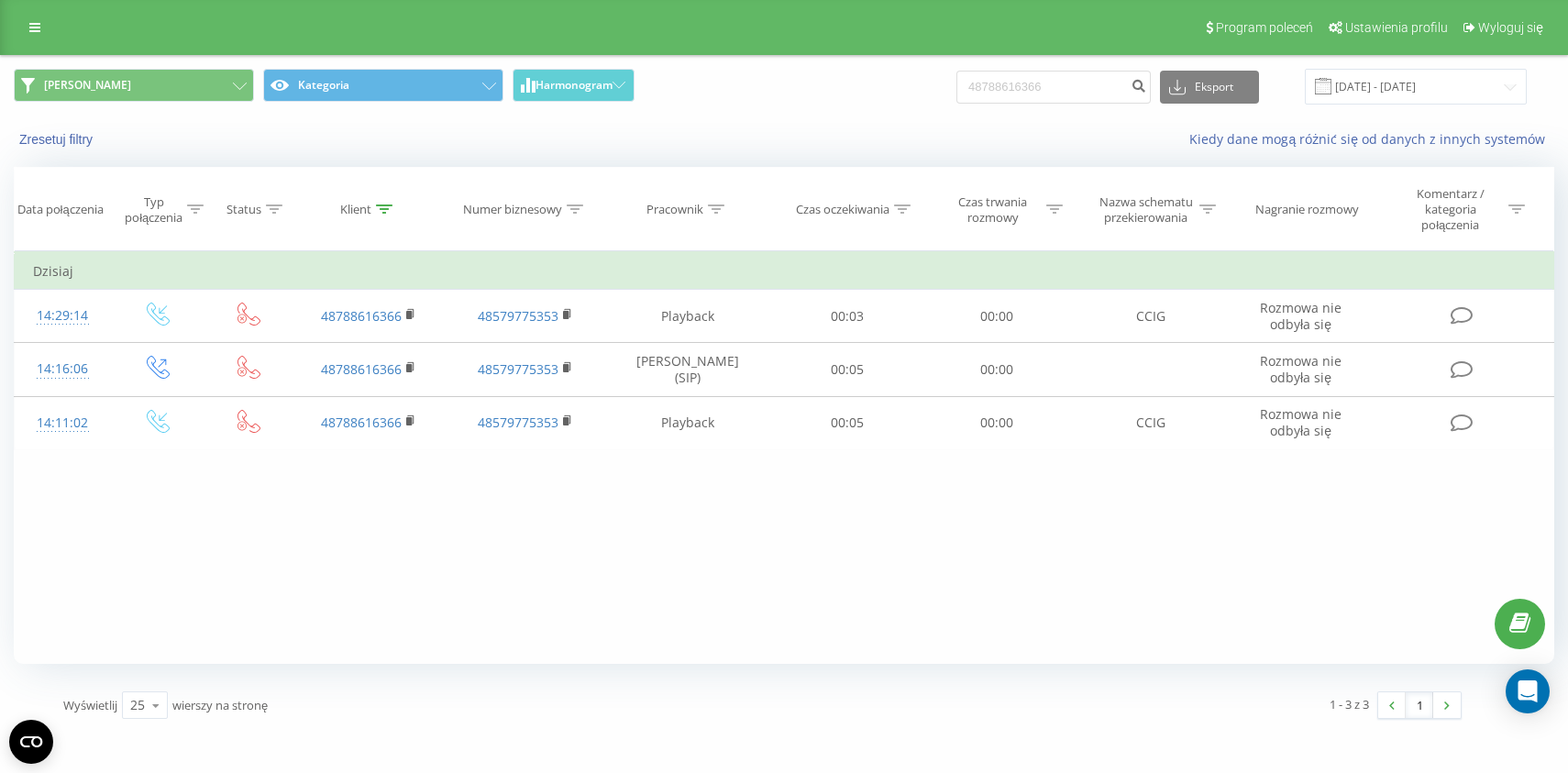
click at [738, 70] on span "Karolina Kategoria Harmonogram" at bounding box center [392, 86] width 757 height 36
click at [641, 528] on div "Filtruj według warunków Jest równe Wprowadź wartość Anuluj OK Filtruj według wa…" at bounding box center [784, 457] width 1541 height 412
click at [1004, 77] on input "48788616366" at bounding box center [1054, 87] width 195 height 33
paste input "667726092"
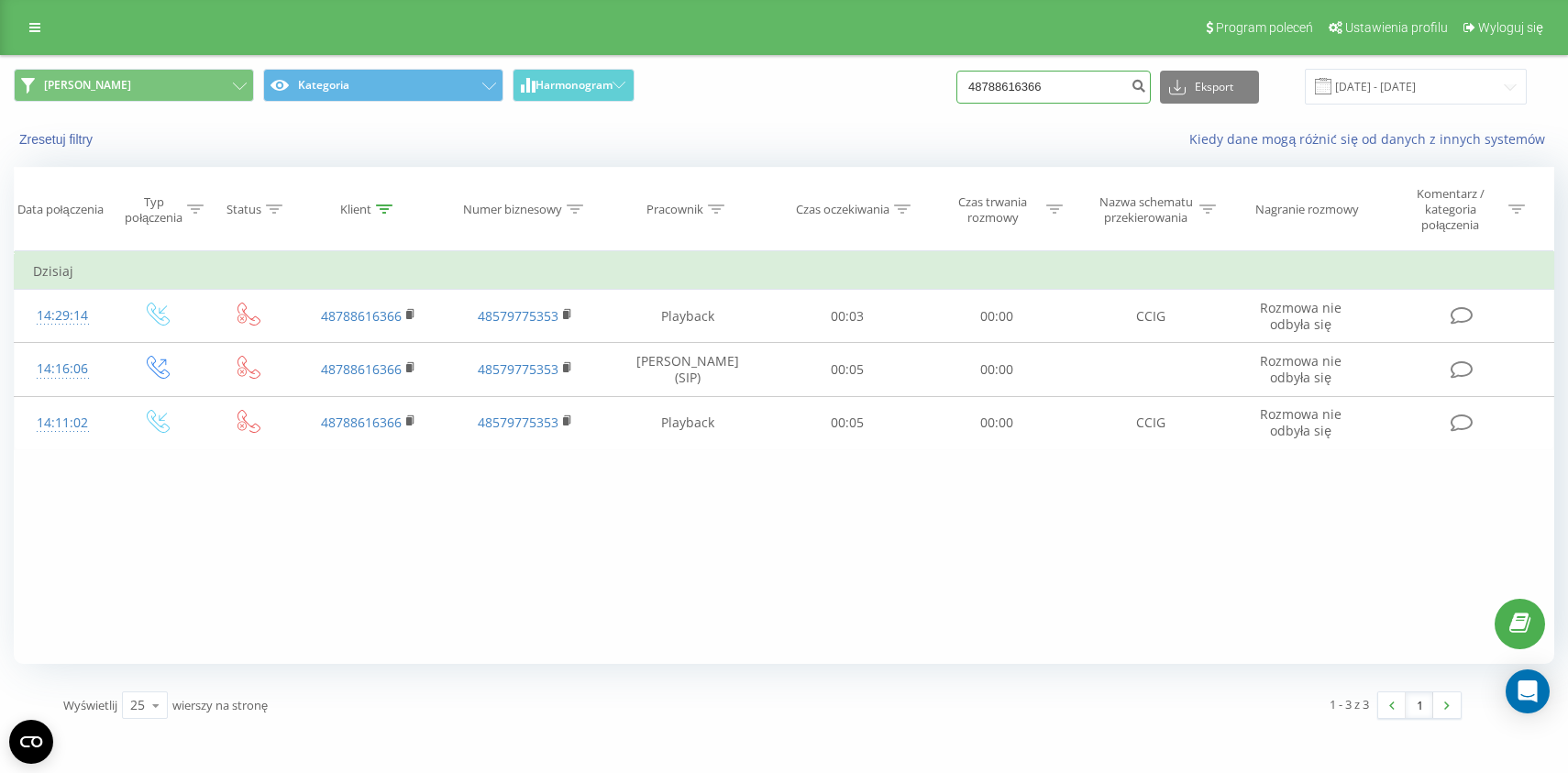
type input "48667726092"
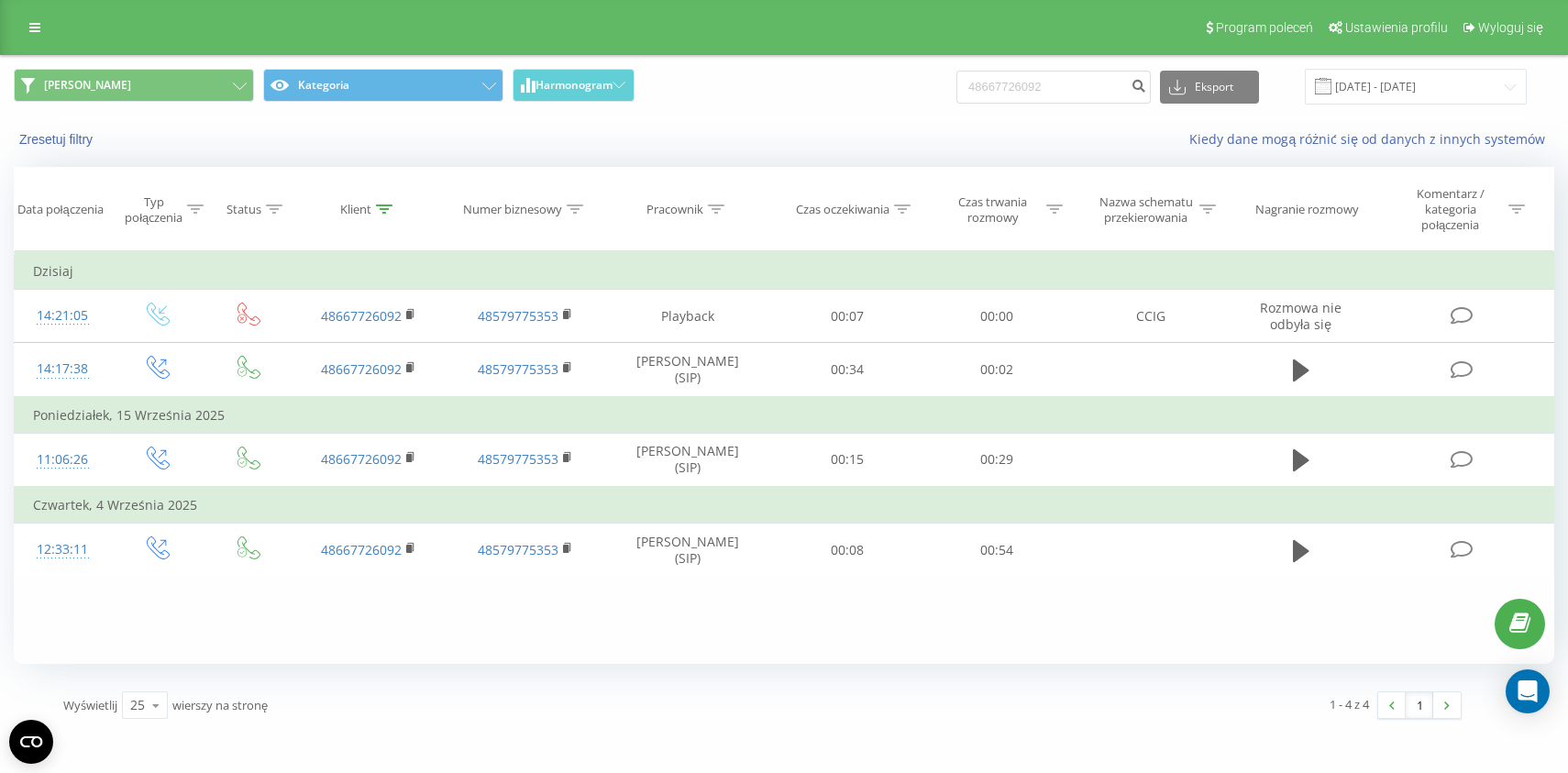
click at [834, 132] on div "Zresetuj filtry Kiedy dane mogą różnić się od danych z innych systemów" at bounding box center [784, 139] width 1566 height 44
click at [818, 117] on div "Karolina Kategoria Harmonogram 48667726092 Eksport .csv .xls .xlsx 22.06.2025 -…" at bounding box center [784, 86] width 1566 height 62
click at [1106, 93] on input "48667726092" at bounding box center [1054, 87] width 195 height 33
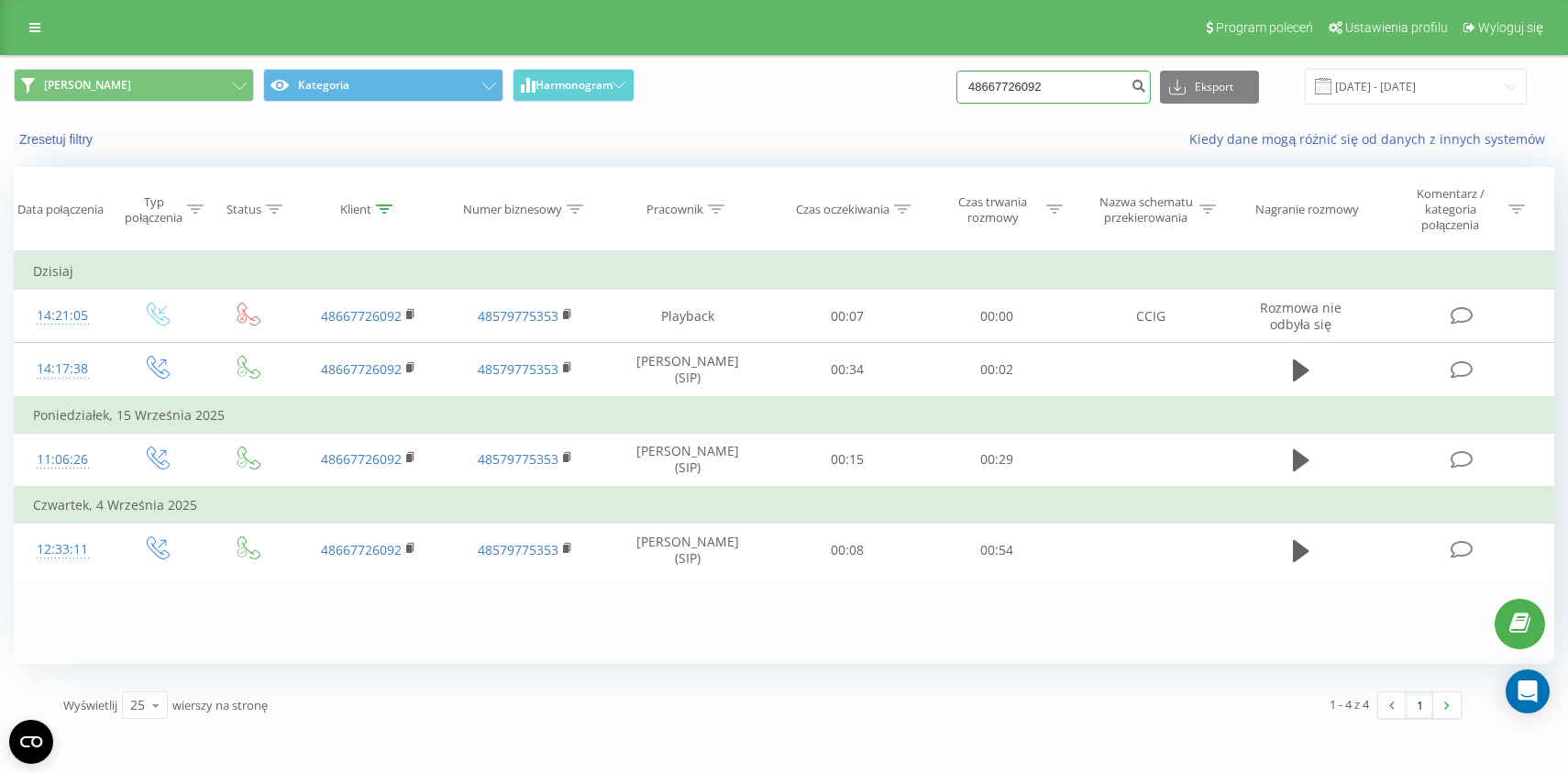
paste input "505547671"
type input "48505547671"
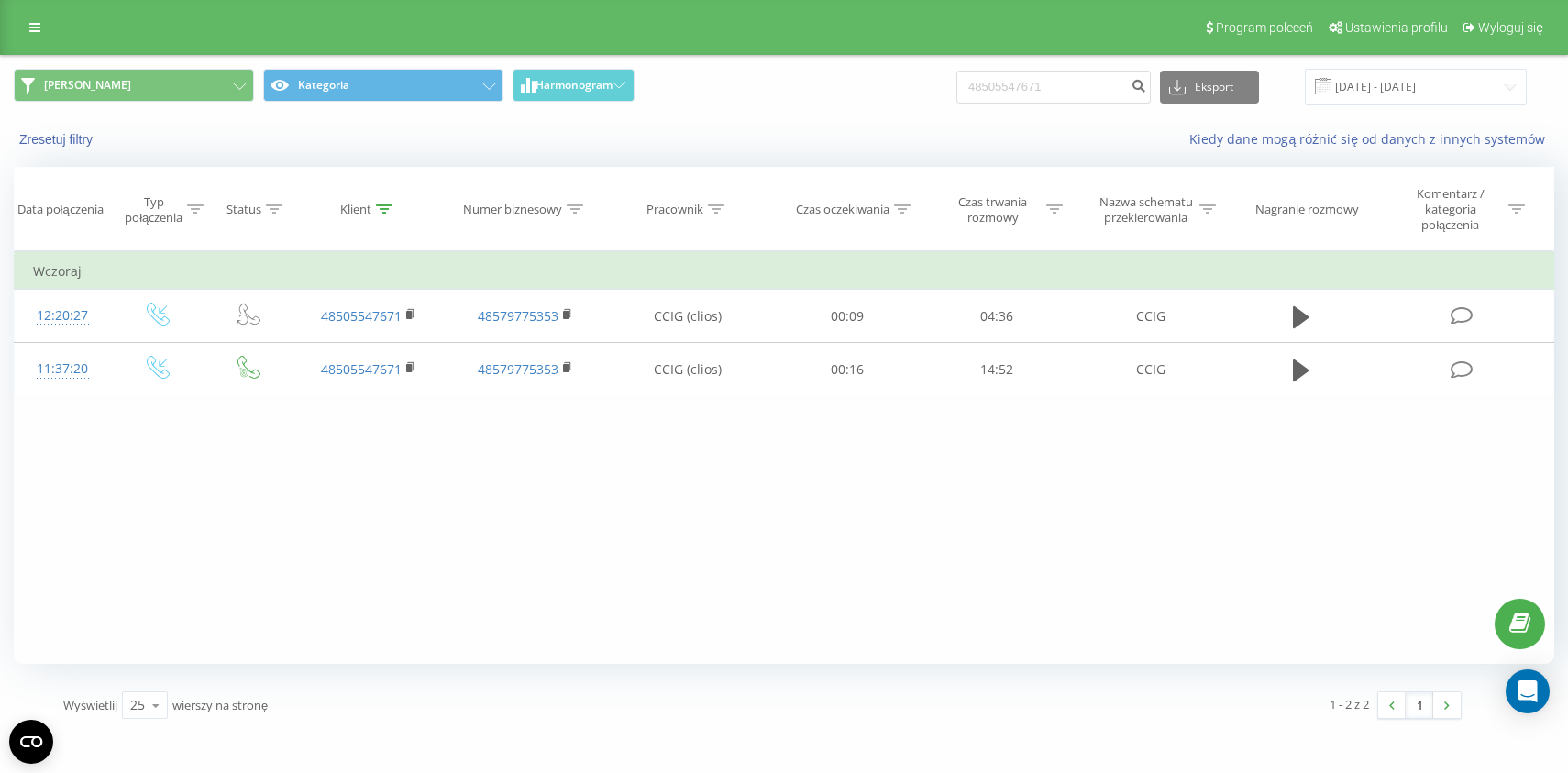
click at [908, 89] on div "Karolina Kategoria Harmonogram 48505547671 Eksport .csv .xls .xlsx 22.06.2025 -…" at bounding box center [784, 86] width 1541 height 36
click at [1088, 82] on input "48505547671" at bounding box center [1054, 87] width 195 height 33
paste input "662672044"
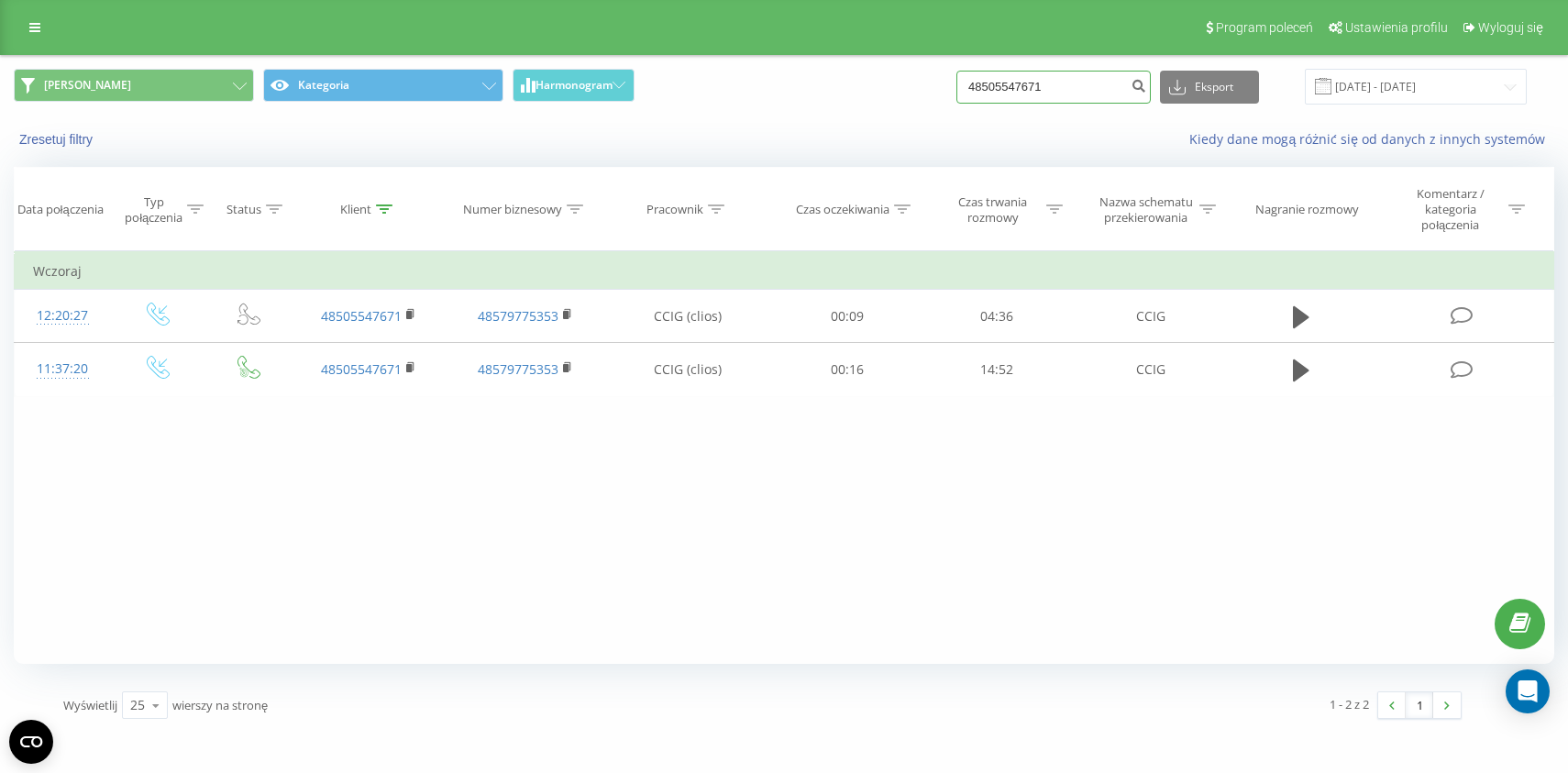
type input "48662672044"
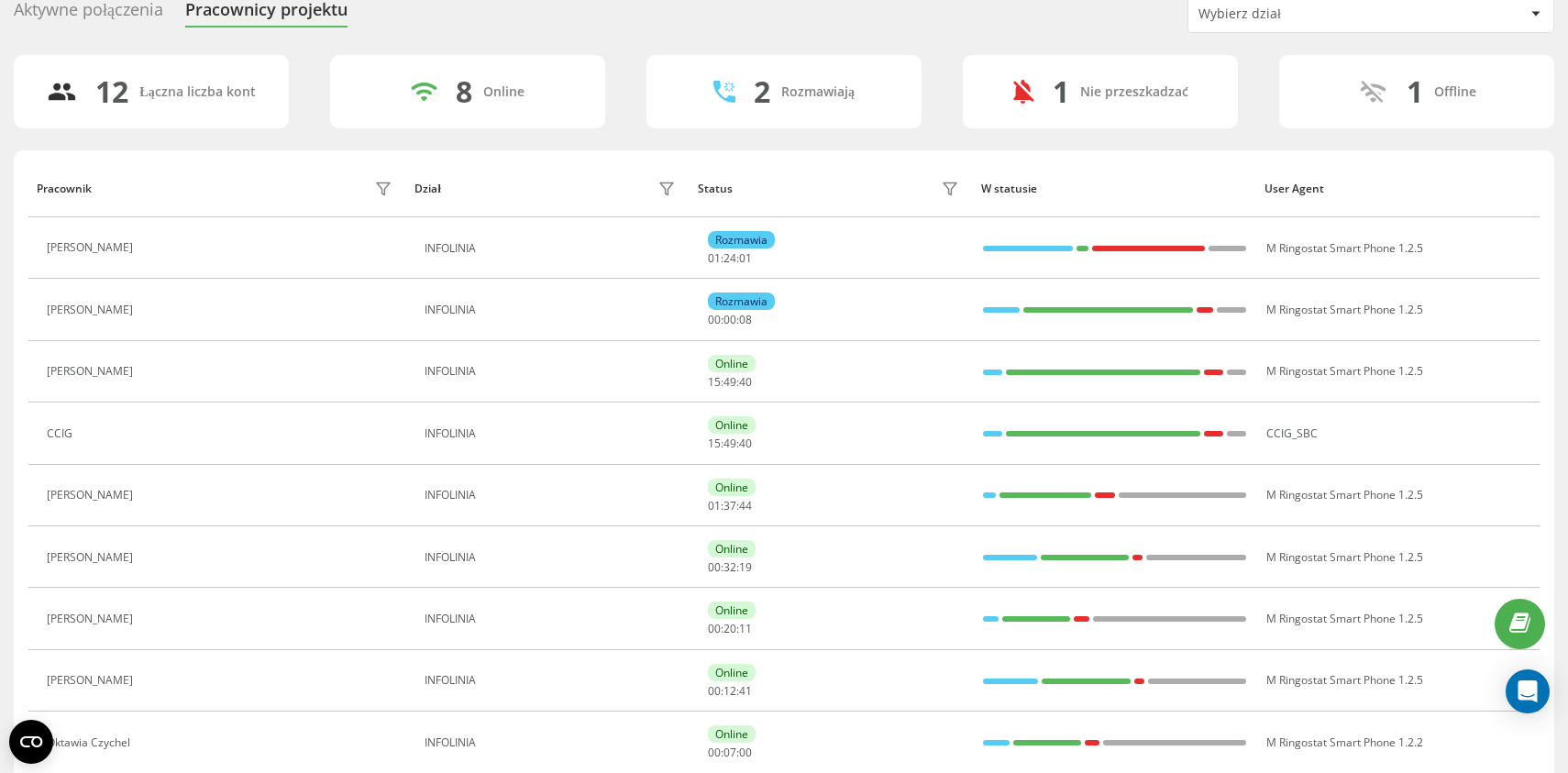
scroll to position [94, 0]
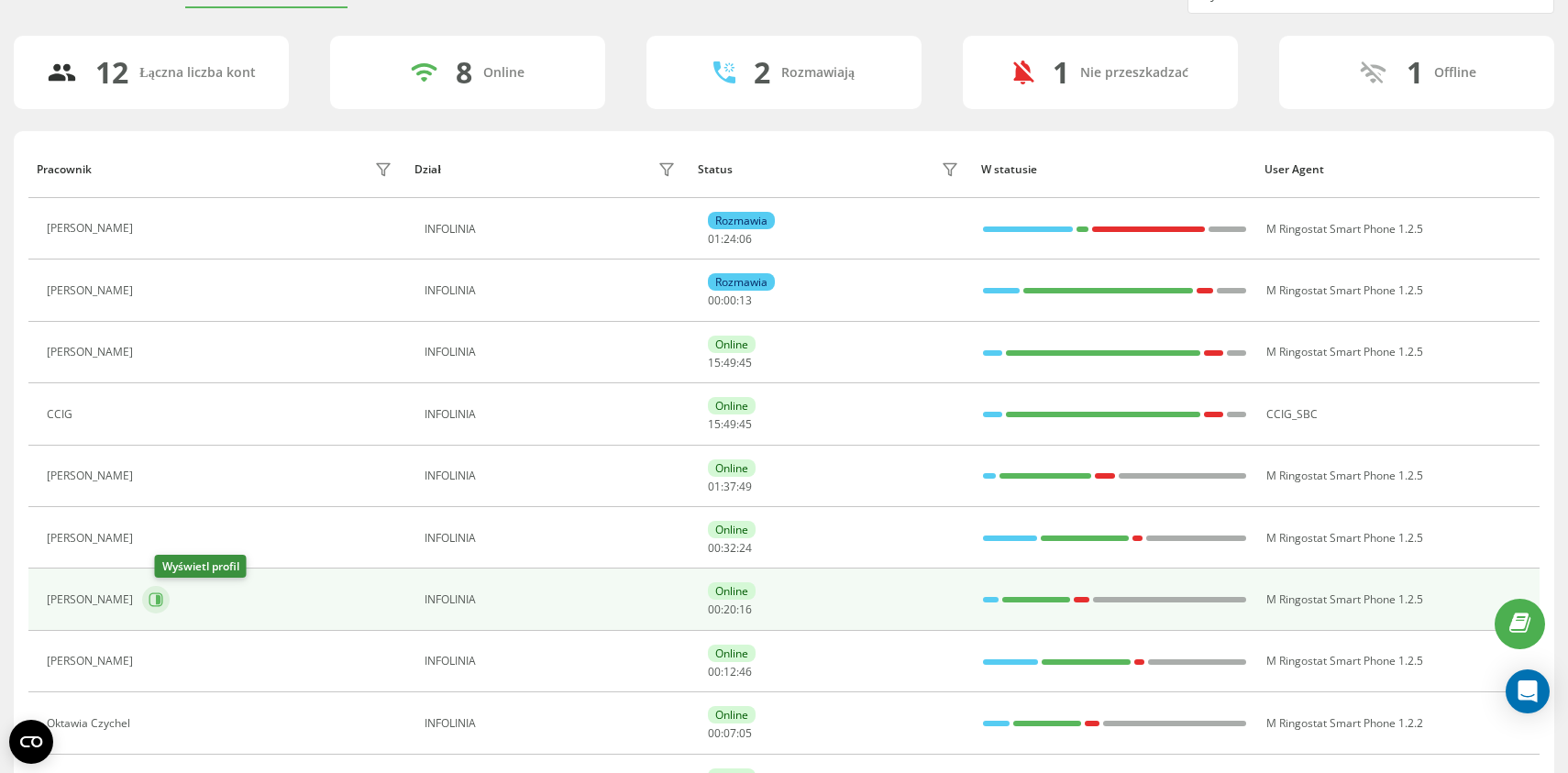
click at [163, 605] on icon at bounding box center [155, 599] width 15 height 15
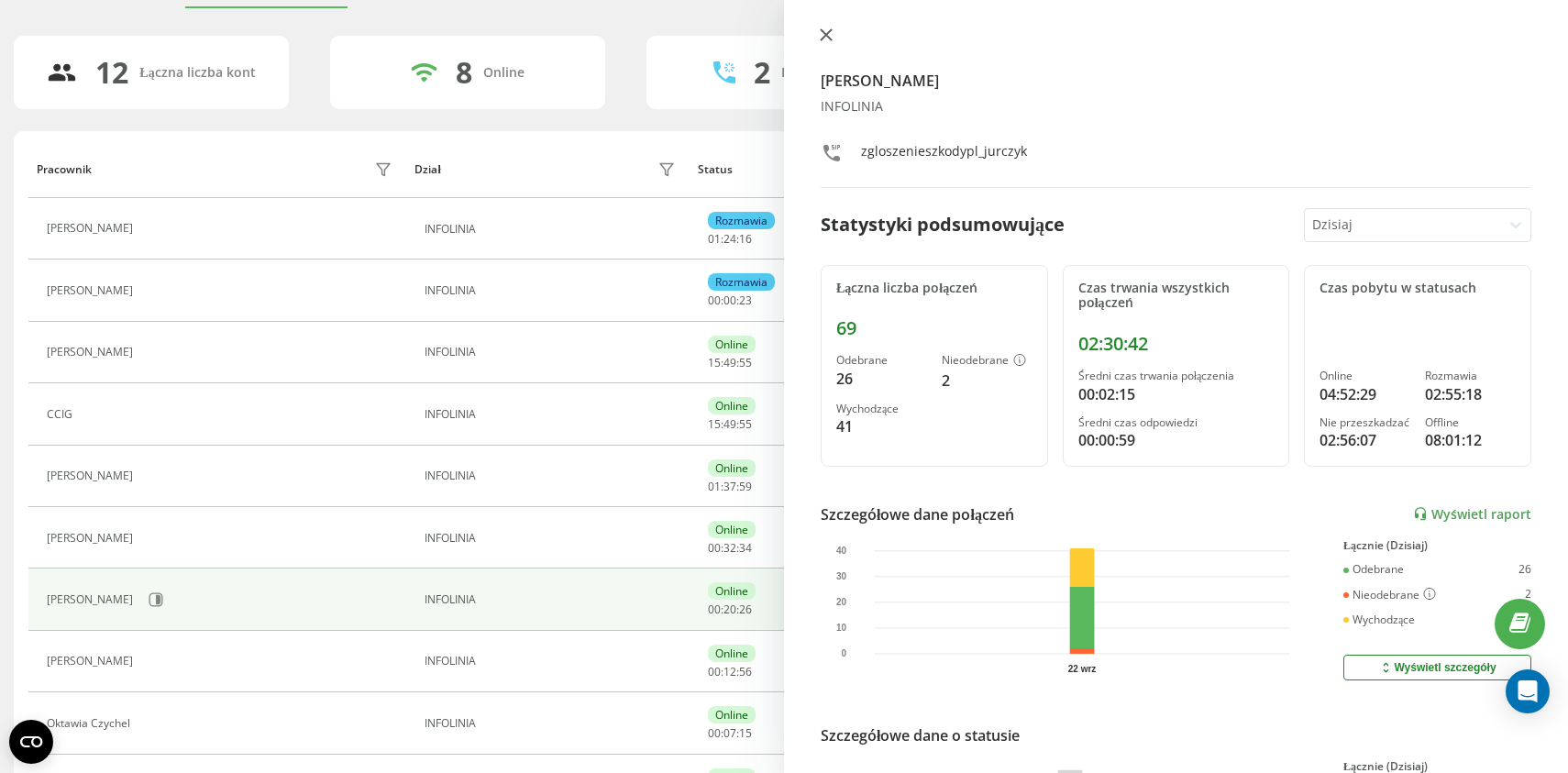
click at [829, 41] on icon at bounding box center [826, 34] width 13 height 13
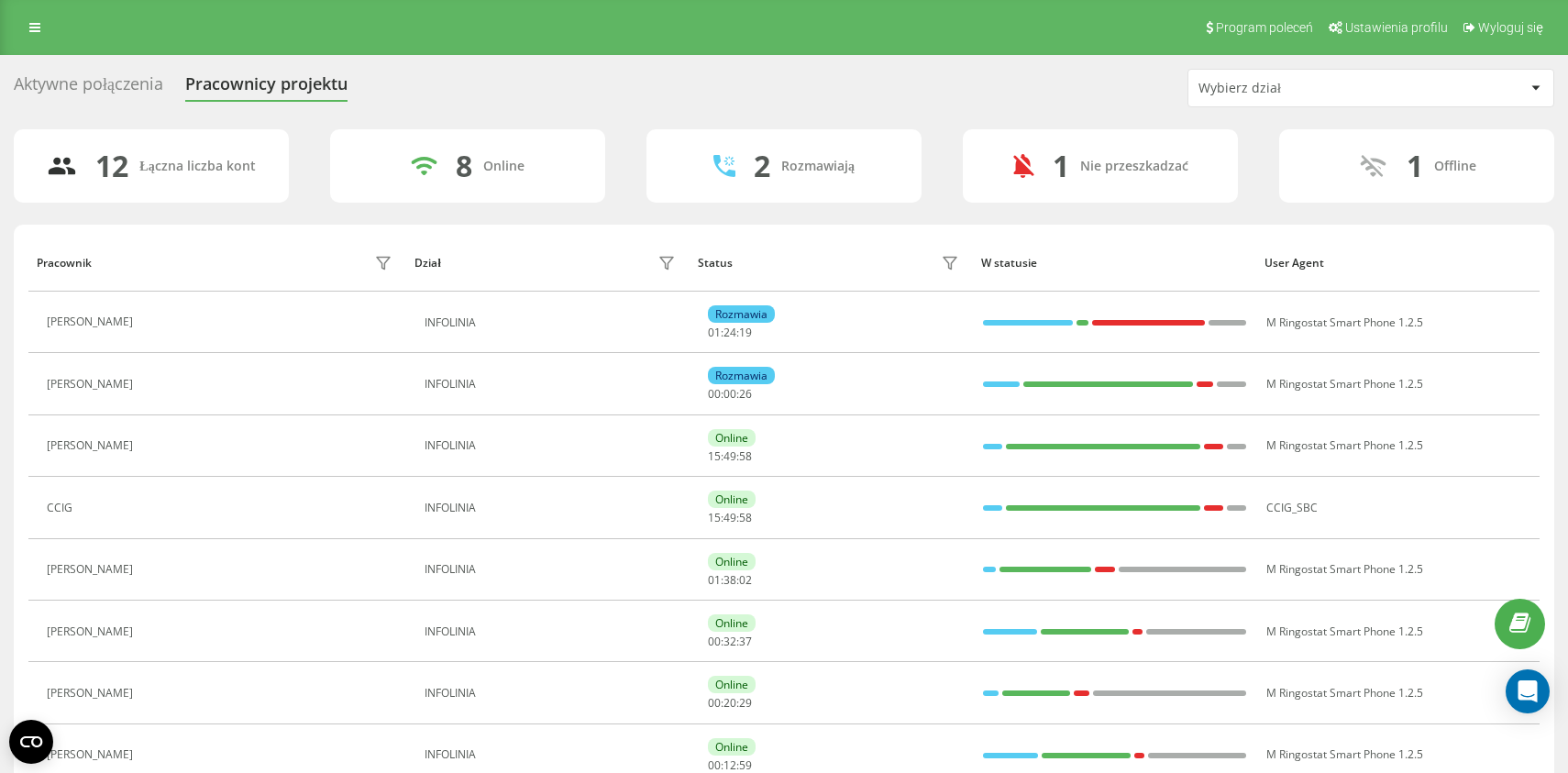
click at [124, 82] on div "Aktywne połączenia" at bounding box center [88, 88] width 150 height 28
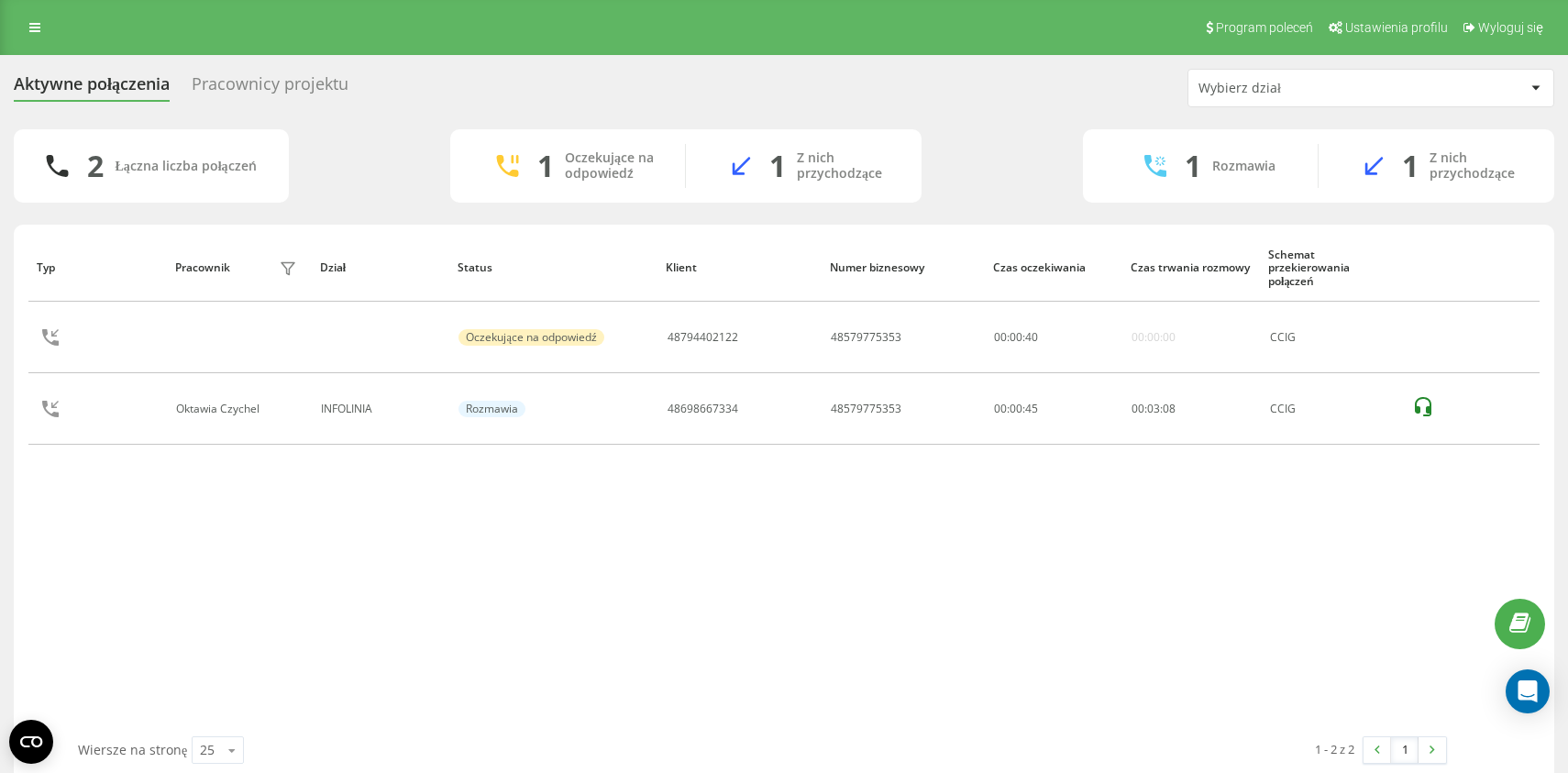
click at [390, 168] on div "2 Łączna liczba połączeń 1 Oczekujące na odpowiedź 1 Z nich przychodzące 1 Rozm…" at bounding box center [784, 165] width 1541 height 73
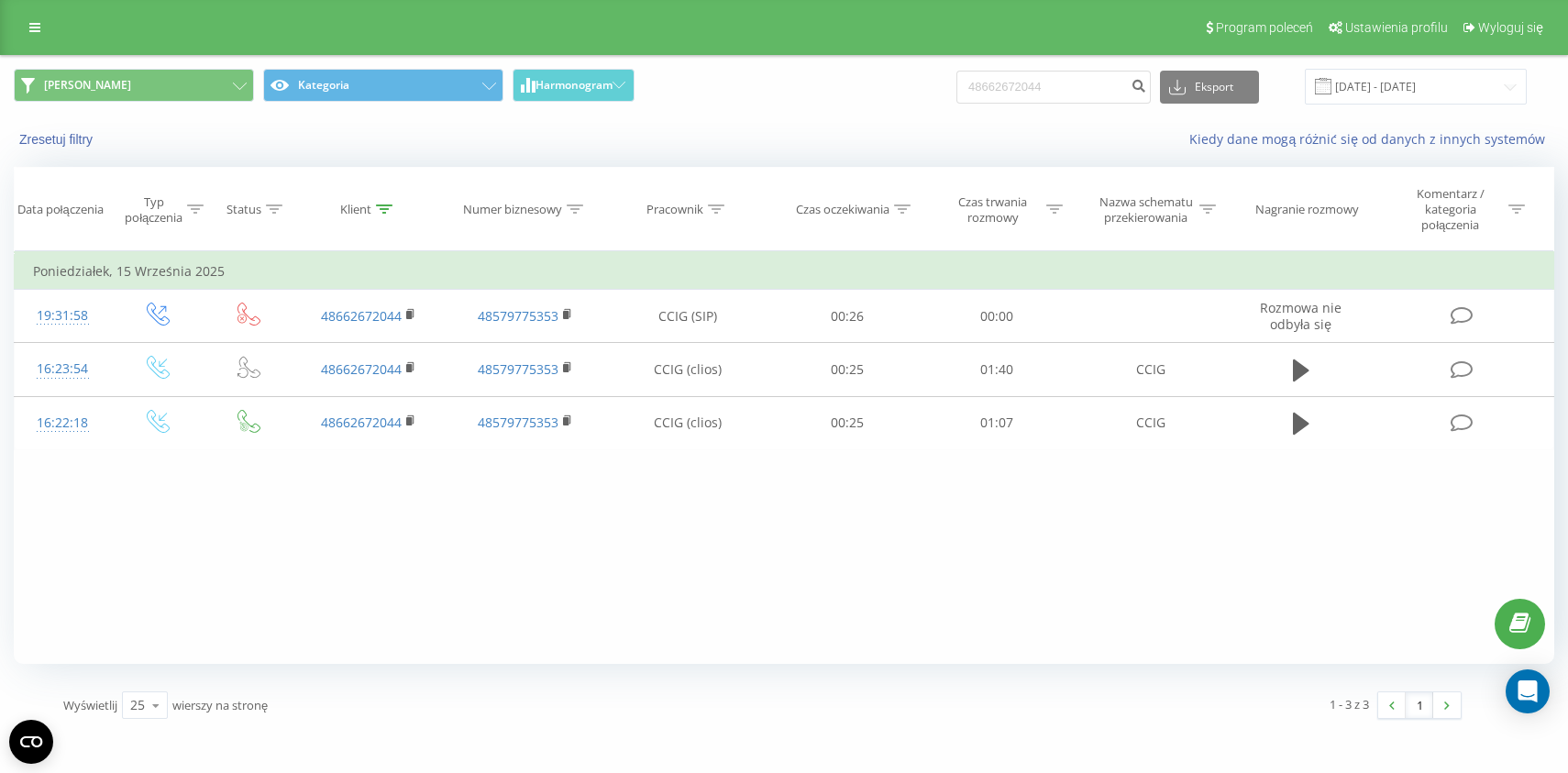
click at [777, 149] on div "Kiedy dane mogą różnić się od danych z innych systemów" at bounding box center [1078, 139] width 980 height 19
click at [1062, 91] on input "48662672044" at bounding box center [1054, 87] width 195 height 33
paste input "91725553"
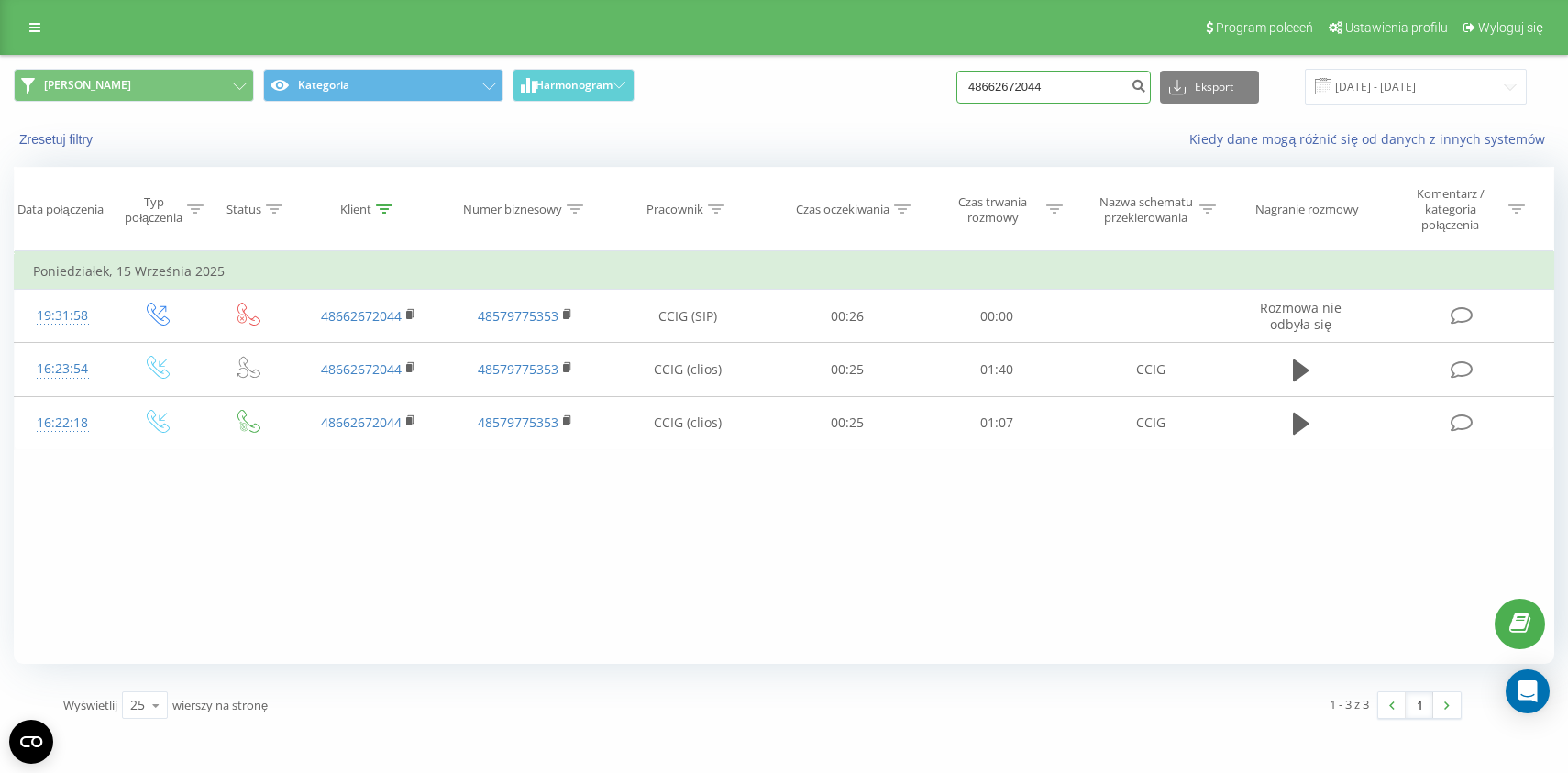
type input "48691725553"
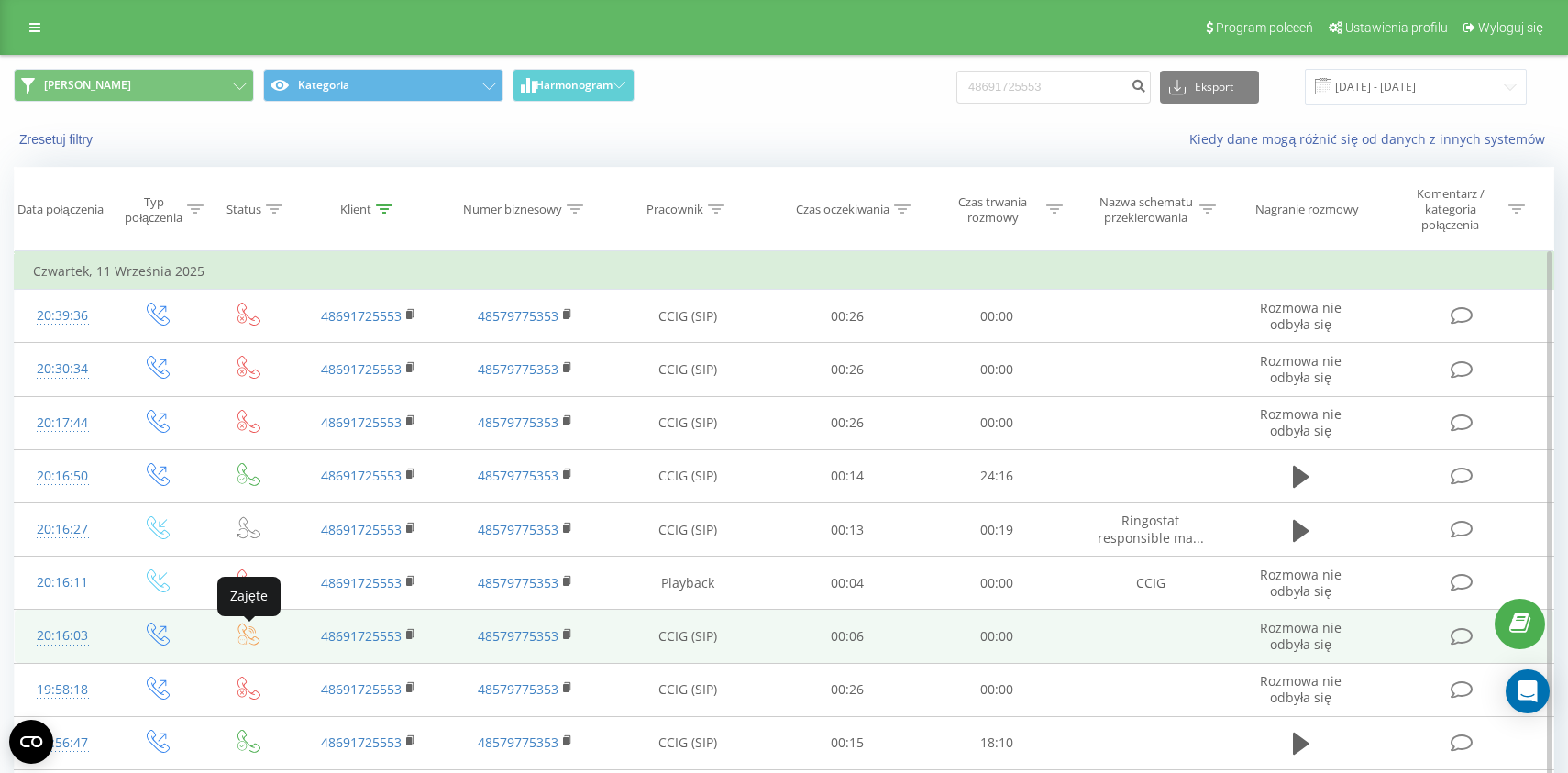
click at [246, 637] on icon at bounding box center [248, 633] width 22 height 22
click at [249, 636] on icon at bounding box center [248, 633] width 22 height 22
click at [162, 641] on icon at bounding box center [157, 633] width 22 height 22
